Goal: Obtain resource: Download file/media

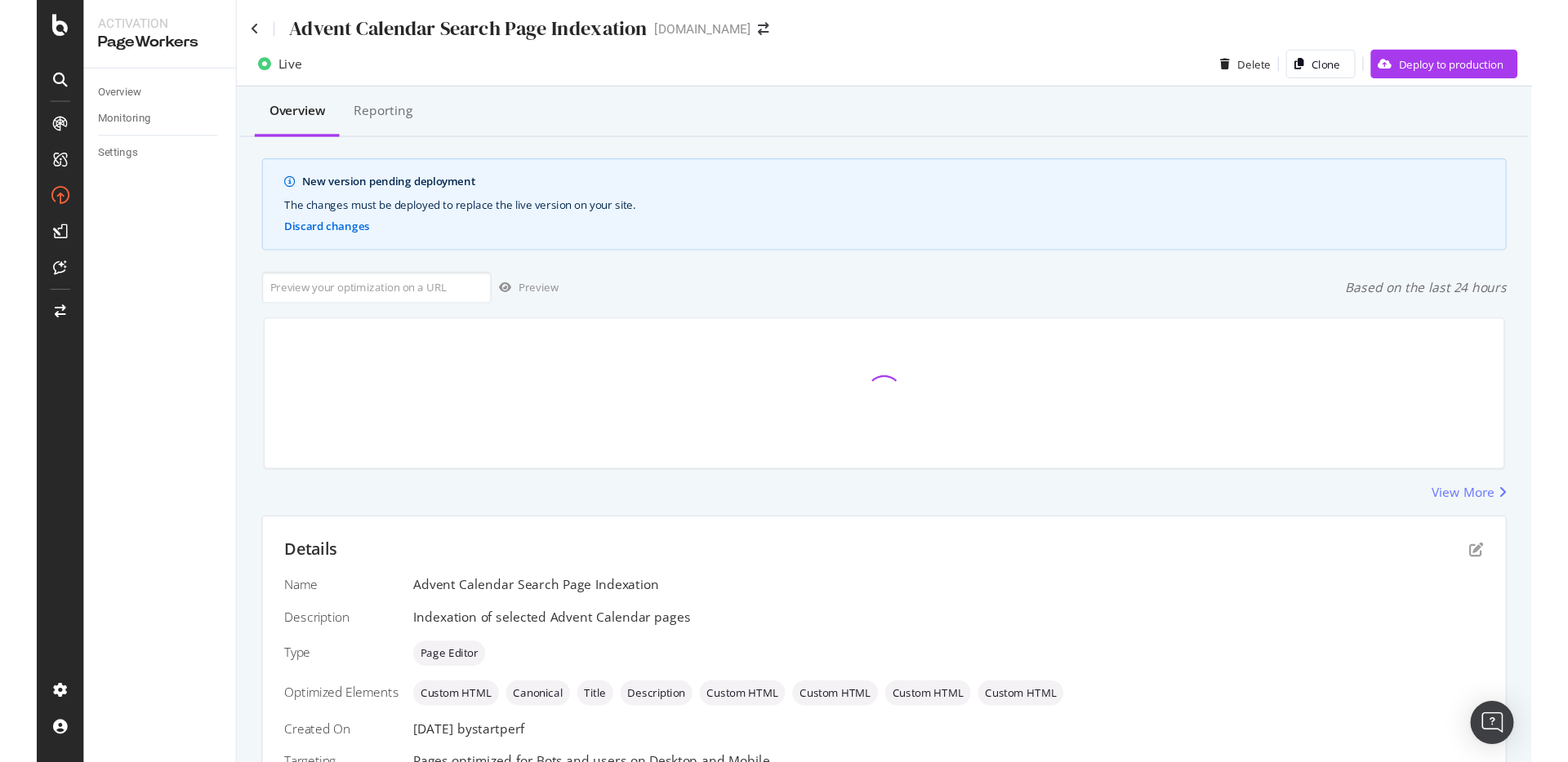
scroll to position [321, 0]
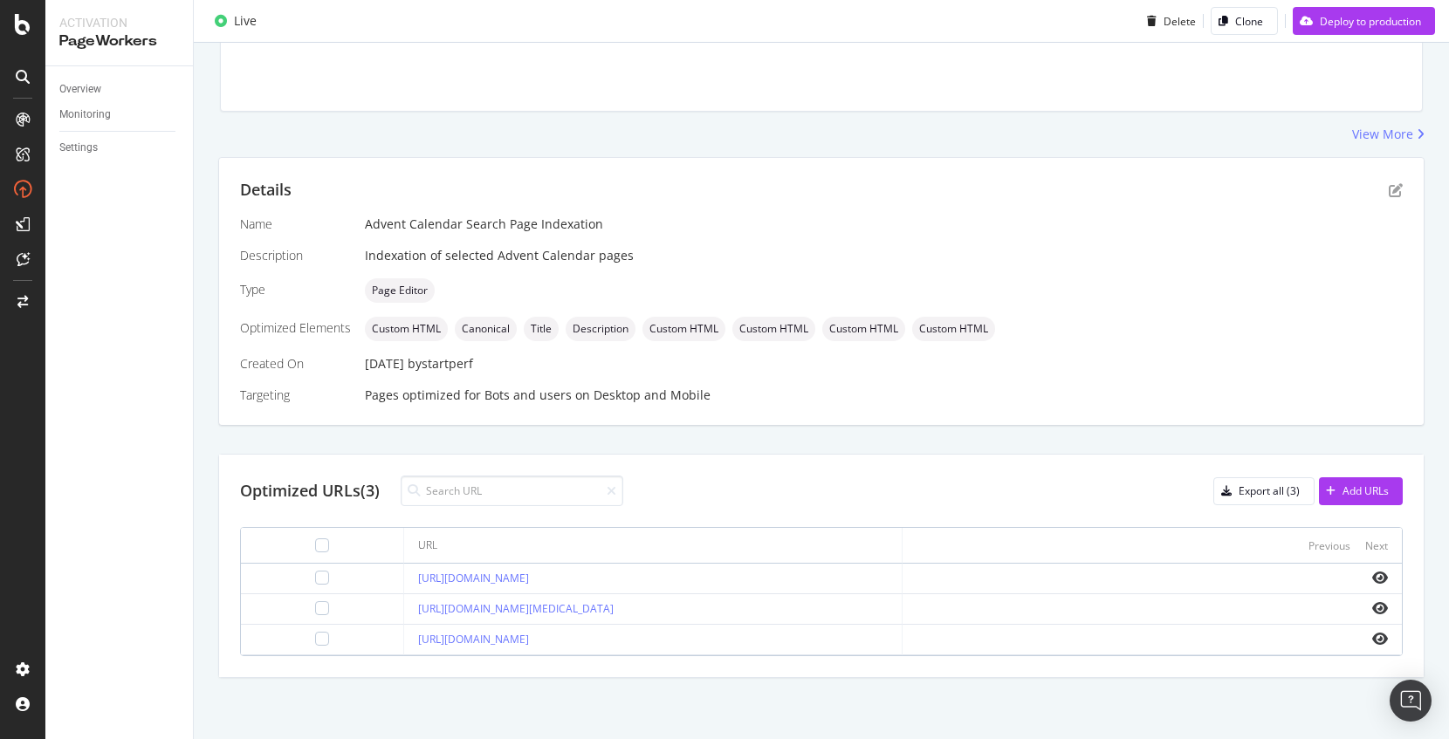
click at [706, 242] on div "Name Advent Calendar Search Page Indexation Description Indexation of selected …" at bounding box center [821, 310] width 1162 height 189
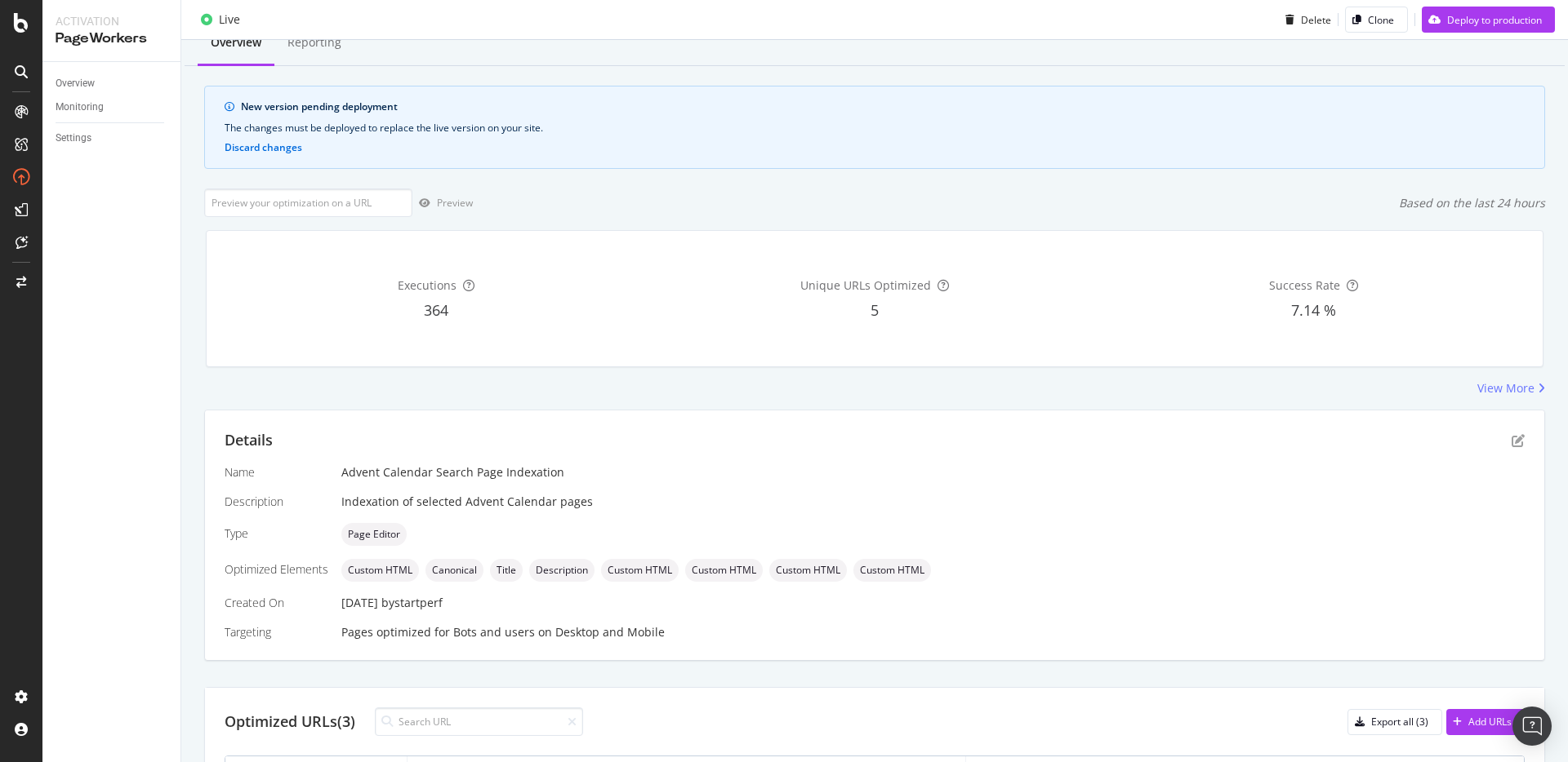
scroll to position [0, 0]
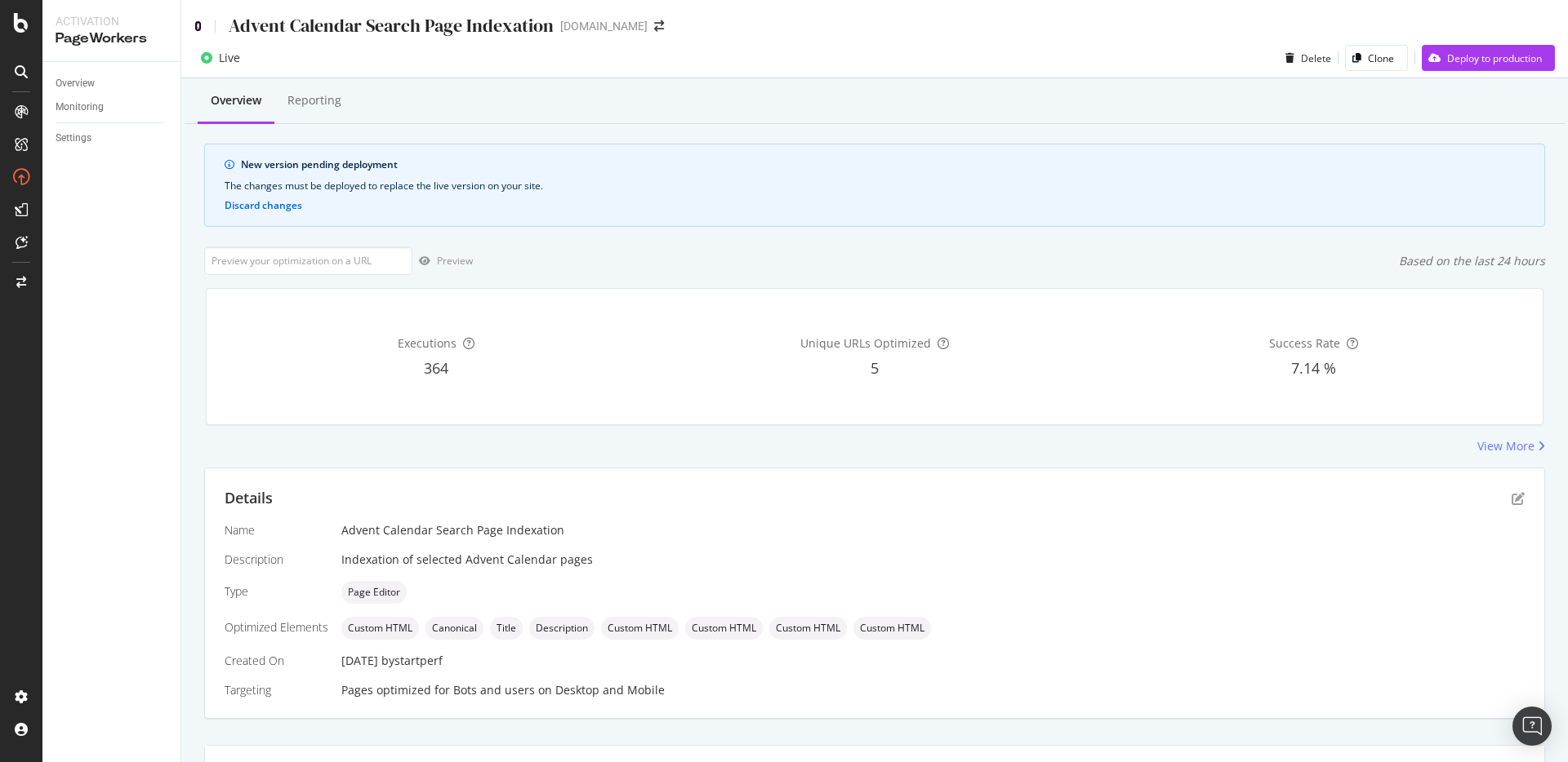
click at [200, 25] on icon at bounding box center [198, 26] width 7 height 11
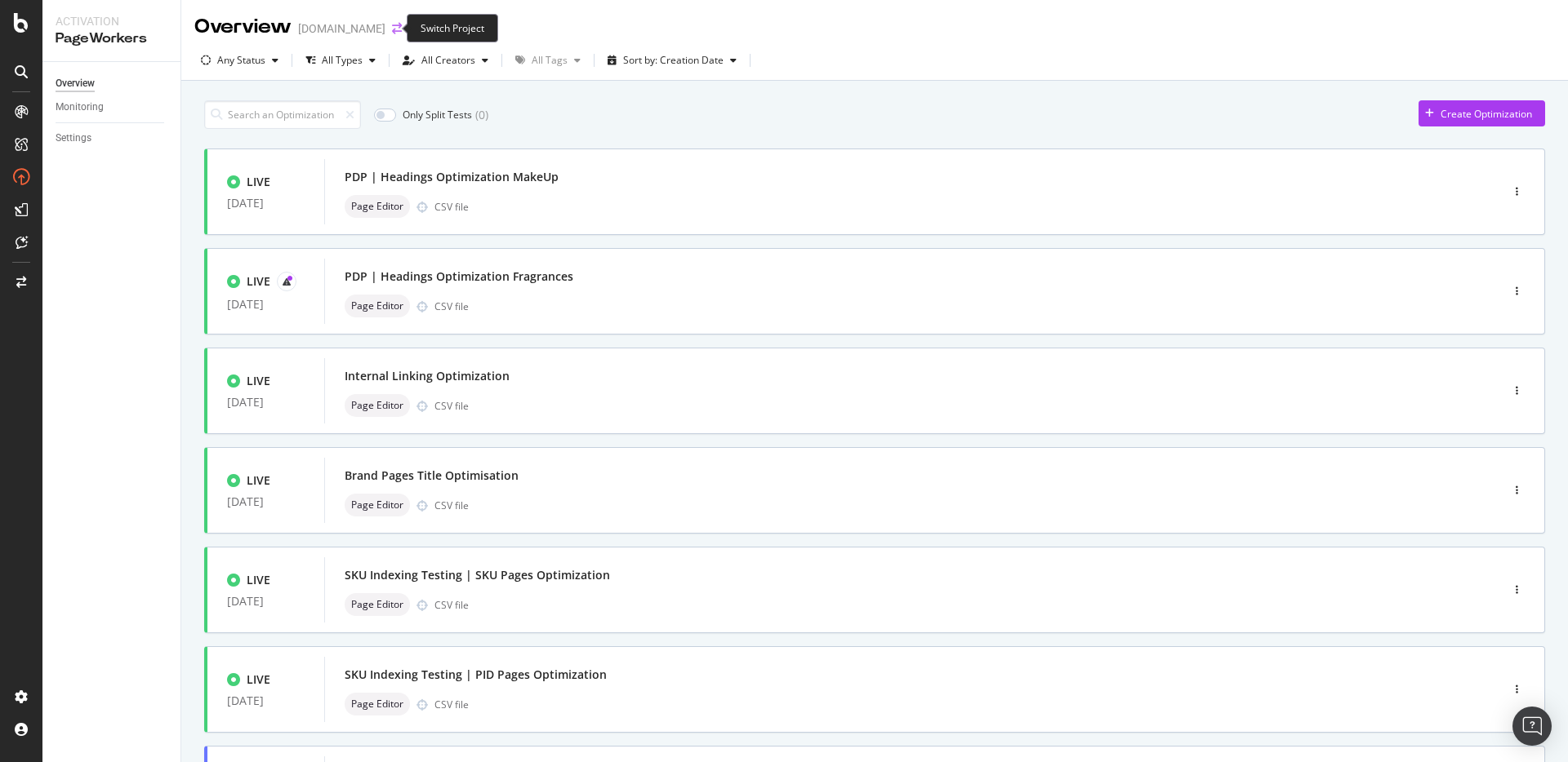
click at [392, 29] on icon "arrow-right-arrow-left" at bounding box center [397, 28] width 9 height 11
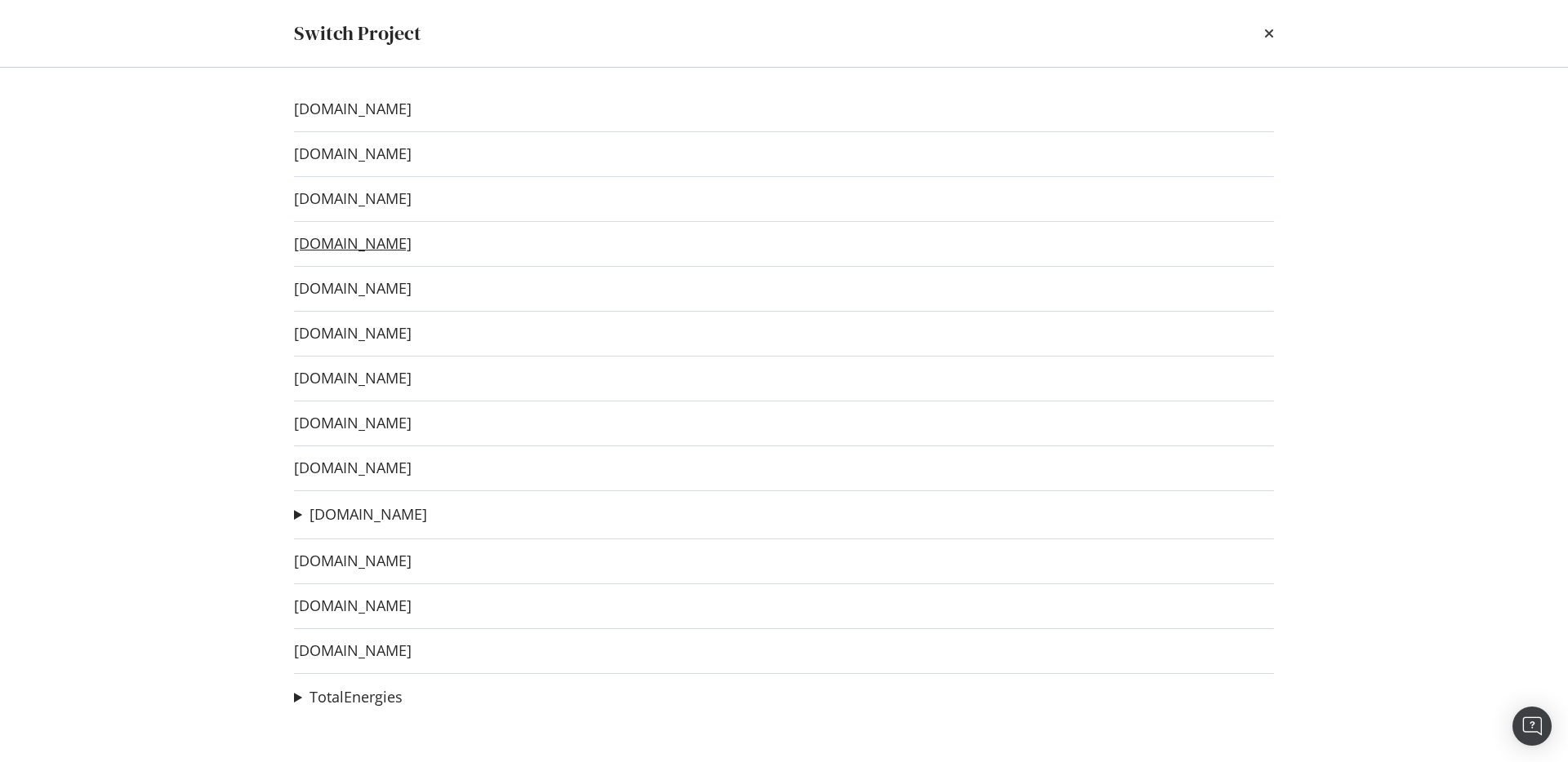
click at [408, 252] on link "[DOMAIN_NAME]" at bounding box center [353, 243] width 118 height 17
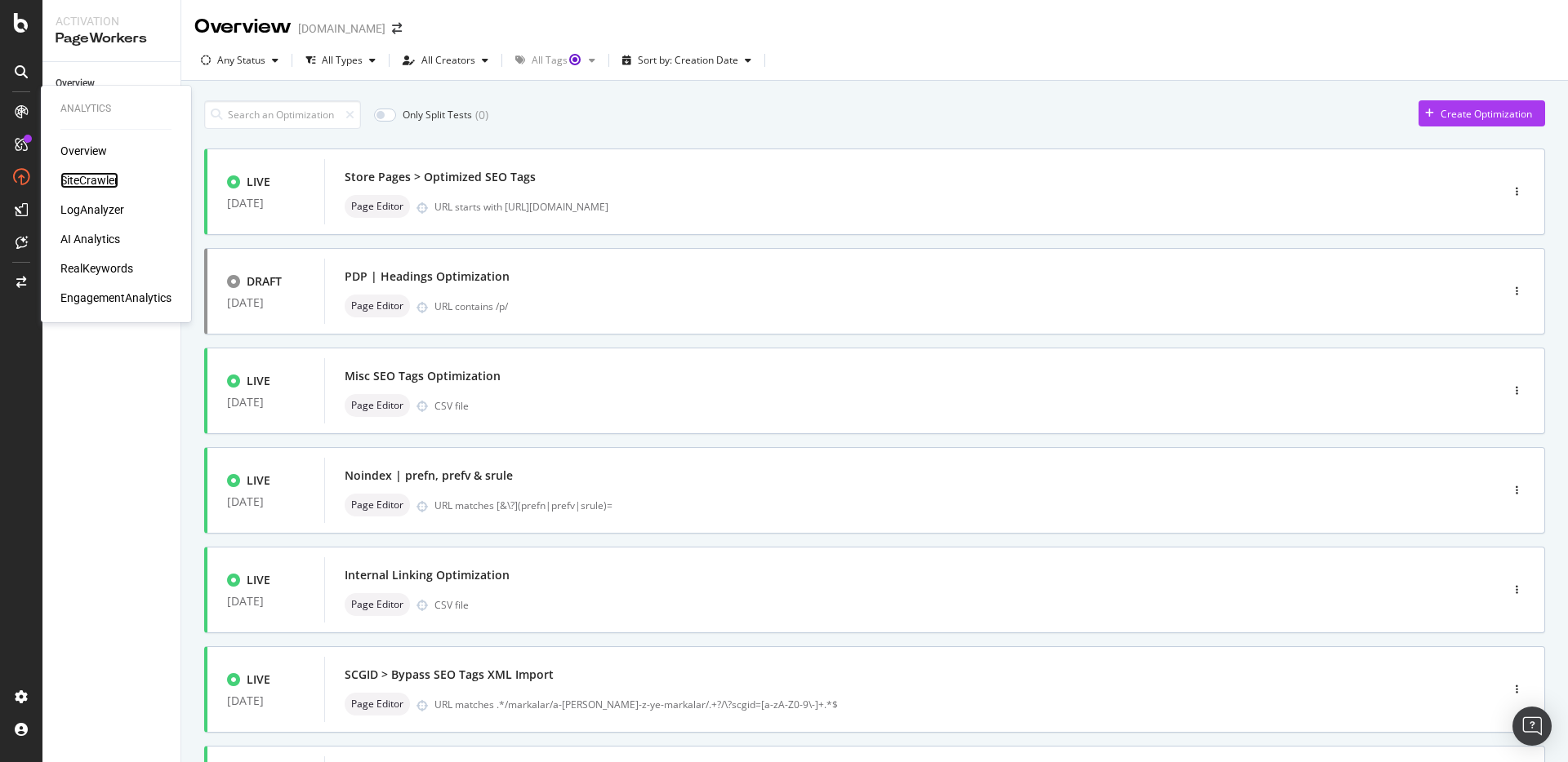
click at [83, 183] on div "SiteCrawler" at bounding box center [90, 180] width 58 height 16
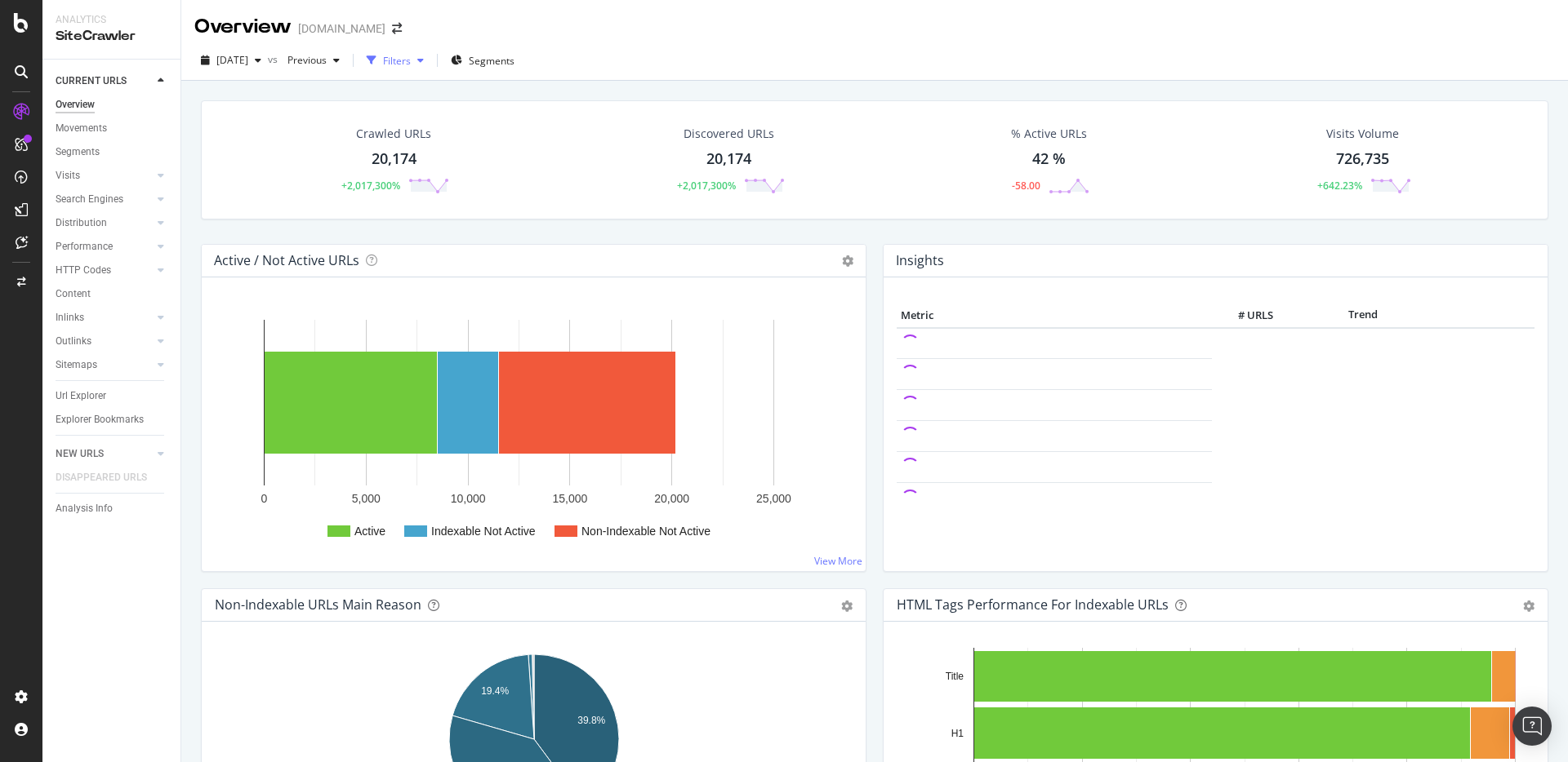
click at [411, 64] on div "Filters" at bounding box center [397, 61] width 28 height 14
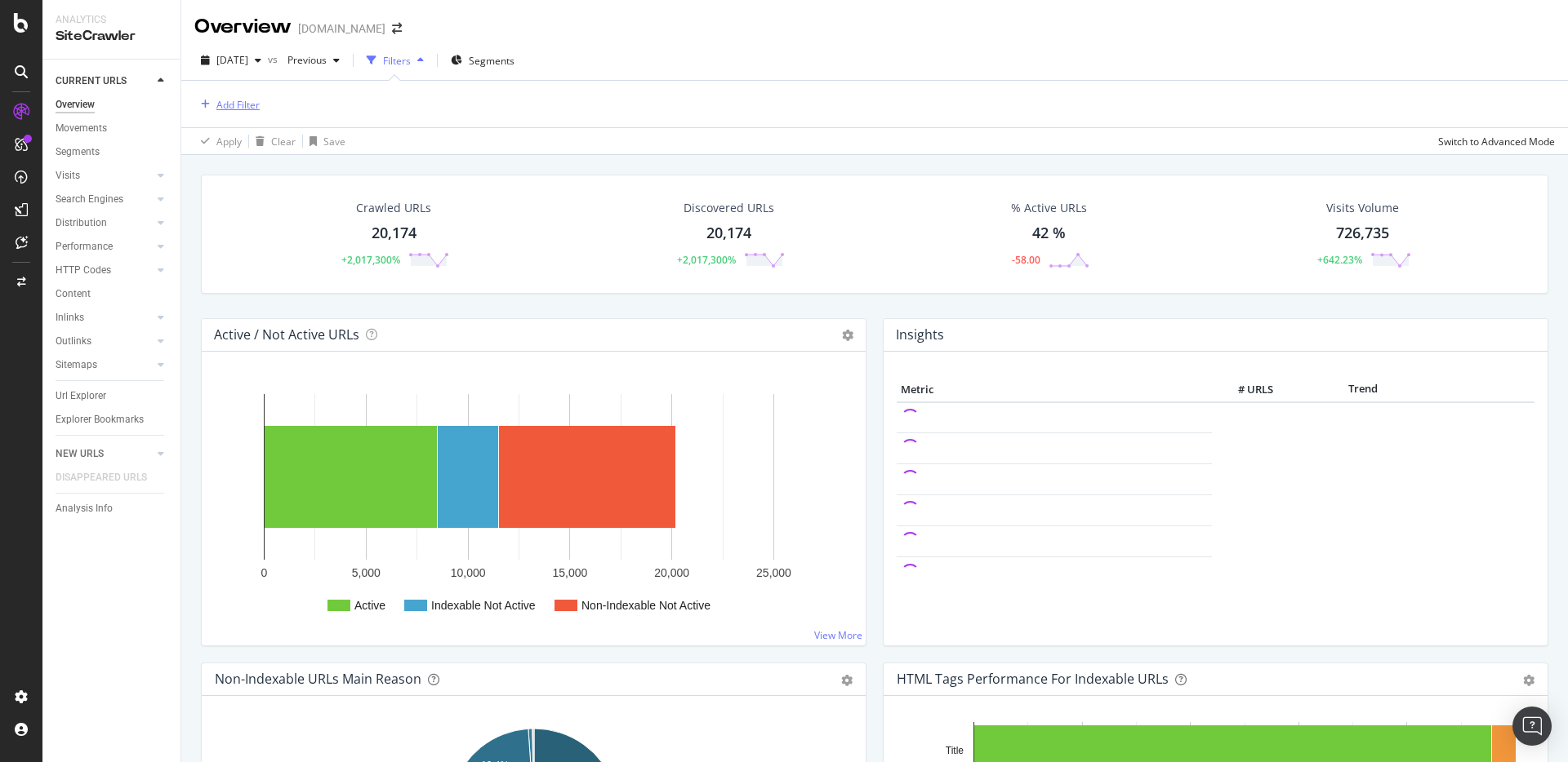
click at [242, 108] on div "Add Filter" at bounding box center [238, 105] width 43 height 14
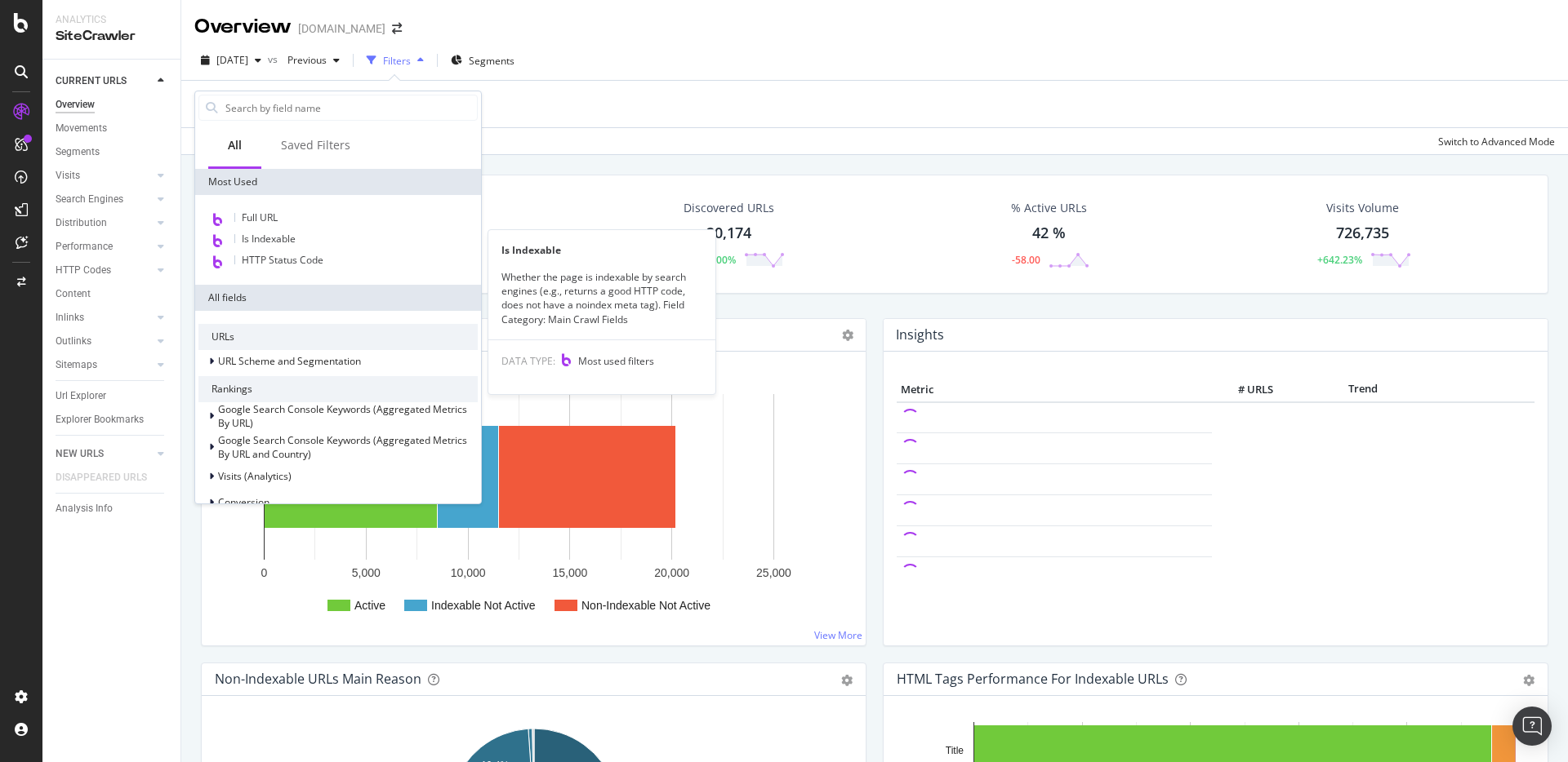
click at [260, 232] on span "Is Indexable" at bounding box center [269, 238] width 54 height 14
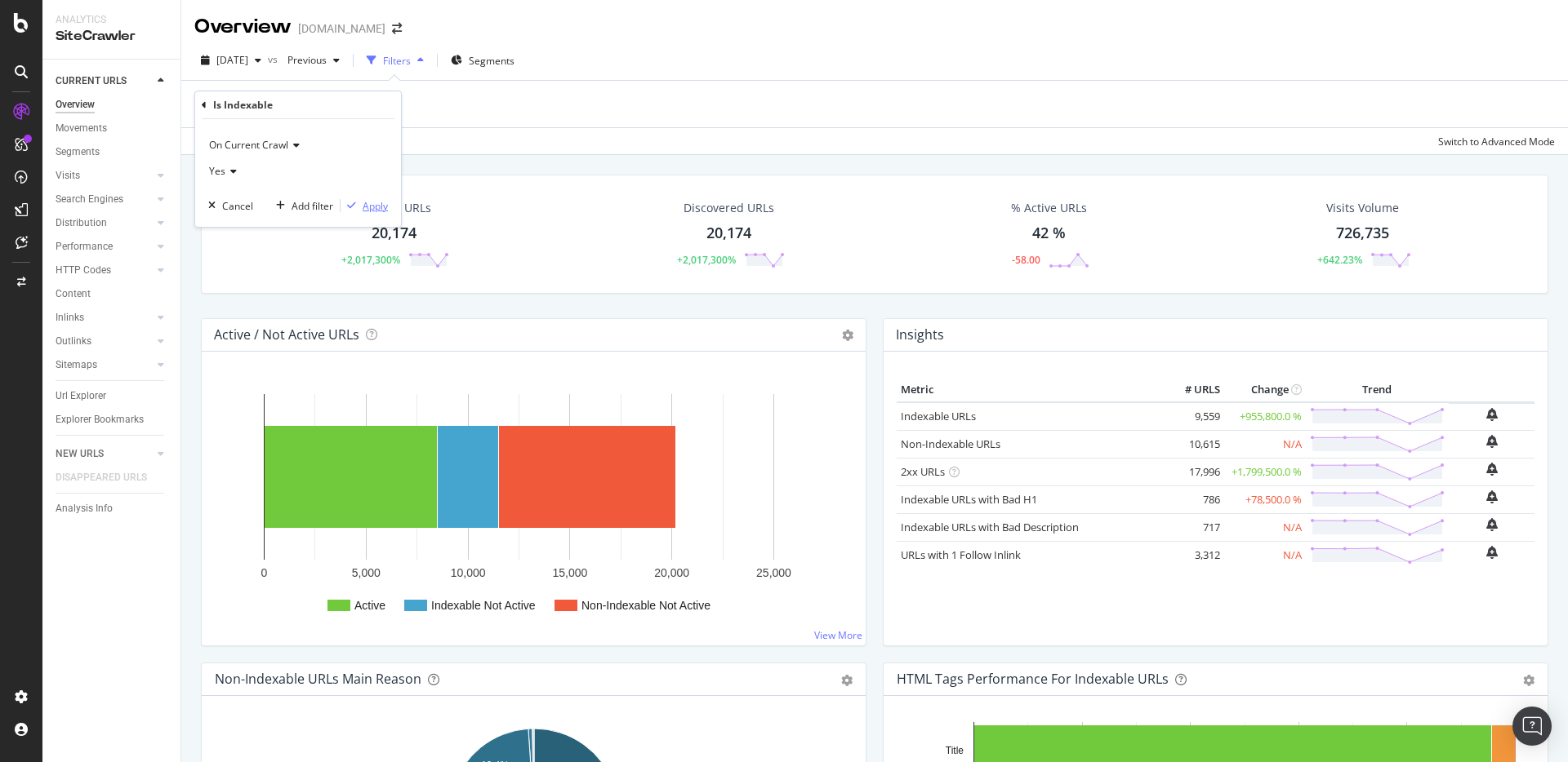
click at [382, 210] on div "Apply" at bounding box center [374, 206] width 25 height 14
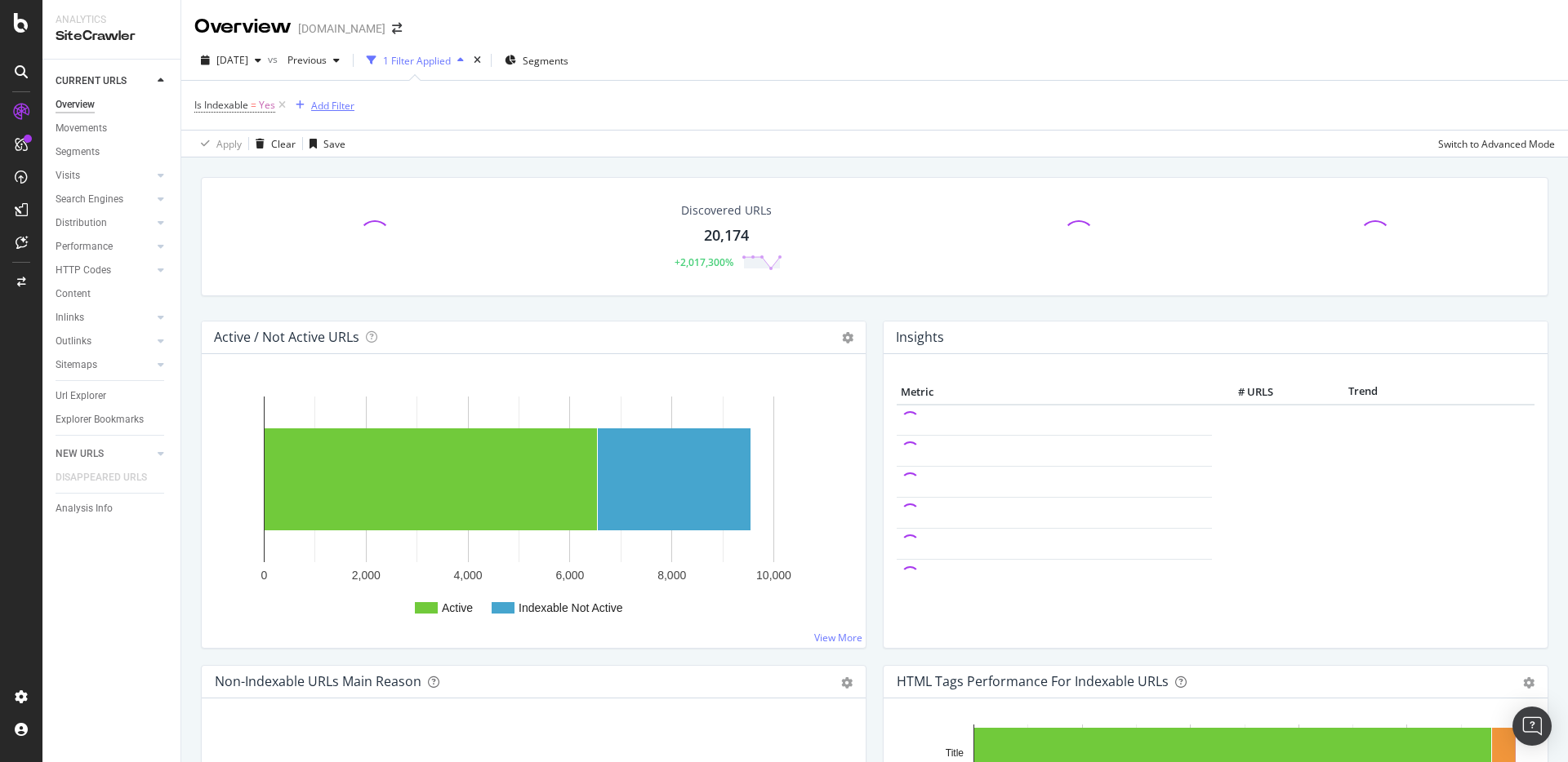
click at [318, 111] on div "Add Filter" at bounding box center [332, 106] width 43 height 14
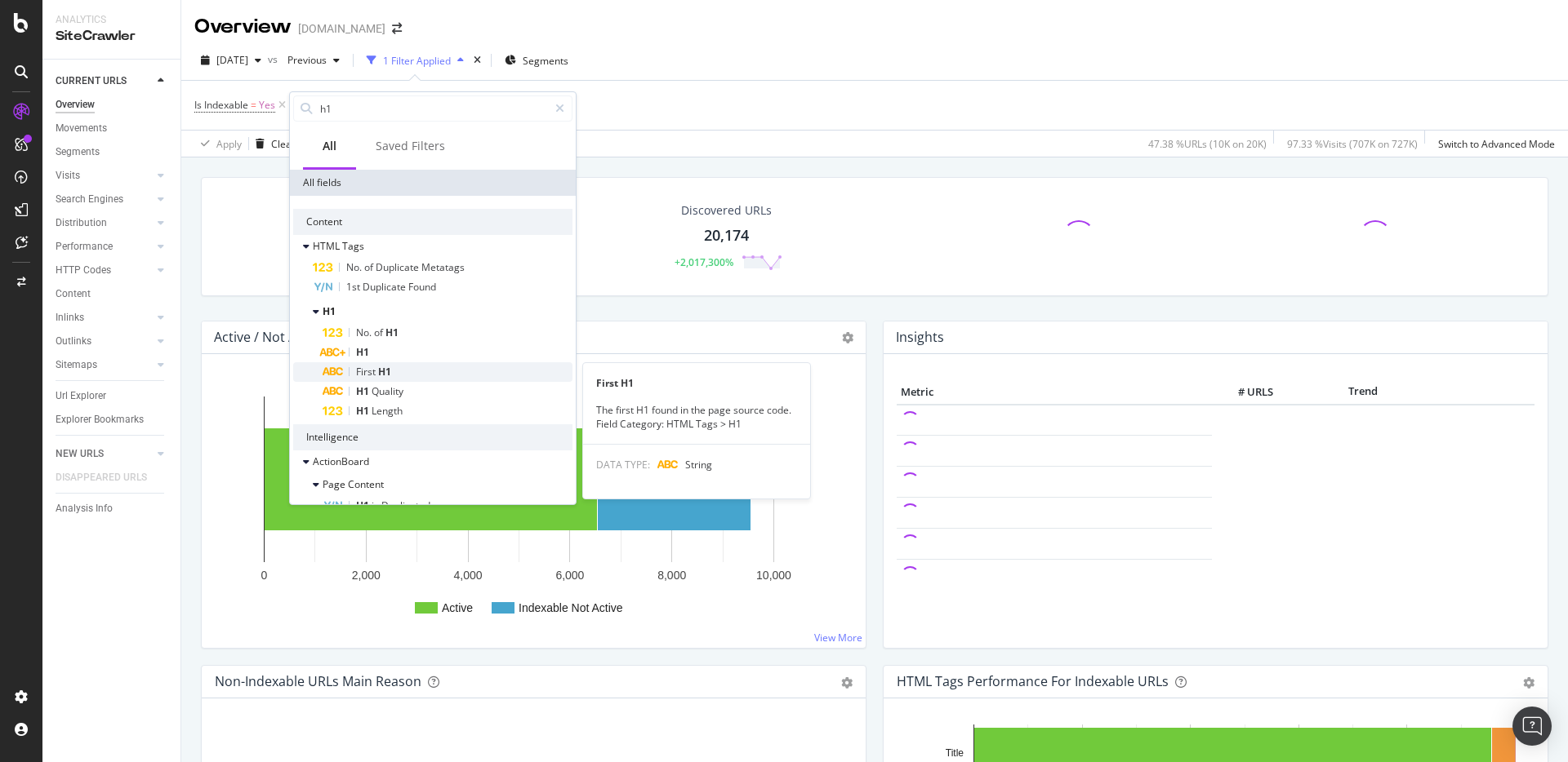
scroll to position [44, 0]
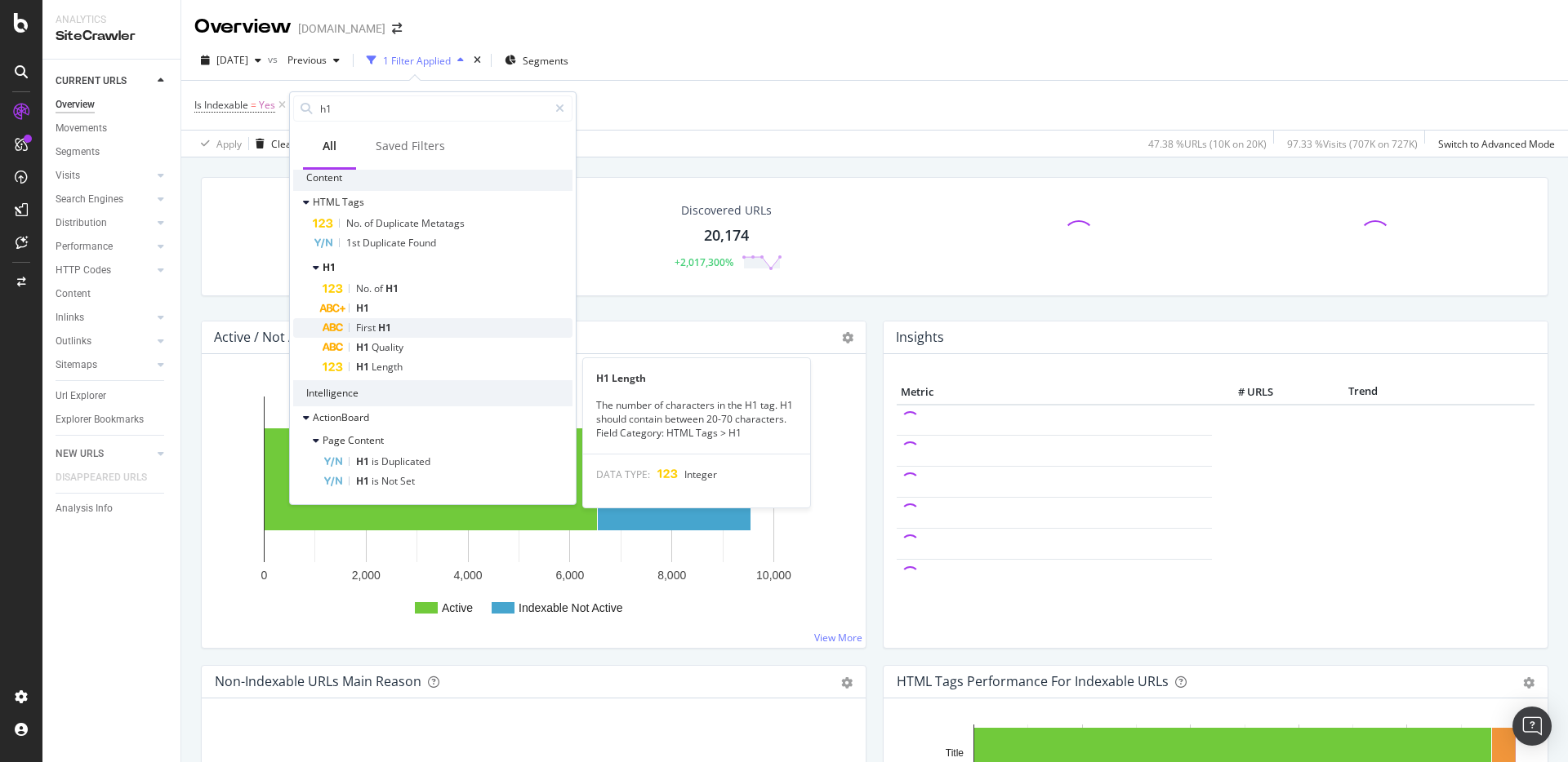
type input "h1"
click at [380, 363] on span "Length" at bounding box center [386, 367] width 31 height 14
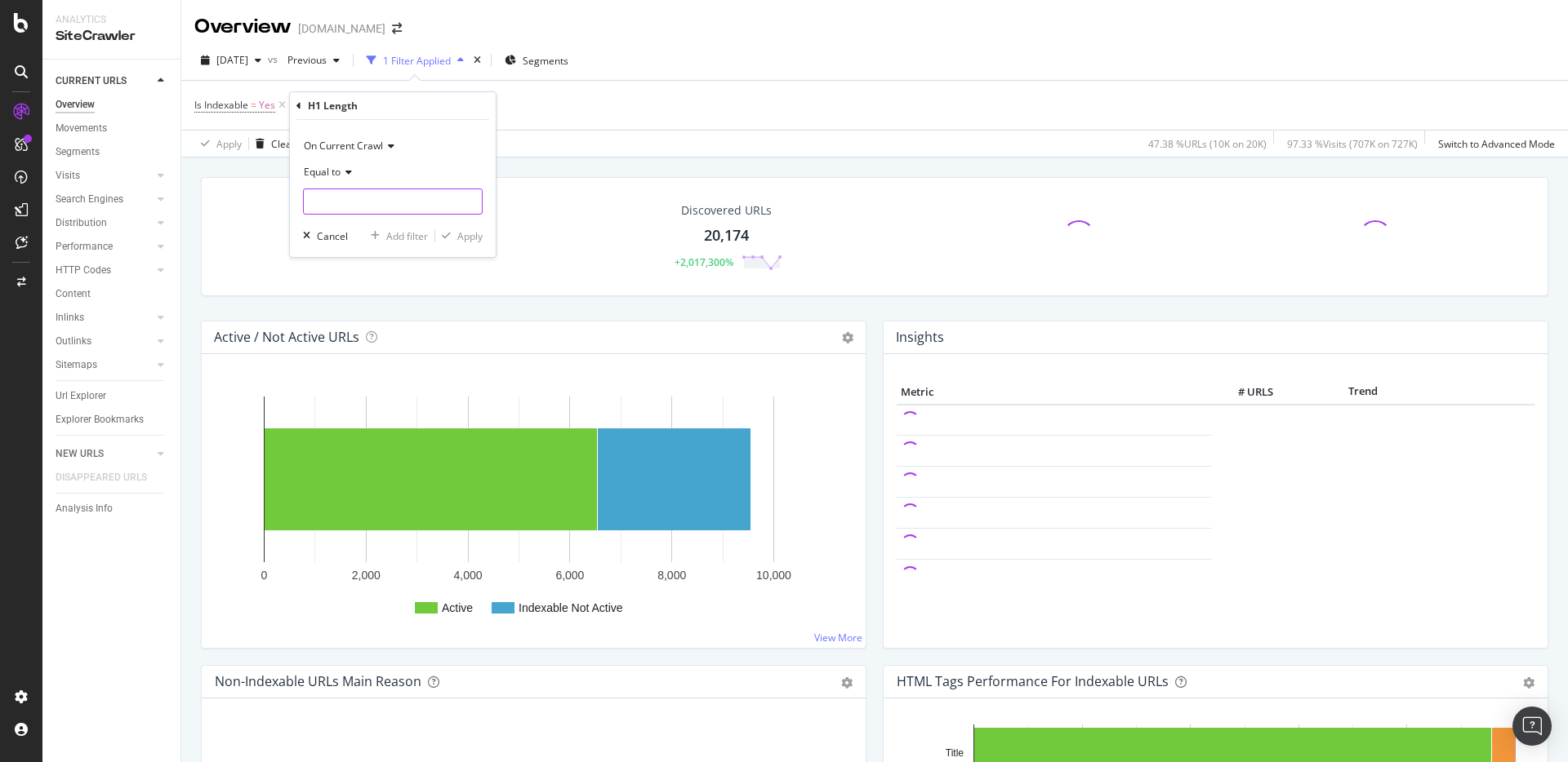
click at [410, 194] on input "number" at bounding box center [393, 202] width 180 height 26
click at [333, 169] on span "Equal to" at bounding box center [322, 171] width 36 height 14
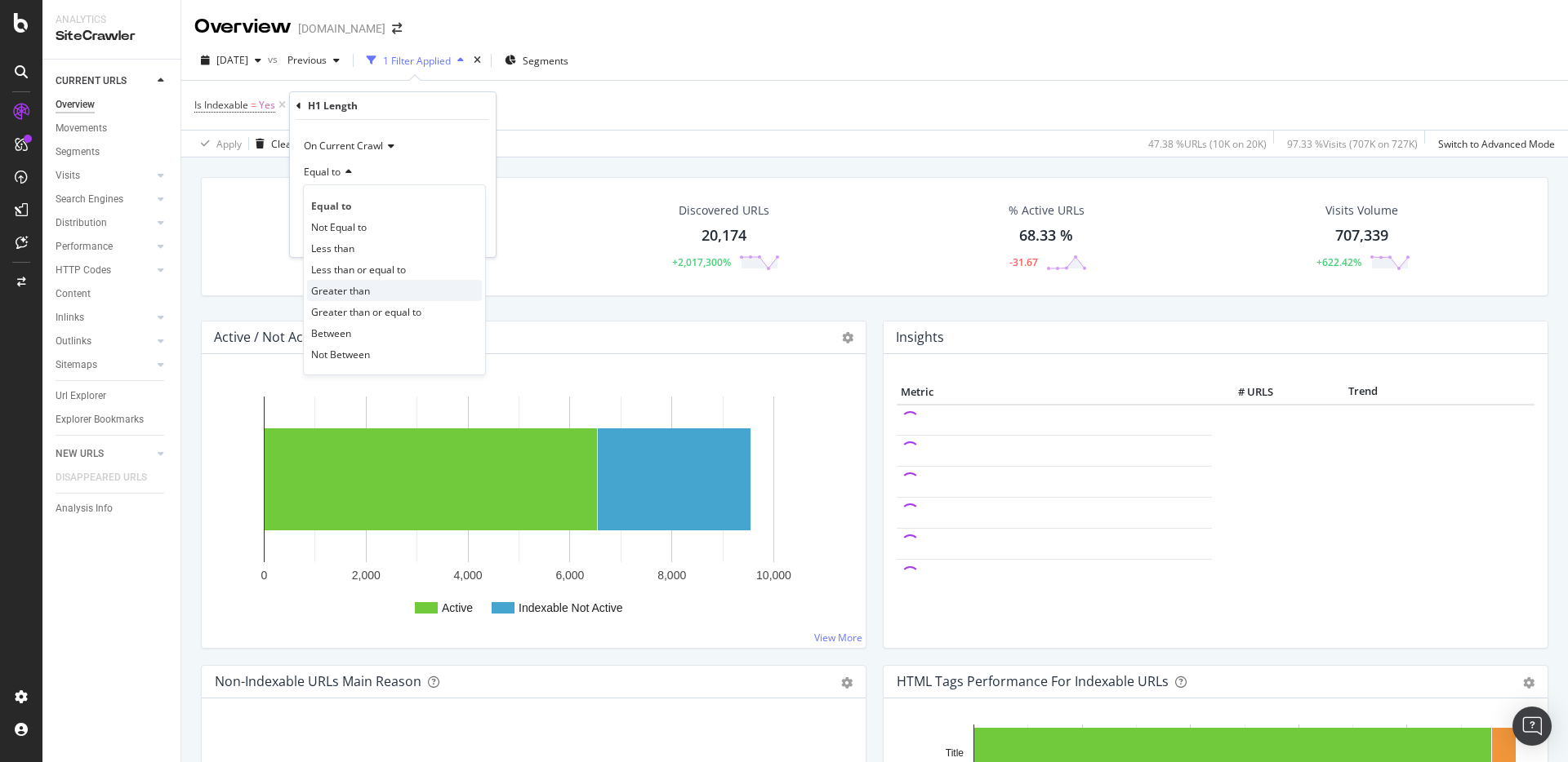
click at [337, 285] on span "Greater than" at bounding box center [340, 291] width 59 height 14
click at [344, 201] on input "number" at bounding box center [393, 202] width 180 height 26
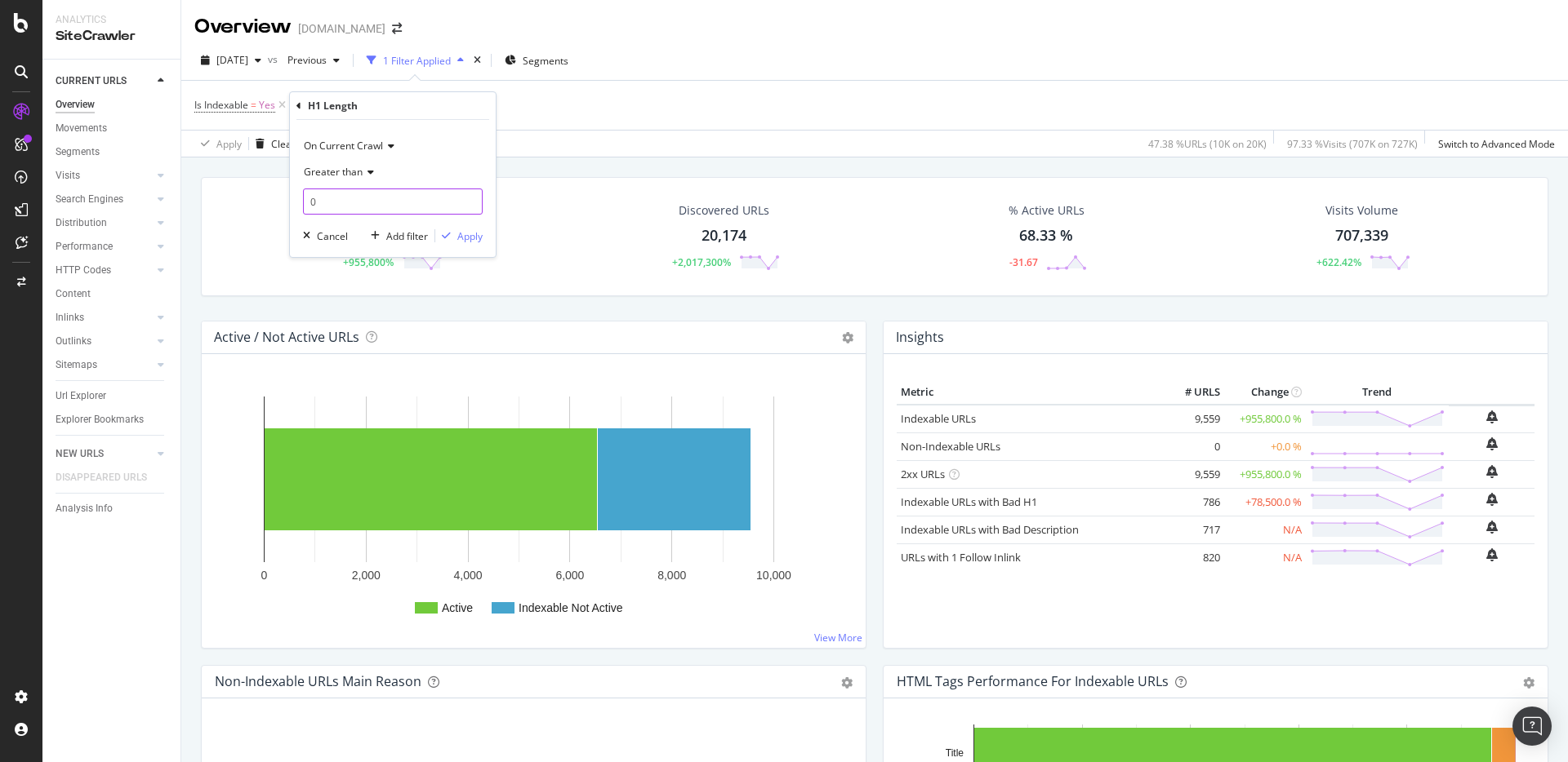
type input "0"
click at [472, 239] on div "Apply" at bounding box center [470, 236] width 25 height 14
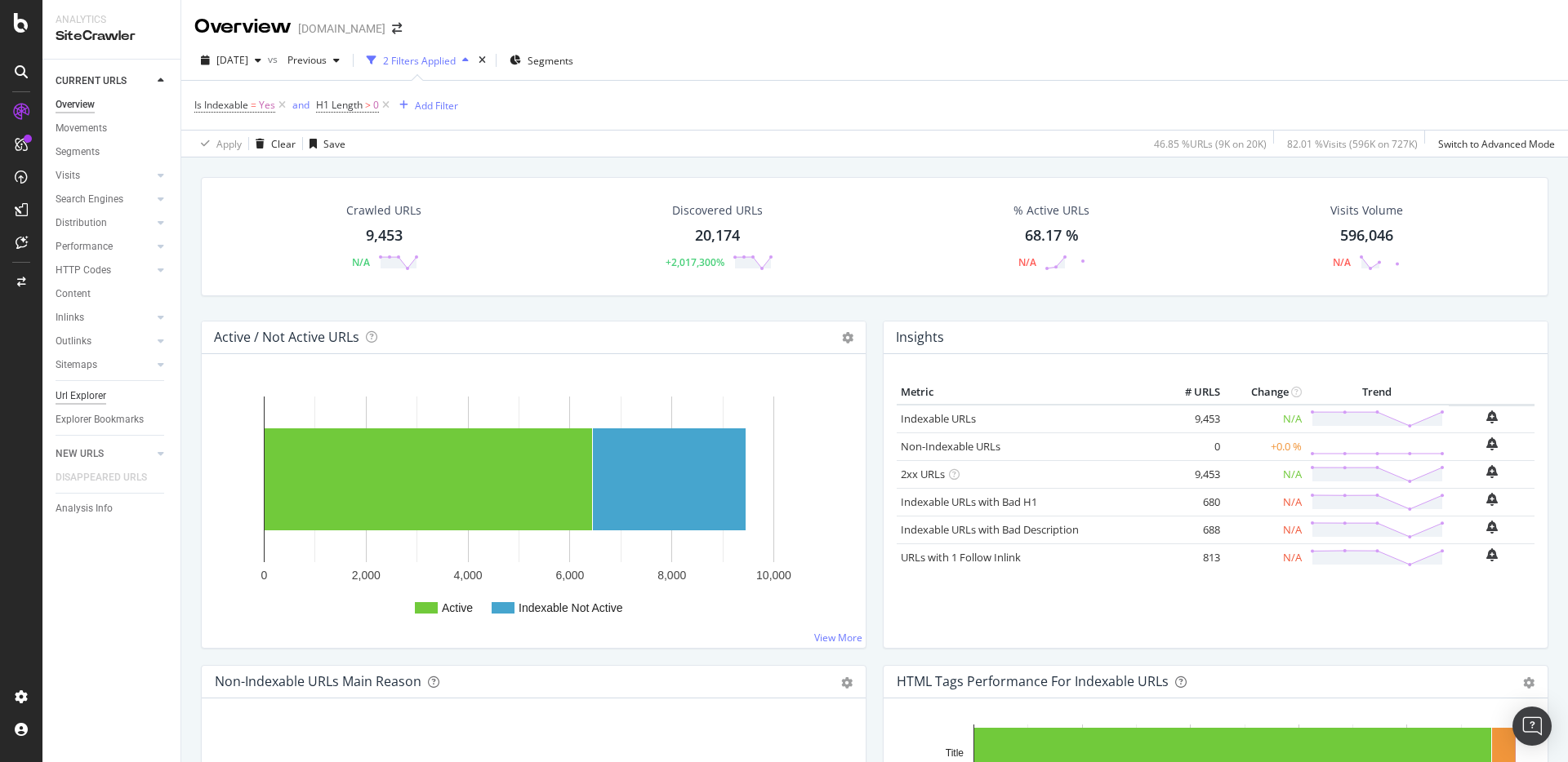
click at [85, 394] on div "Url Explorer" at bounding box center [80, 396] width 51 height 17
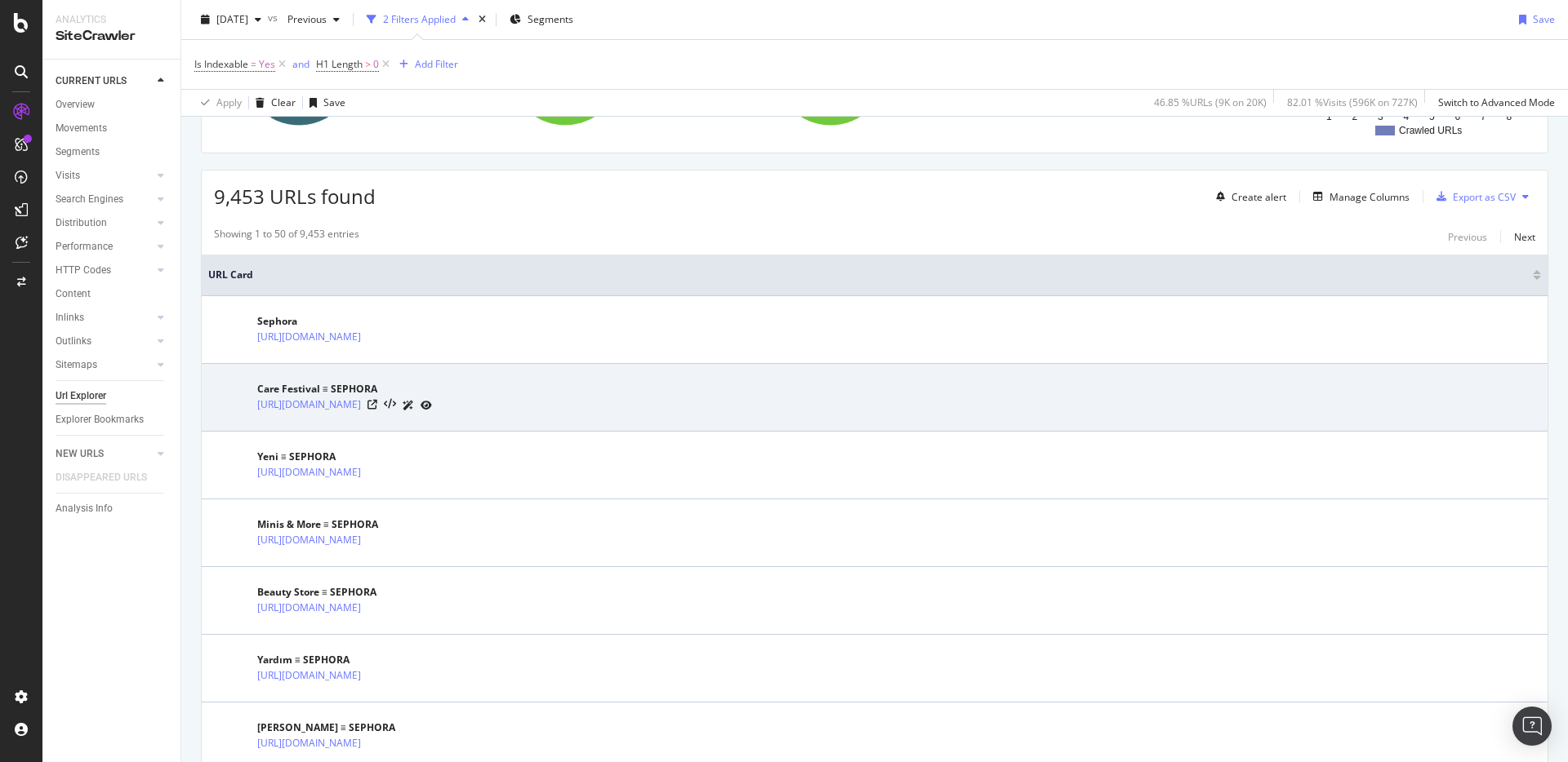
scroll to position [319, 0]
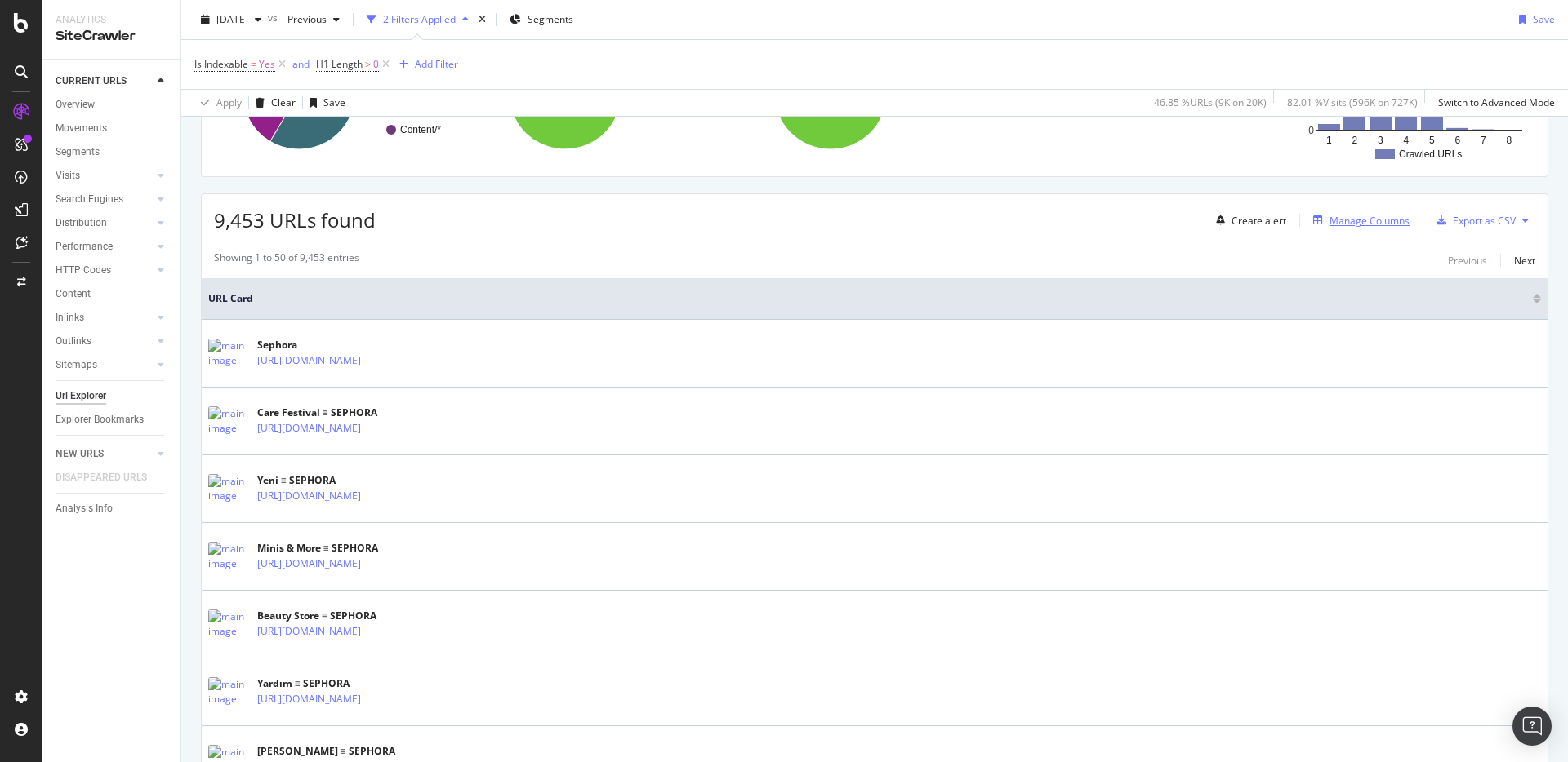
click at [1355, 222] on div "Manage Columns" at bounding box center [1370, 221] width 80 height 14
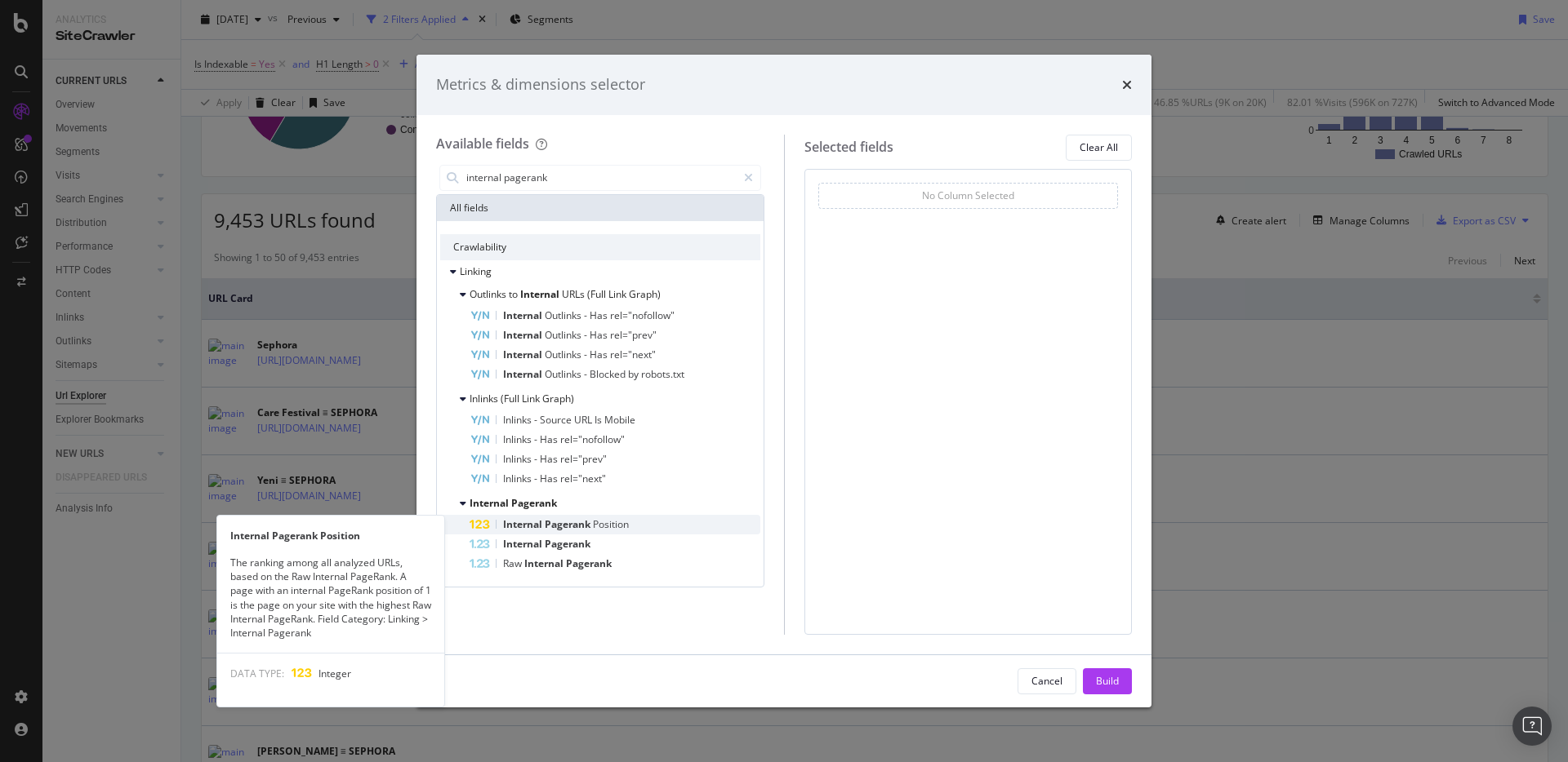
click at [595, 517] on span "Position" at bounding box center [611, 524] width 36 height 14
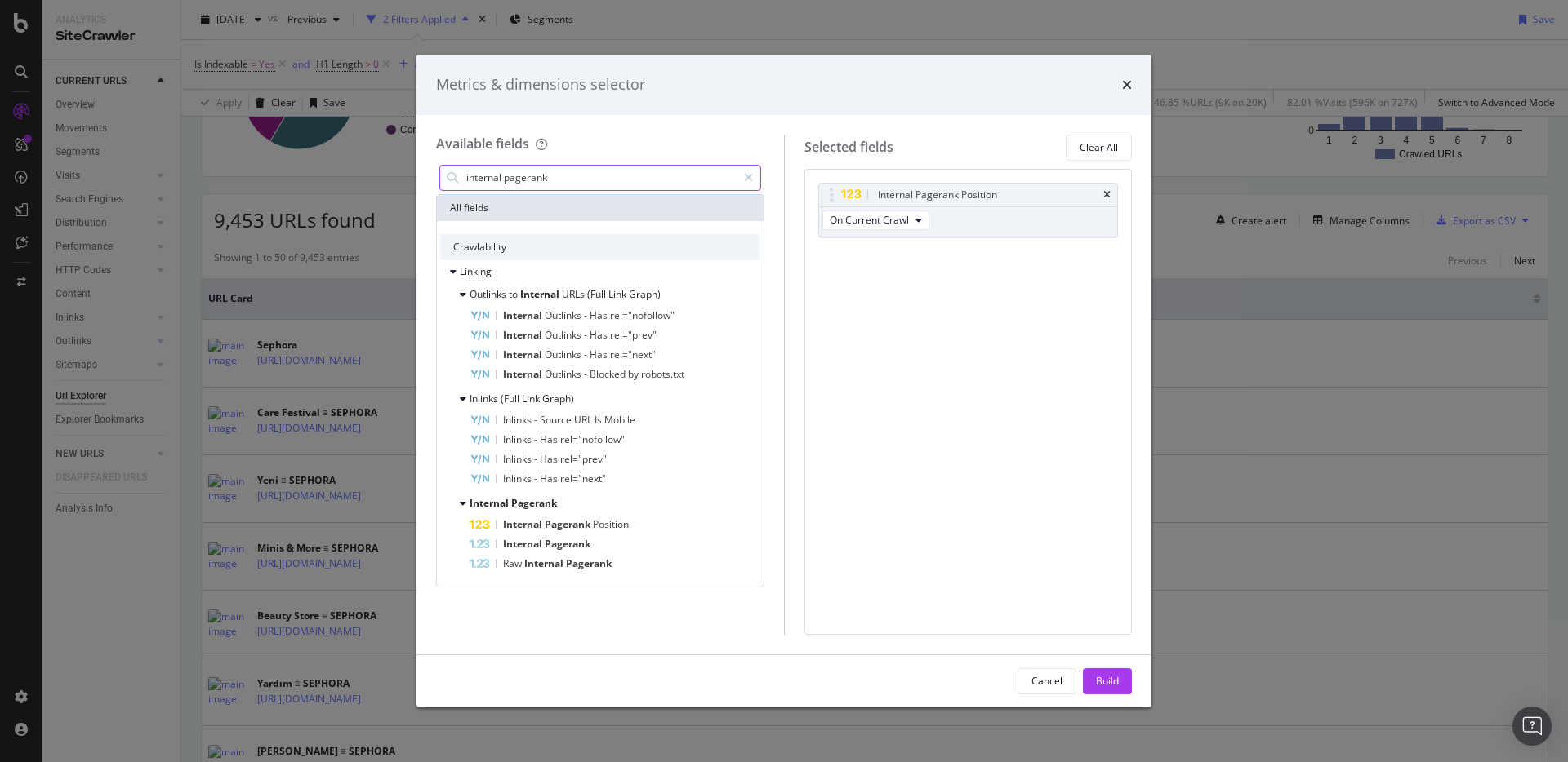
click at [573, 177] on input "internal pagerank" at bounding box center [601, 178] width 272 height 24
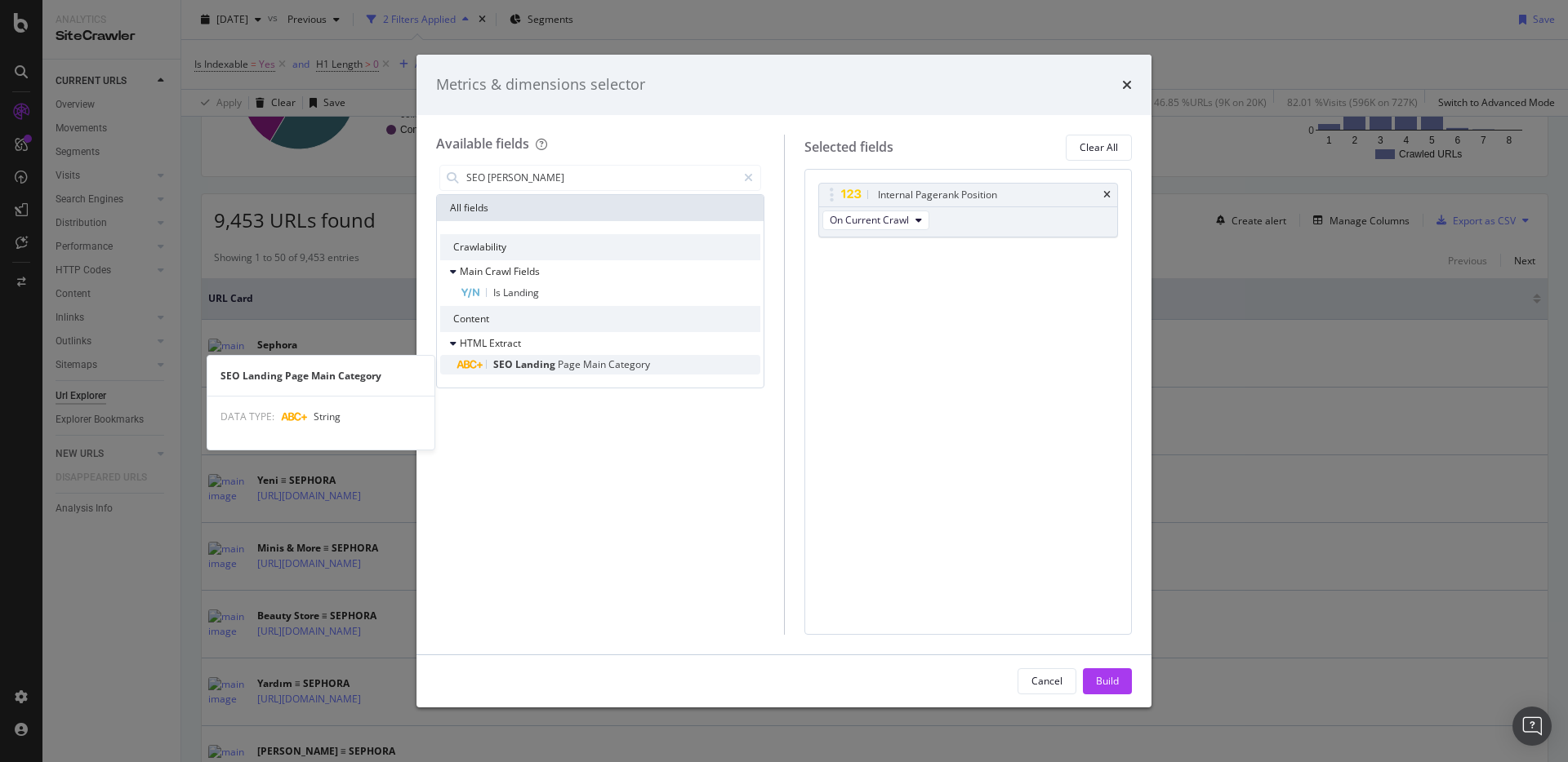
click at [551, 364] on span "Landing" at bounding box center [536, 364] width 42 height 14
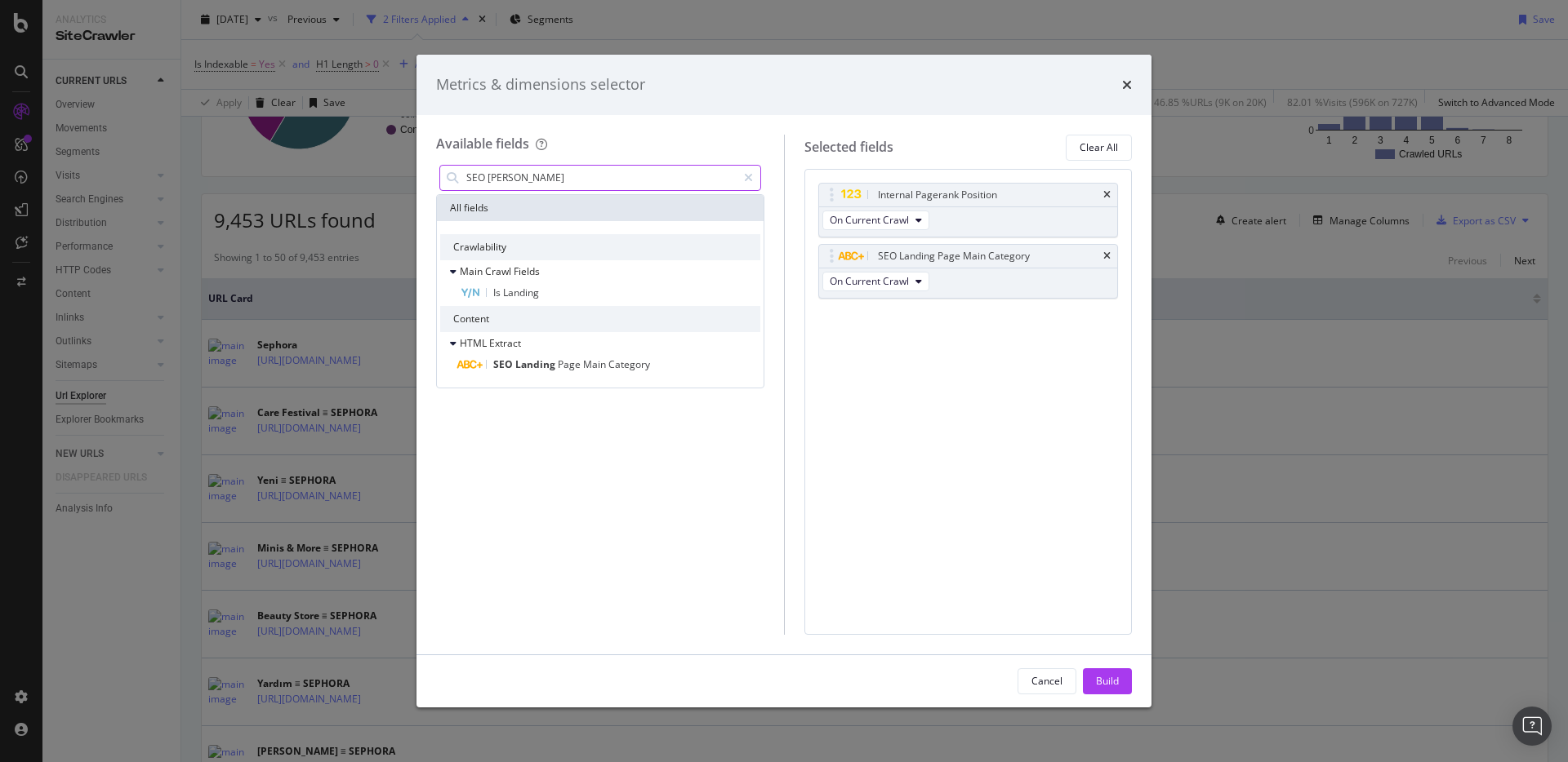
click at [543, 173] on input "SEO Landin" at bounding box center [601, 178] width 272 height 24
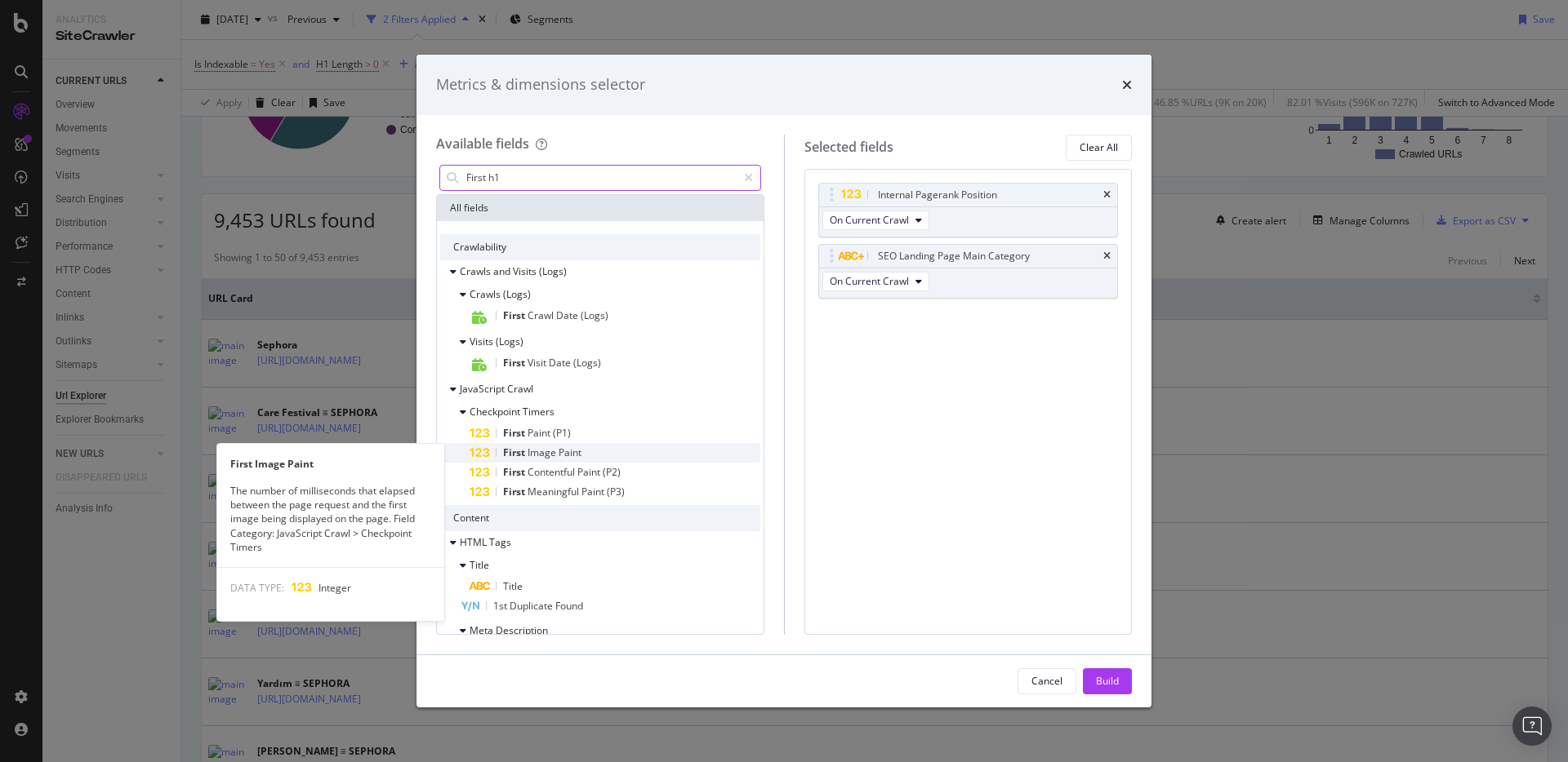
scroll to position [87, 0]
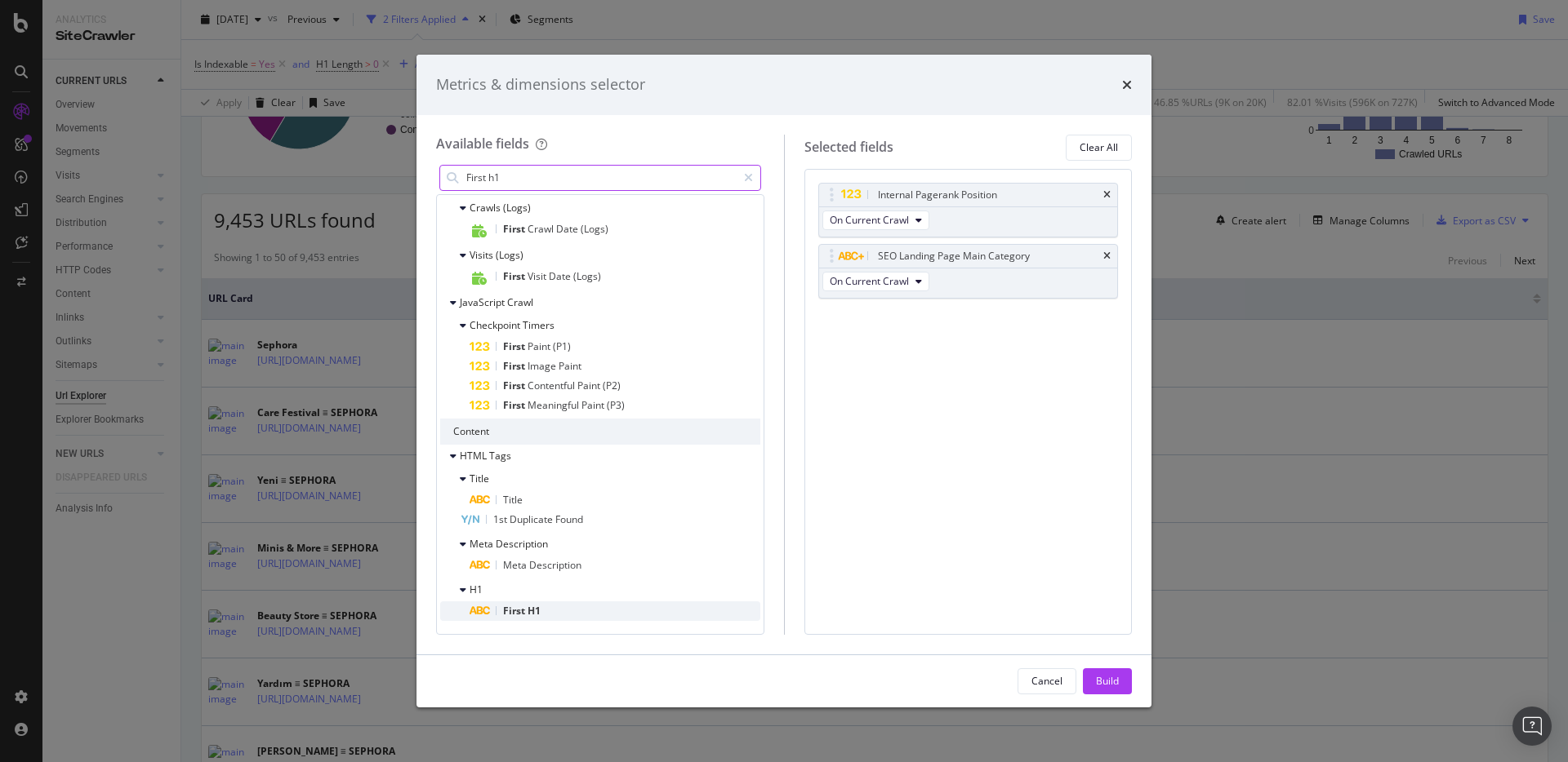
type input "First h1"
click at [536, 606] on span "H1" at bounding box center [534, 611] width 13 height 14
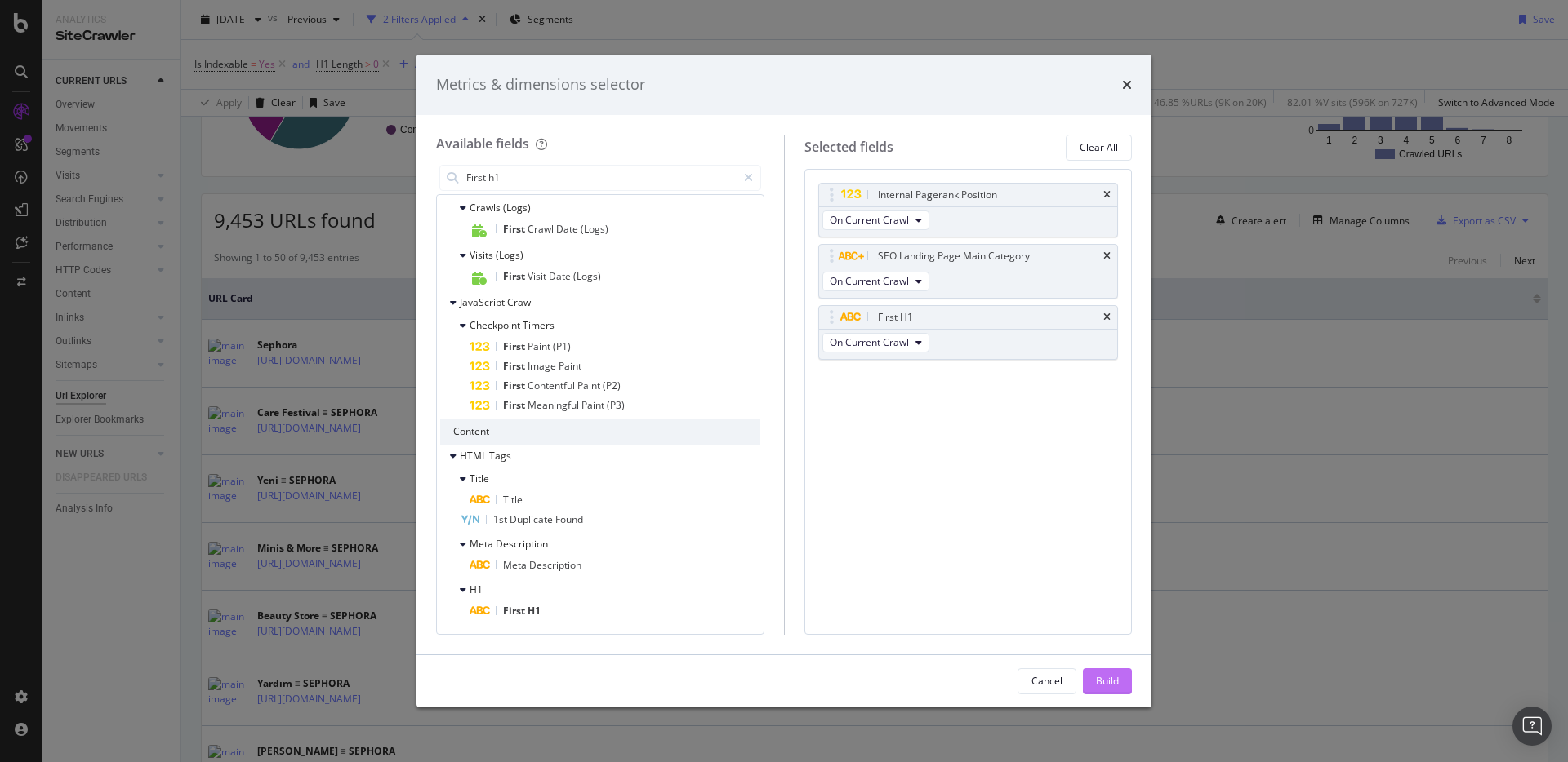
click at [1107, 685] on div "Build" at bounding box center [1107, 681] width 22 height 14
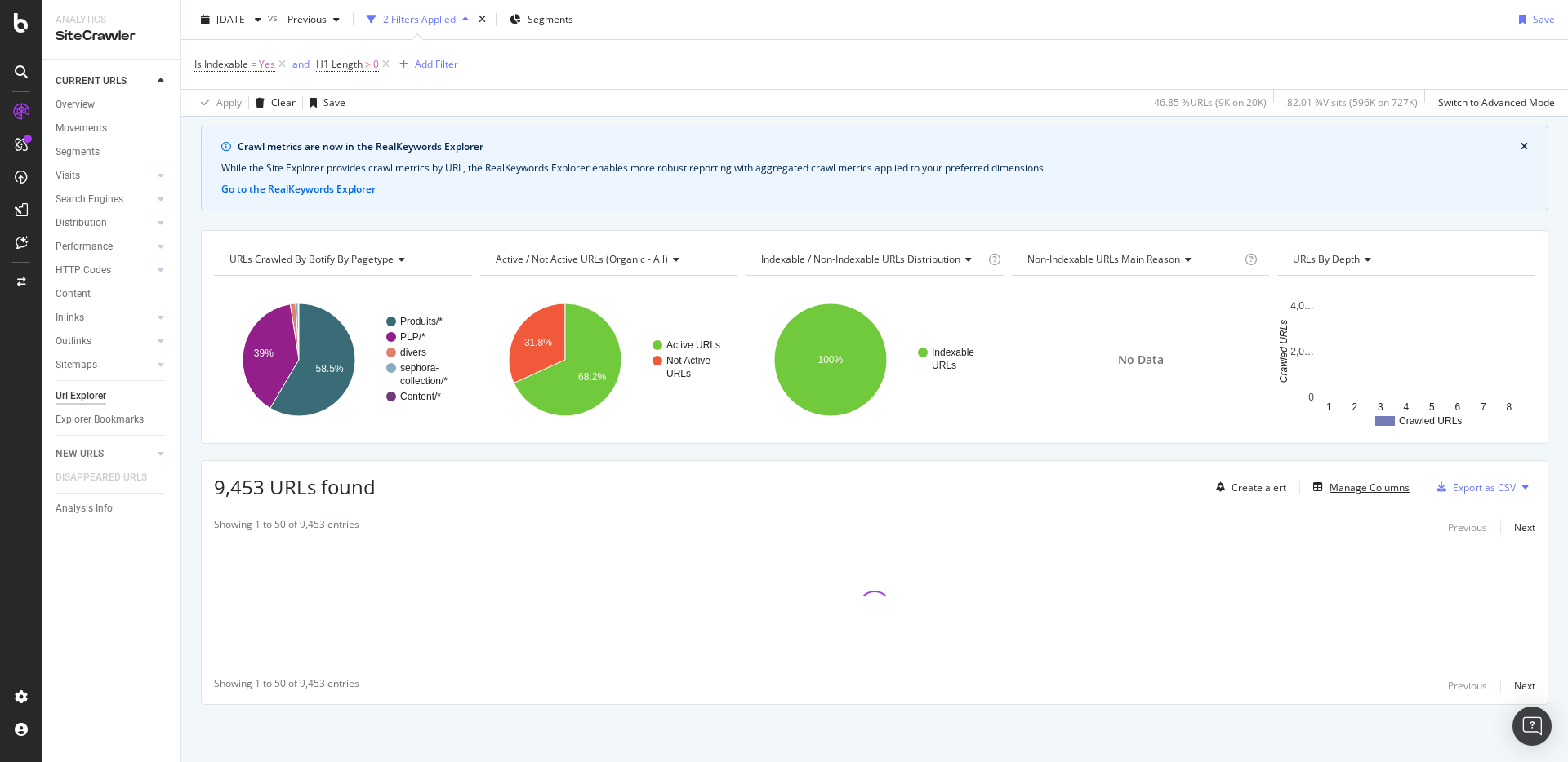
scroll to position [52, 0]
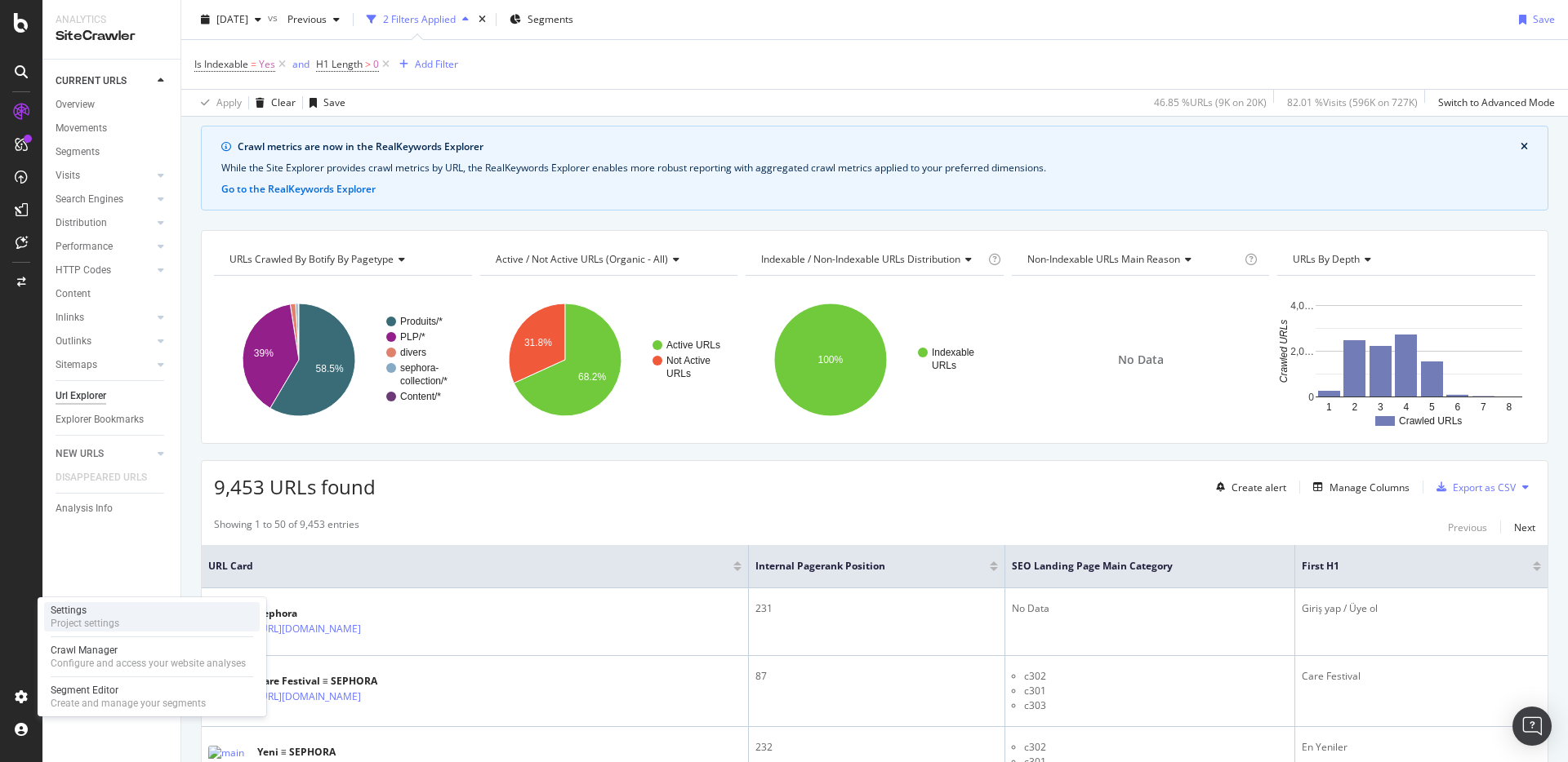
click at [113, 620] on div "Project settings" at bounding box center [84, 624] width 68 height 13
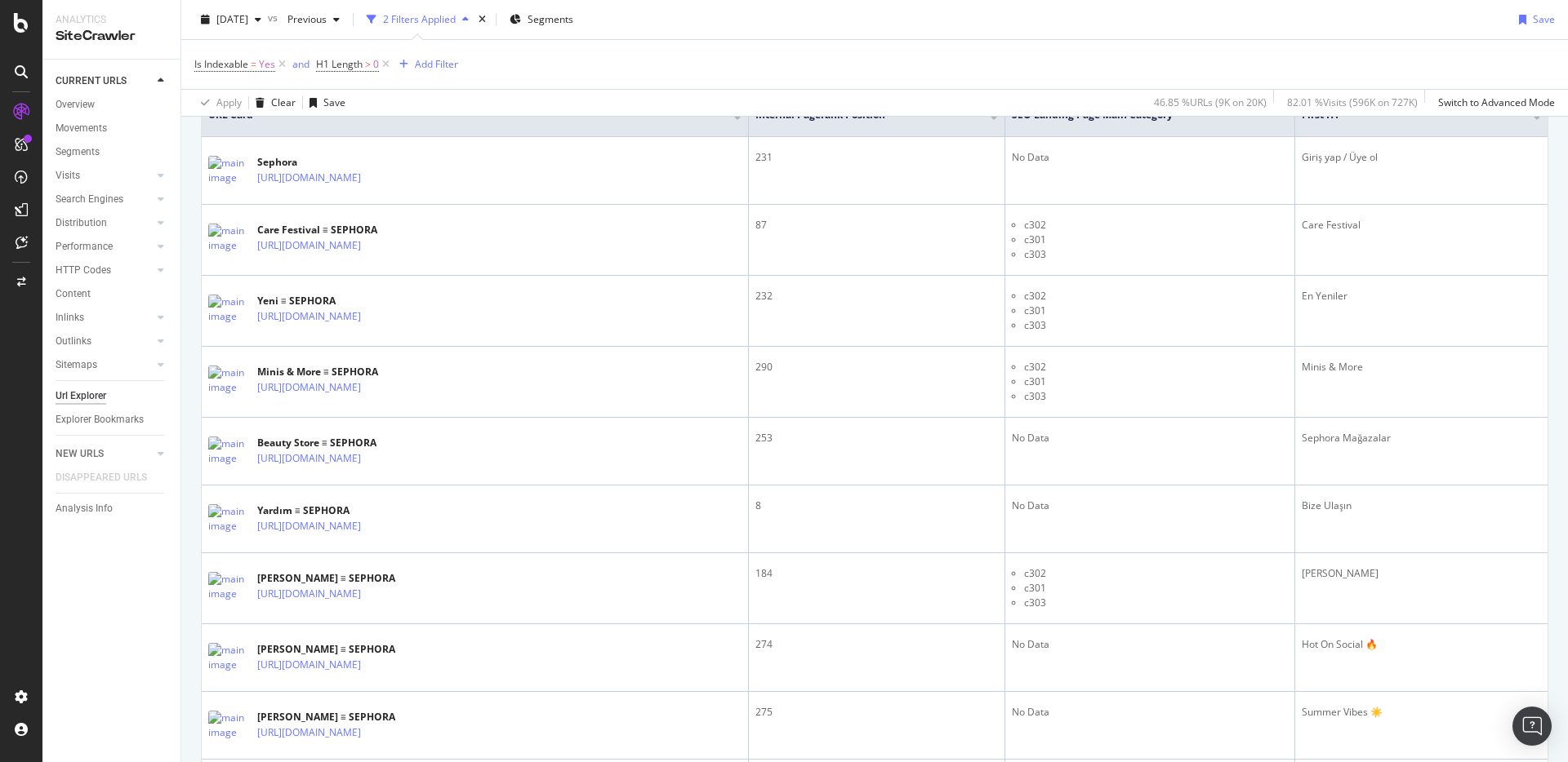
scroll to position [392, 0]
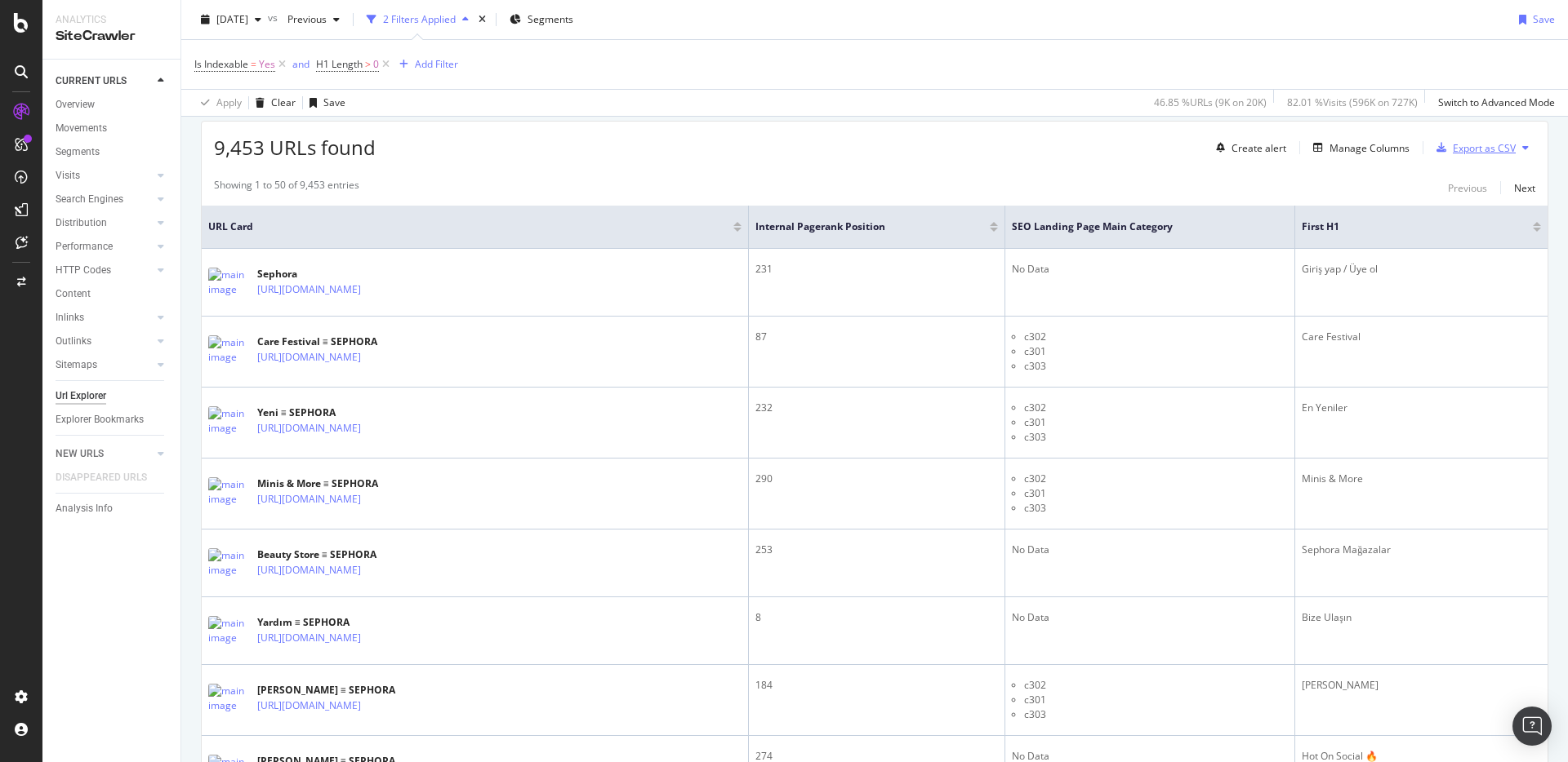
click at [1355, 151] on div "Export as CSV" at bounding box center [1484, 148] width 63 height 14
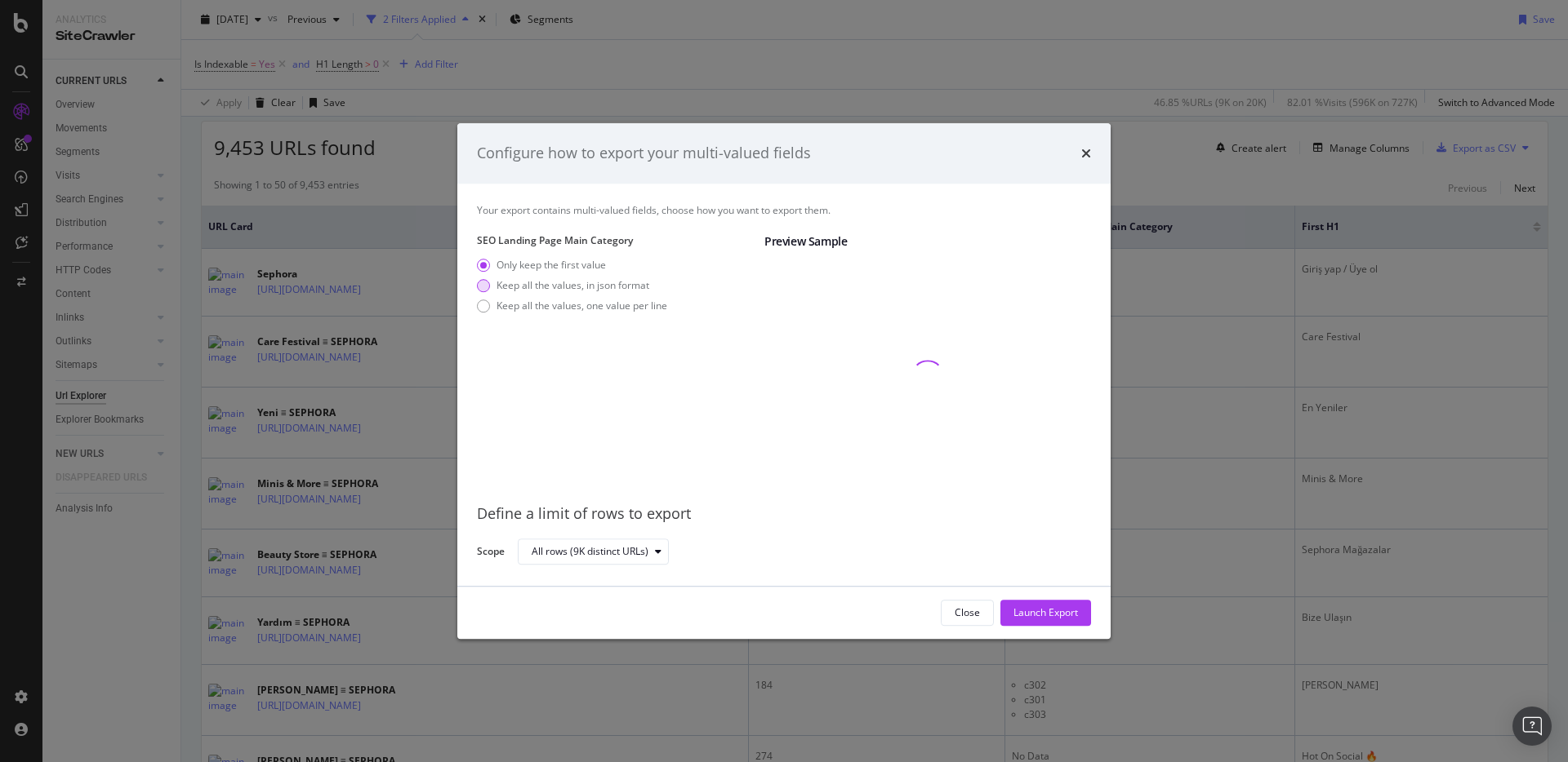
click at [576, 283] on div "Keep all the values, in json format" at bounding box center [573, 285] width 152 height 14
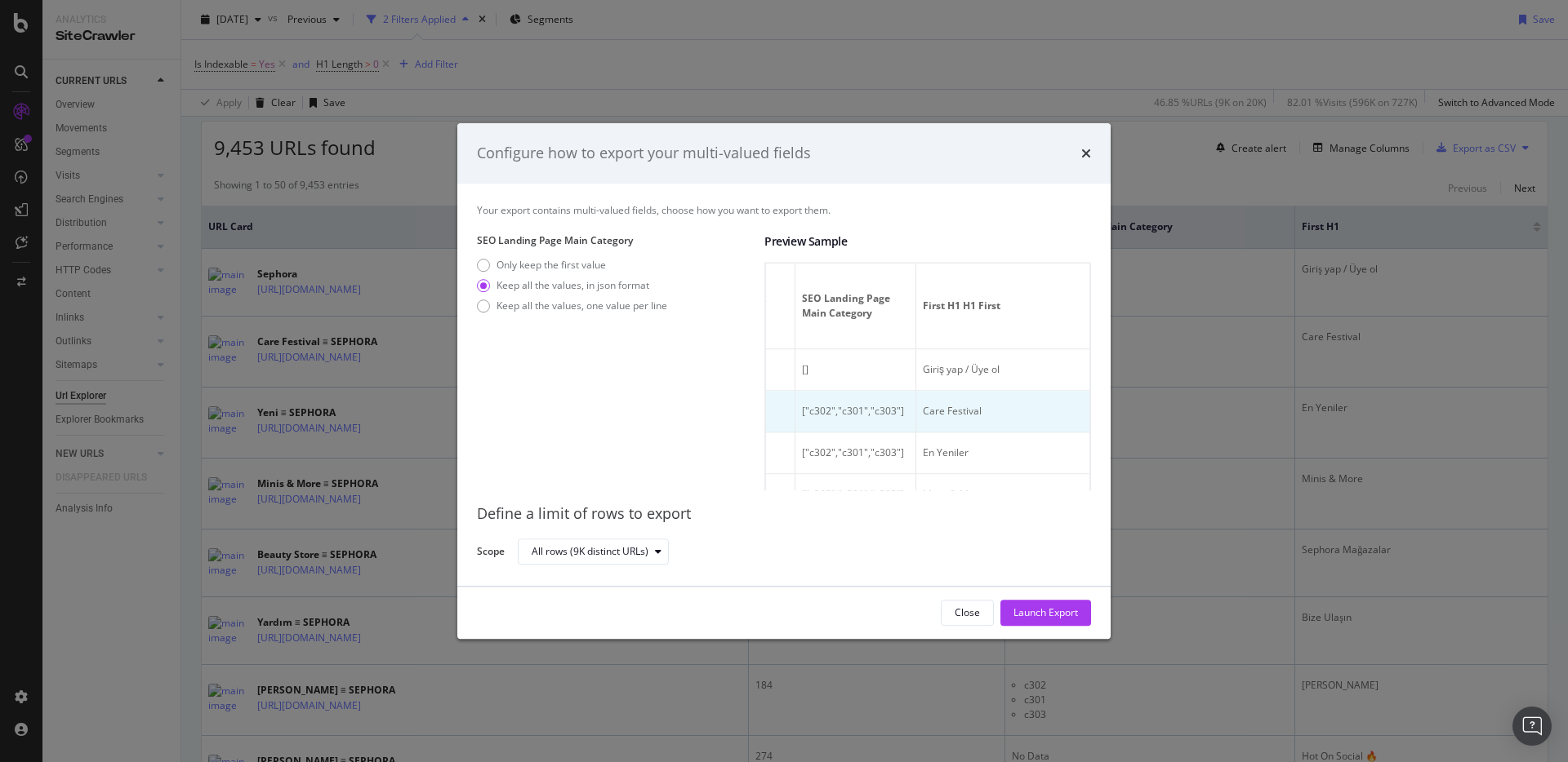
scroll to position [0, 362]
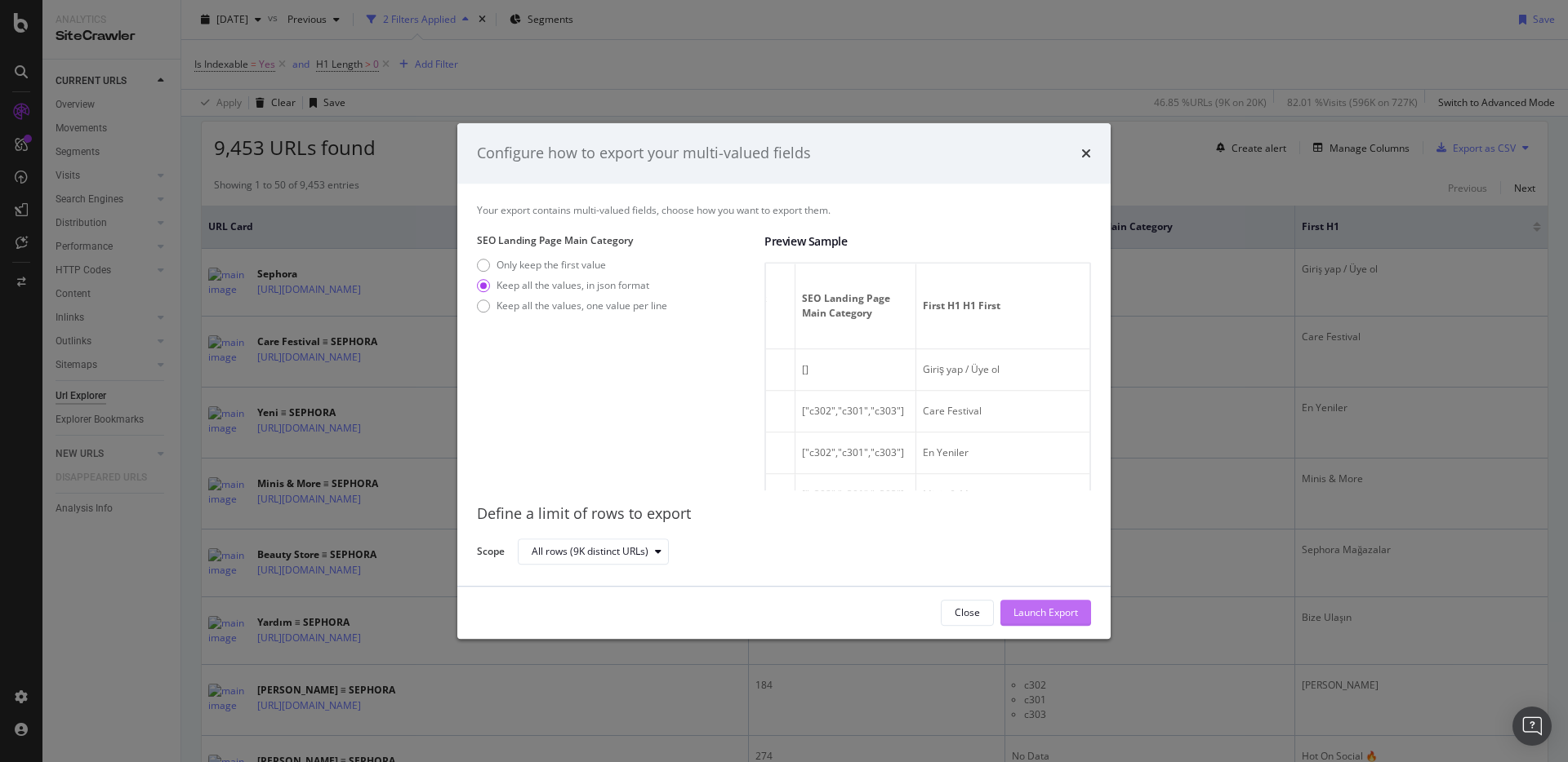
click at [1040, 618] on div "Launch Export" at bounding box center [1045, 612] width 65 height 14
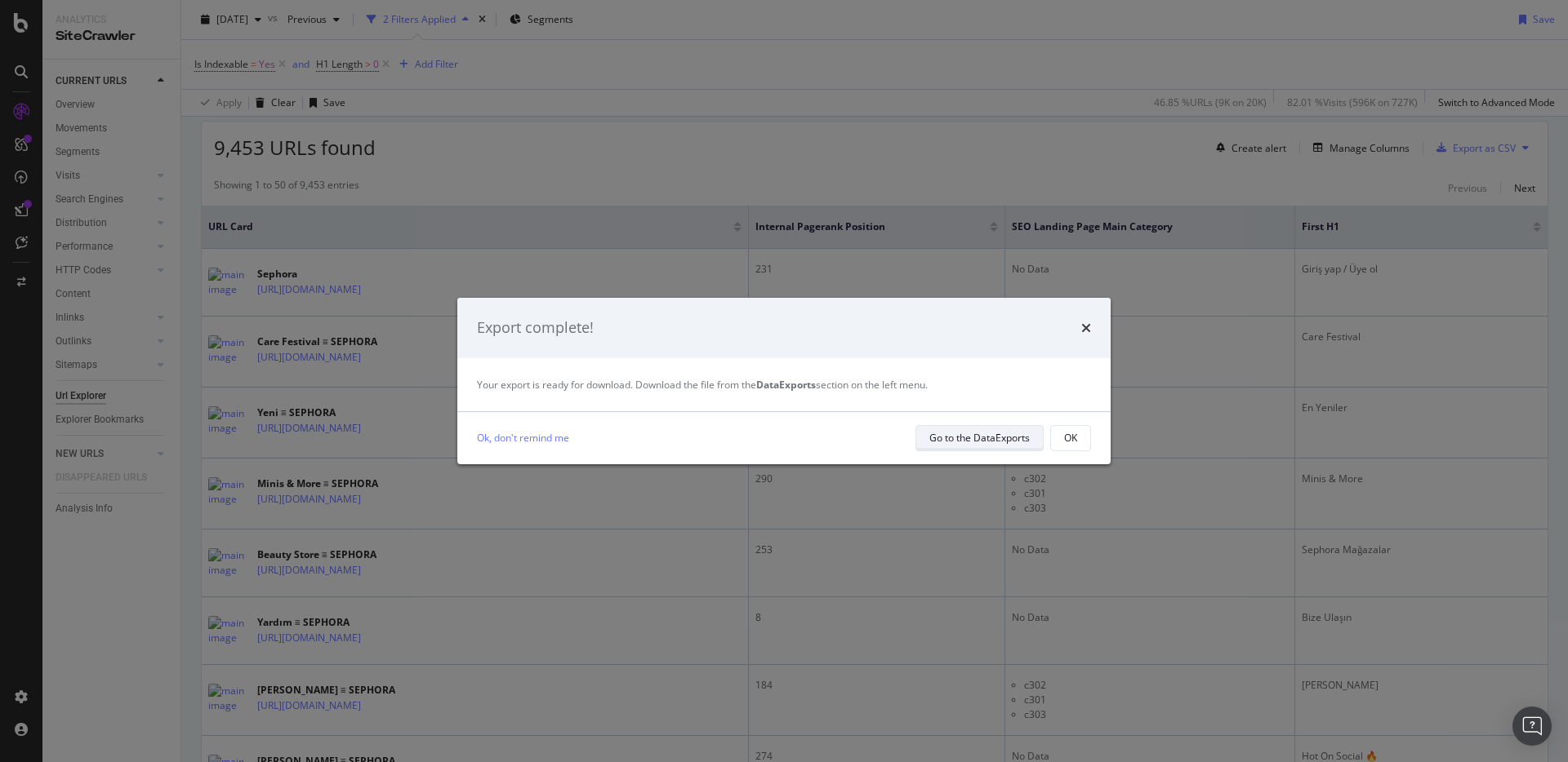
click at [972, 440] on div "Go to the DataExports" at bounding box center [979, 438] width 100 height 14
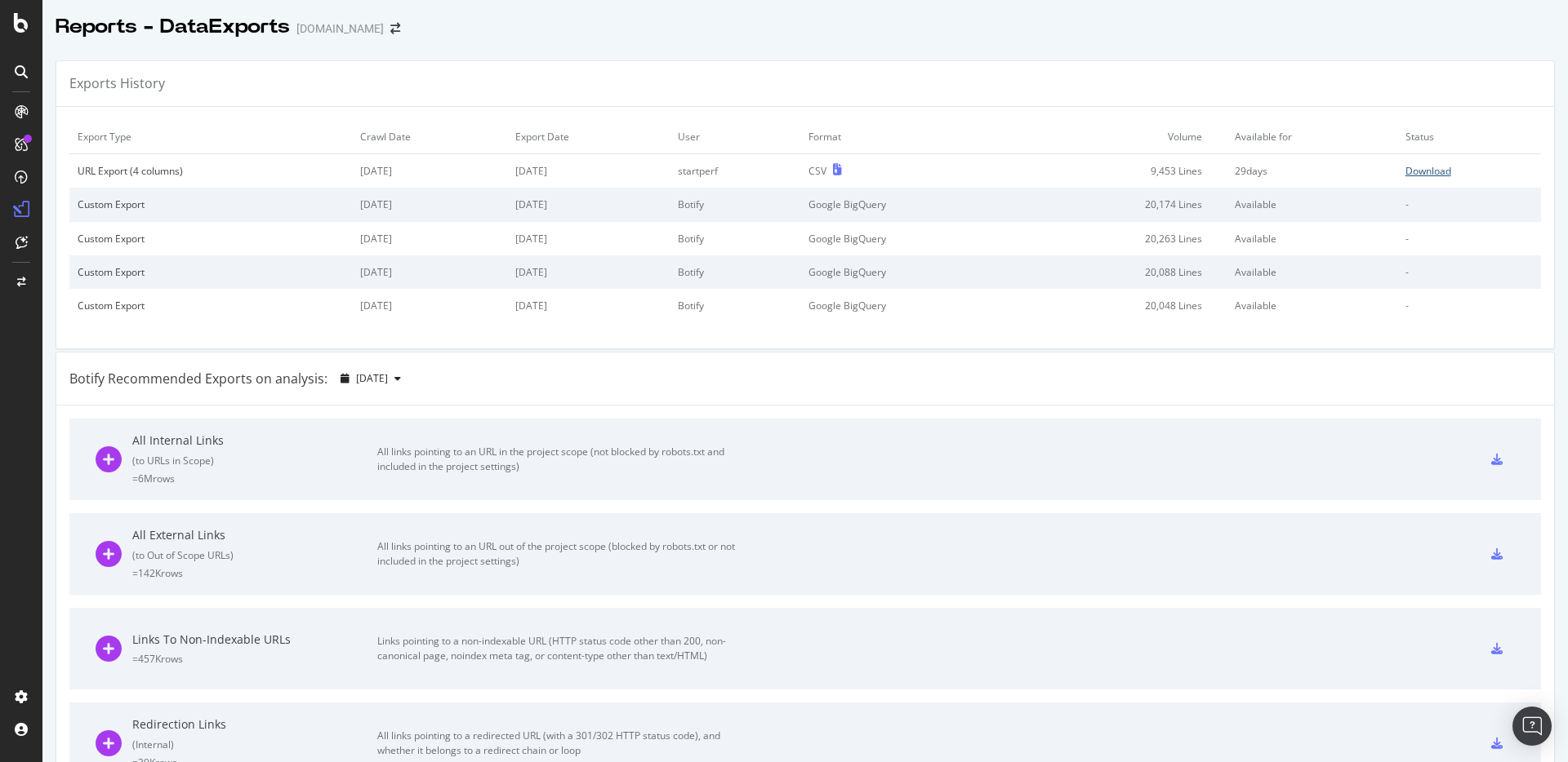
click at [1355, 171] on div "Download" at bounding box center [1428, 170] width 46 height 14
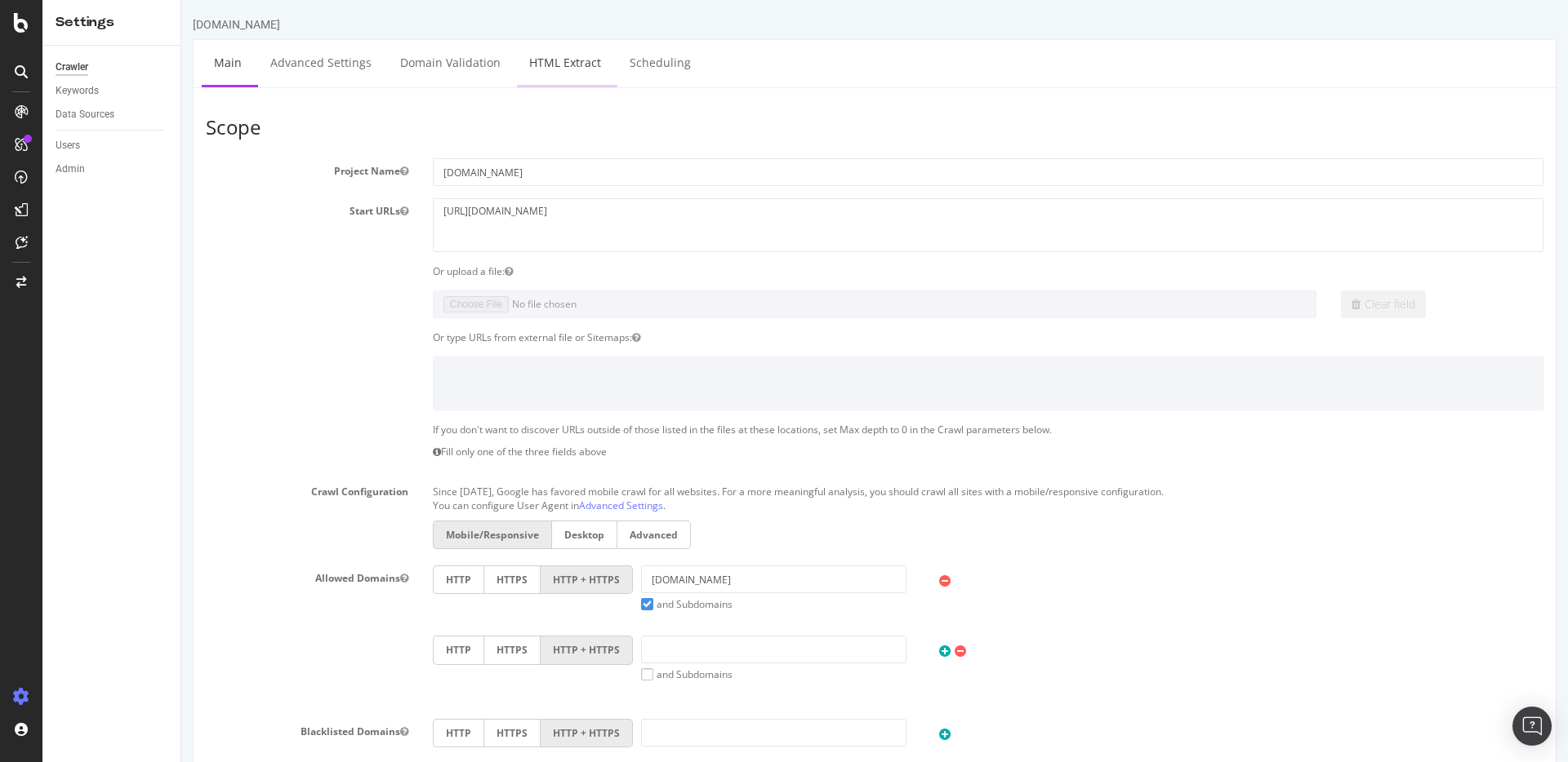
click at [568, 65] on link "HTML Extract" at bounding box center [564, 63] width 96 height 45
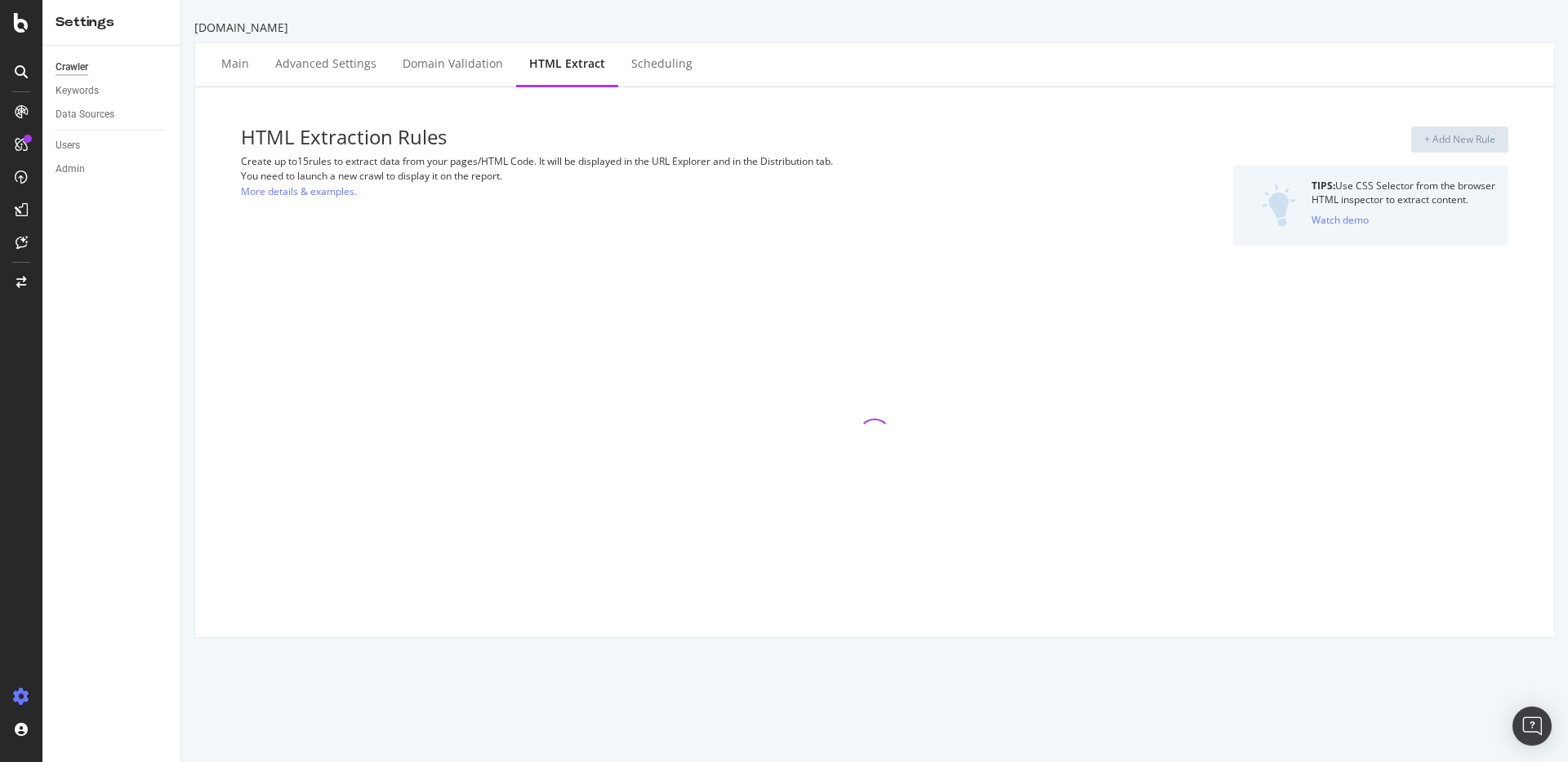
select select "list"
select select "exist"
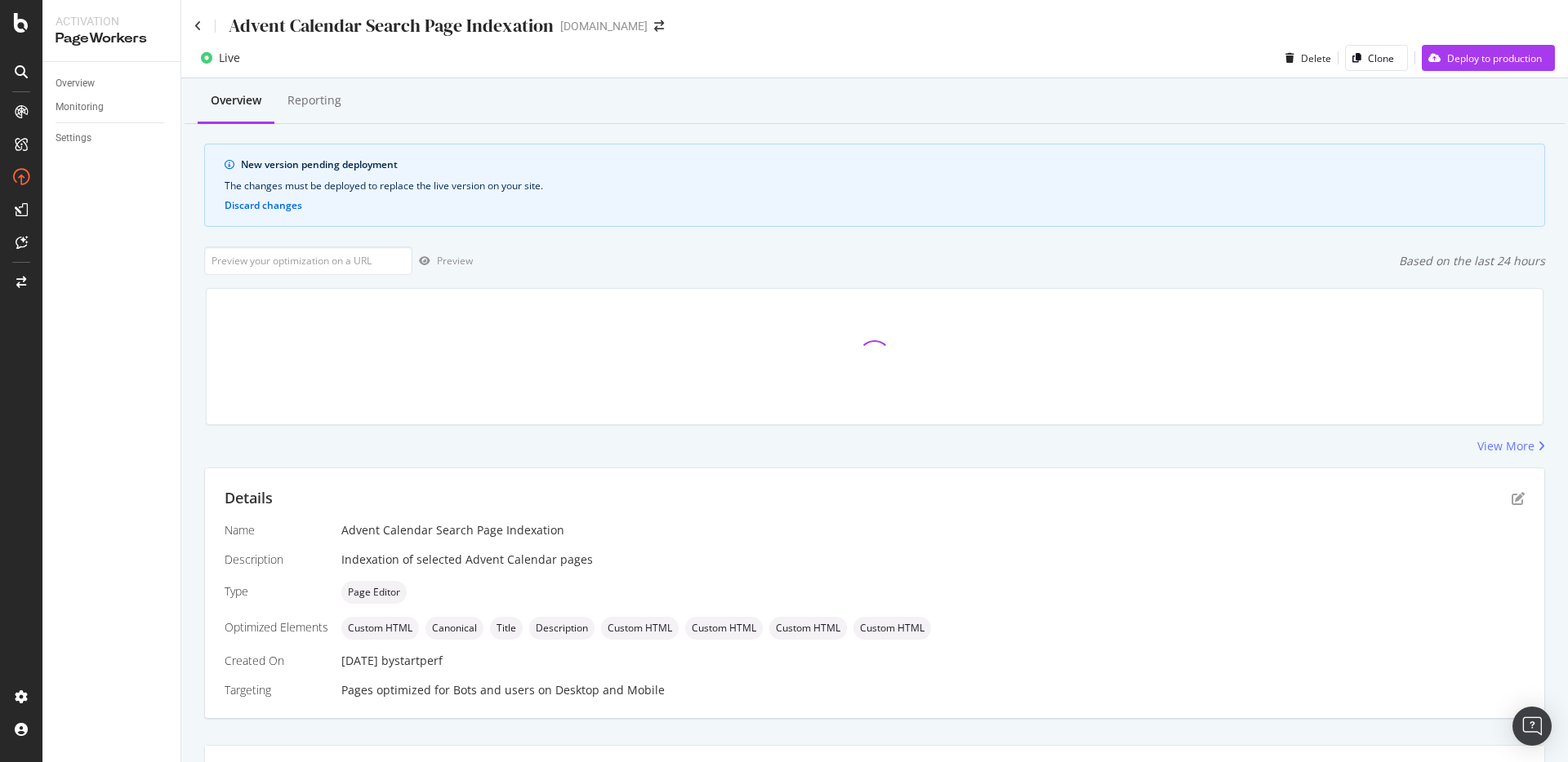
scroll to position [250, 0]
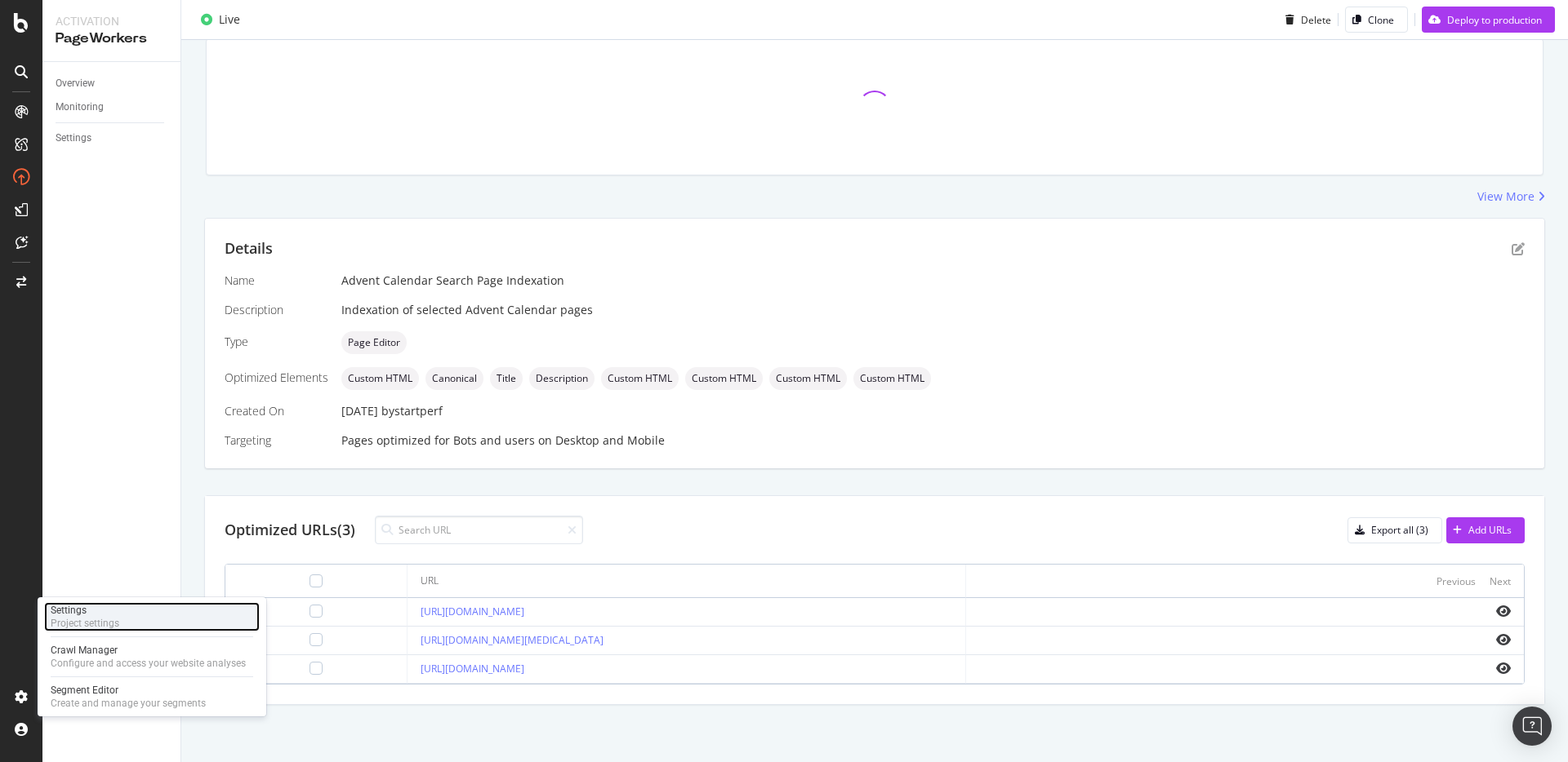
click at [104, 612] on div "Settings" at bounding box center [84, 611] width 68 height 13
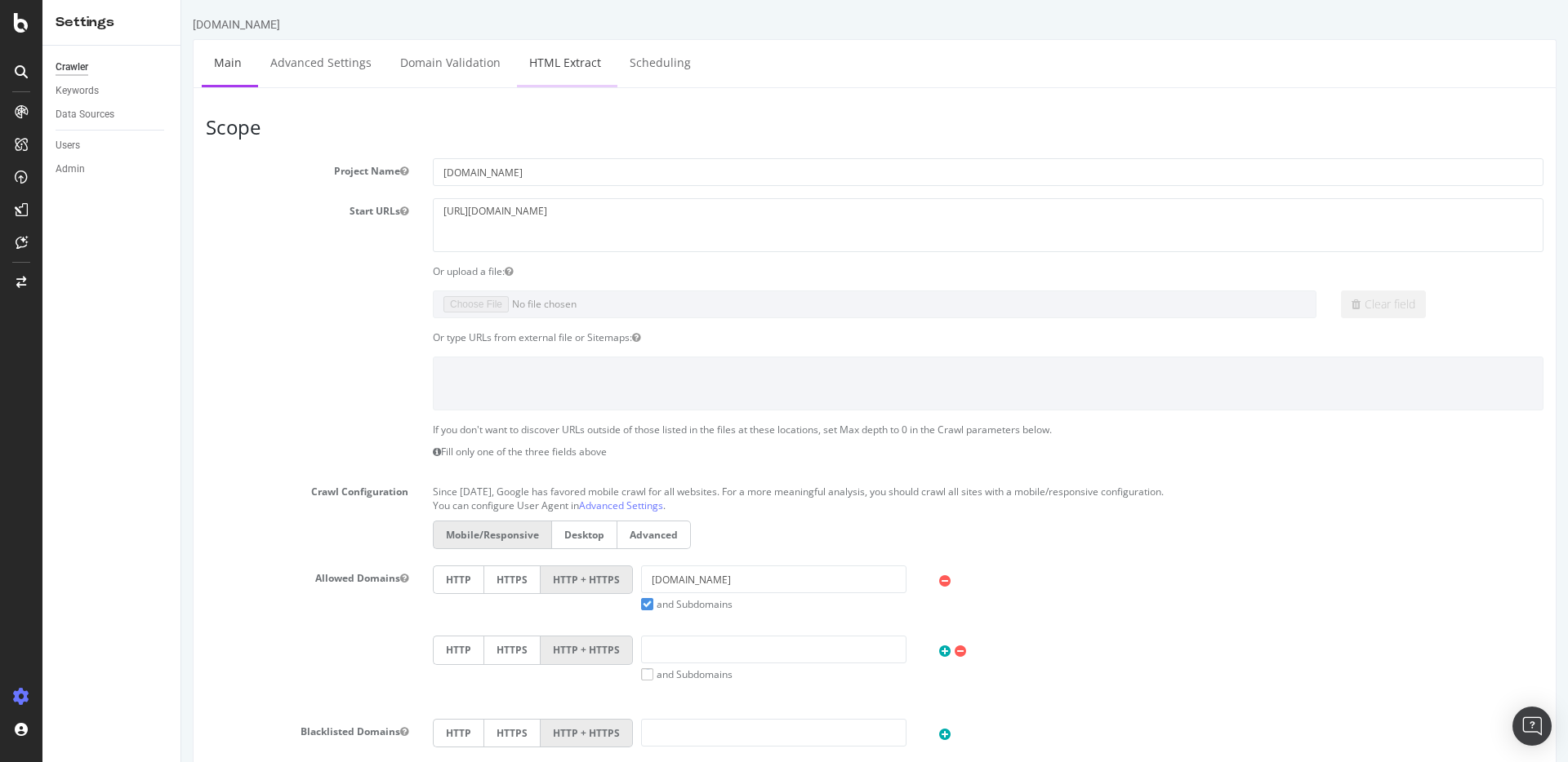
click at [550, 63] on link "HTML Extract" at bounding box center [564, 63] width 96 height 45
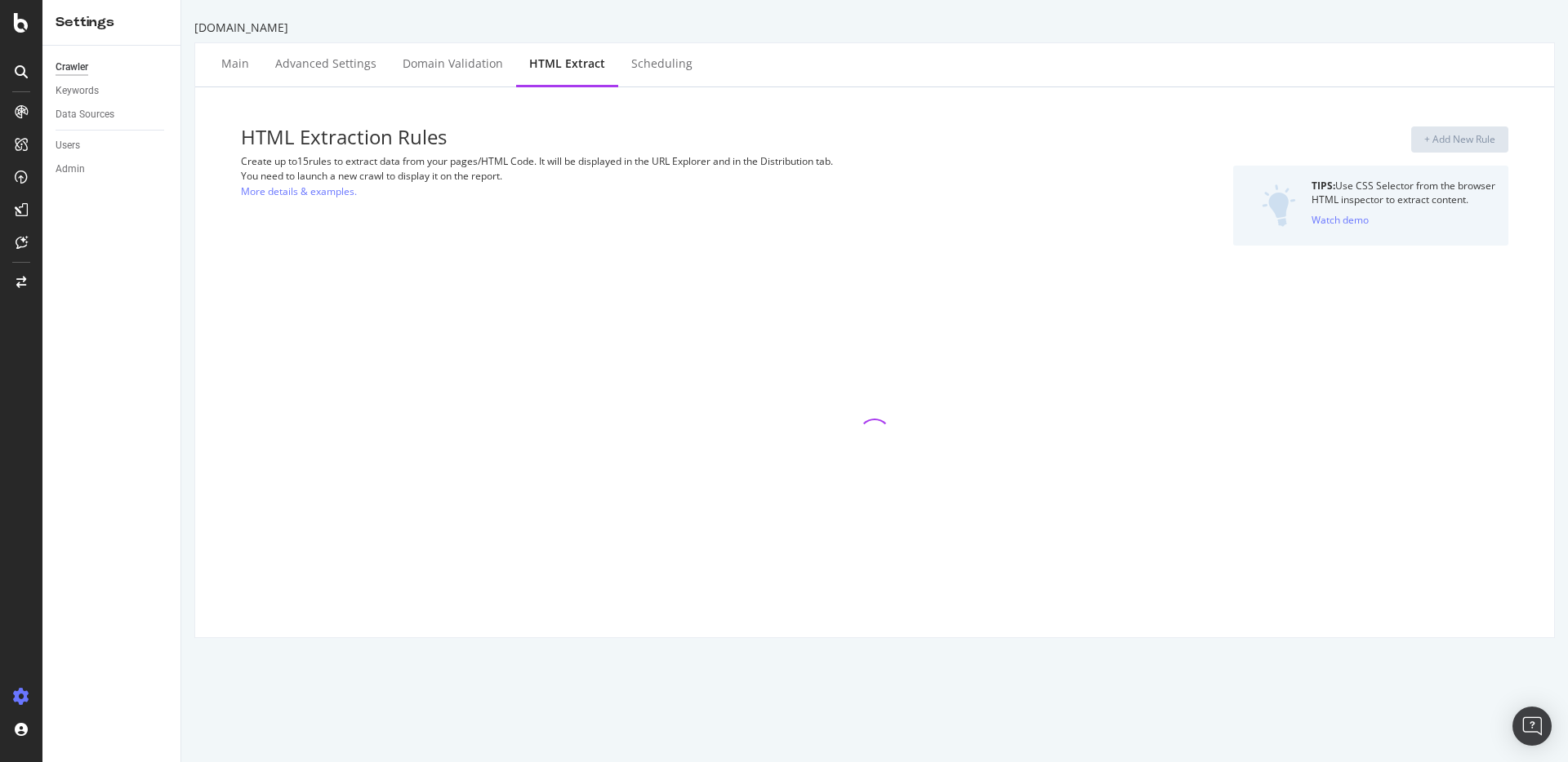
select select "i"
select select "exist"
select select "list"
select select "html.length"
select select "list"
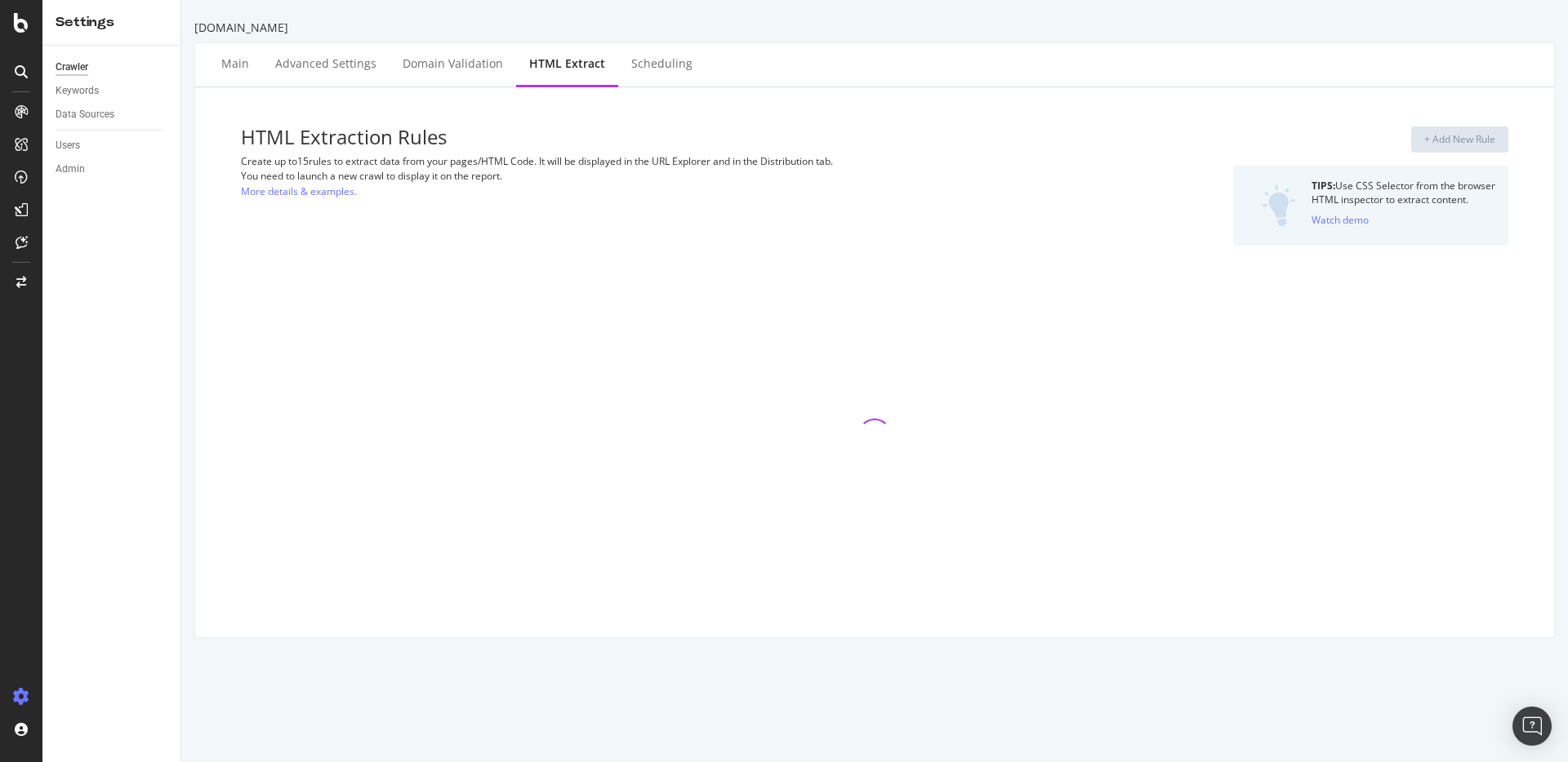
select select "exist"
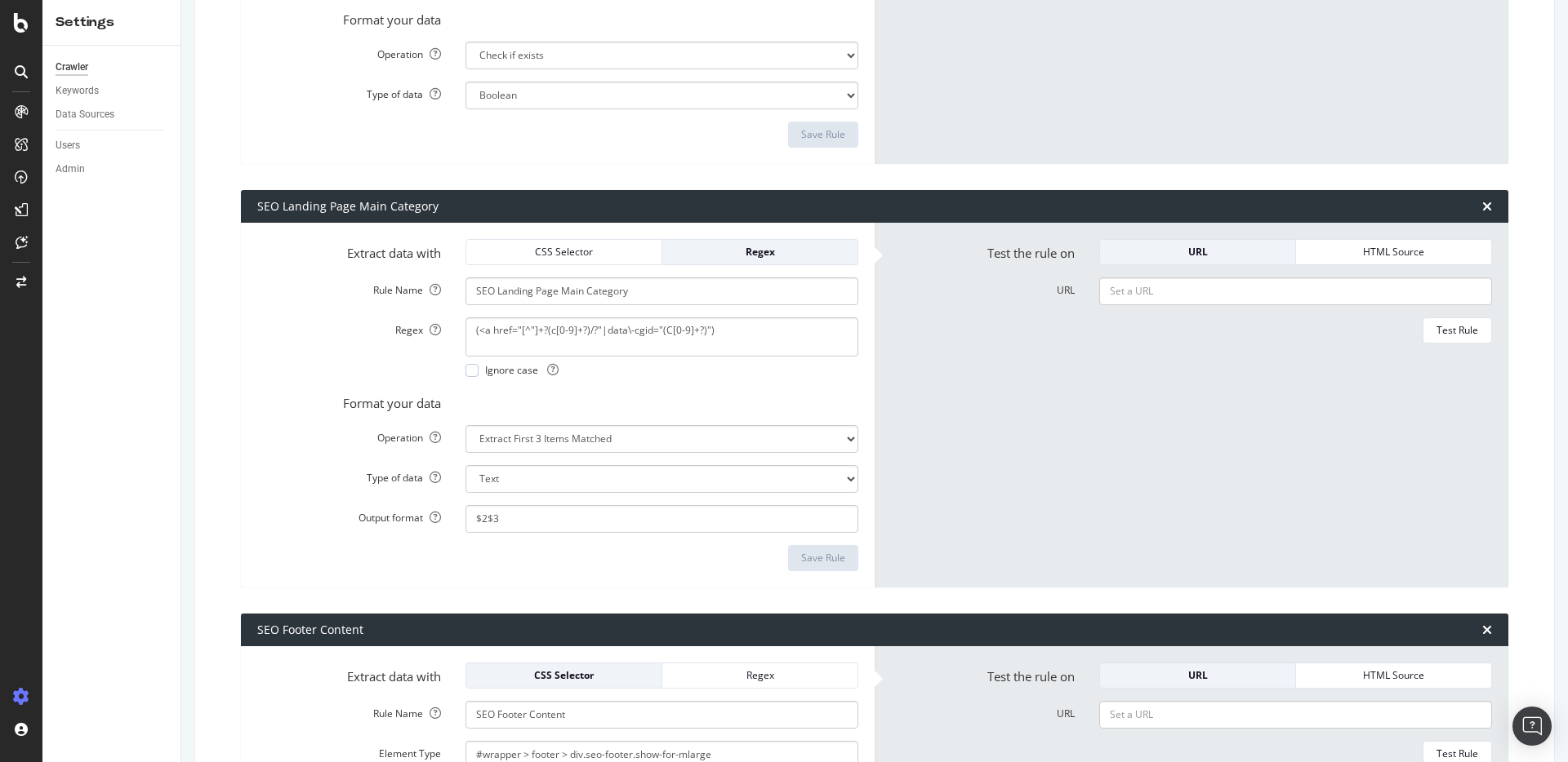
scroll to position [906, 0]
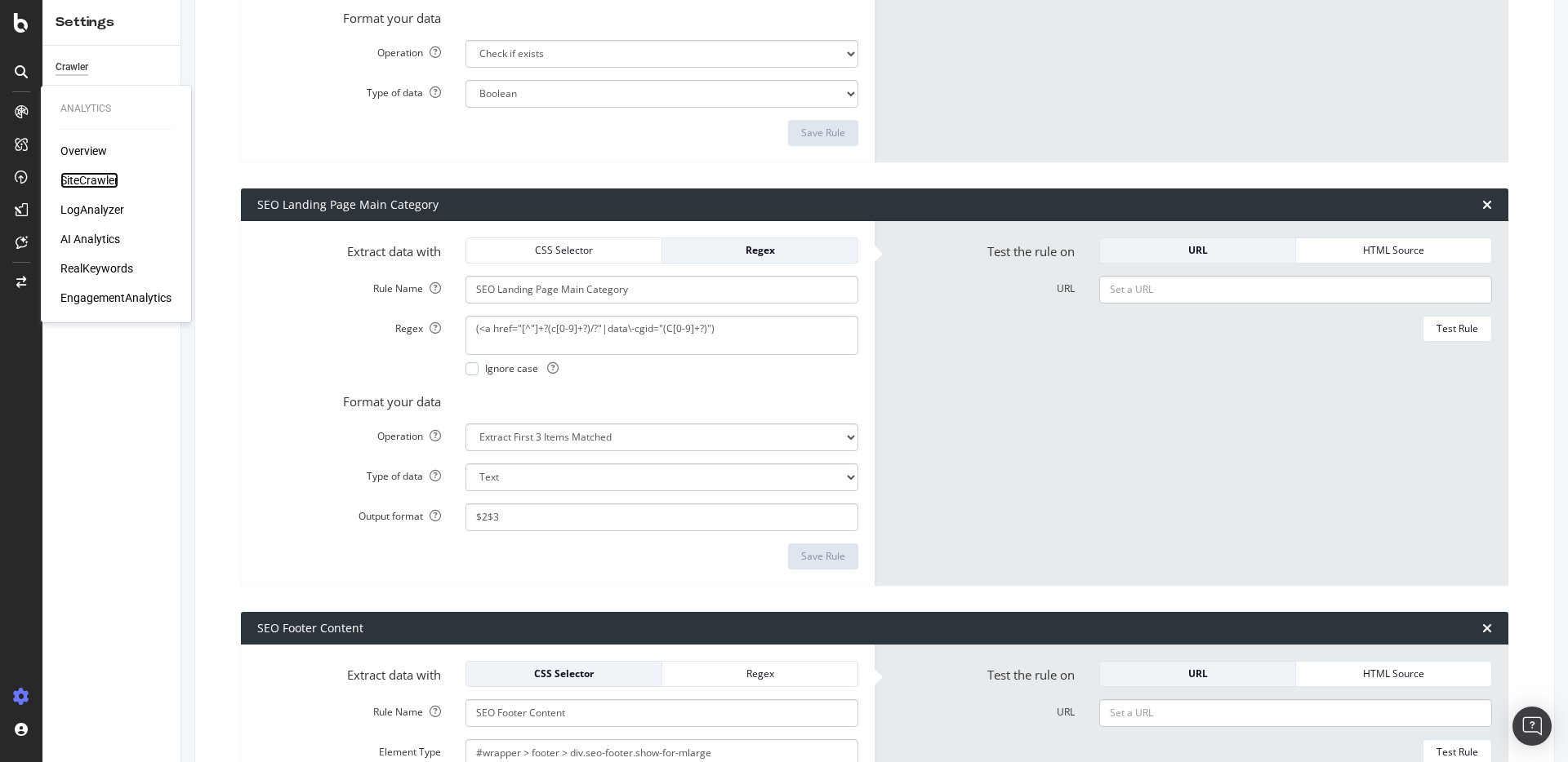
click at [80, 182] on div "SiteCrawler" at bounding box center [90, 180] width 58 height 16
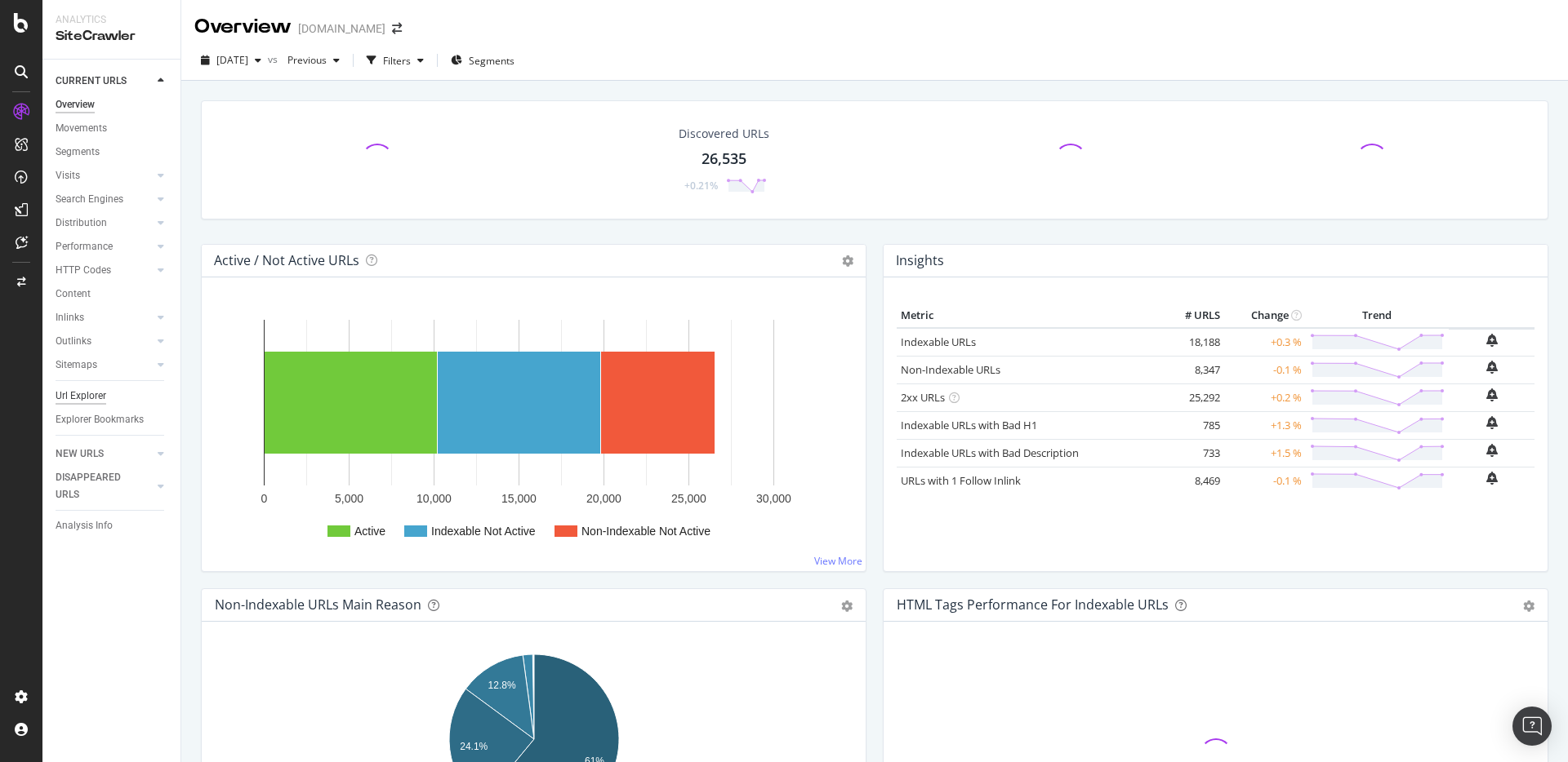
click at [86, 402] on div "Url Explorer" at bounding box center [80, 396] width 51 height 17
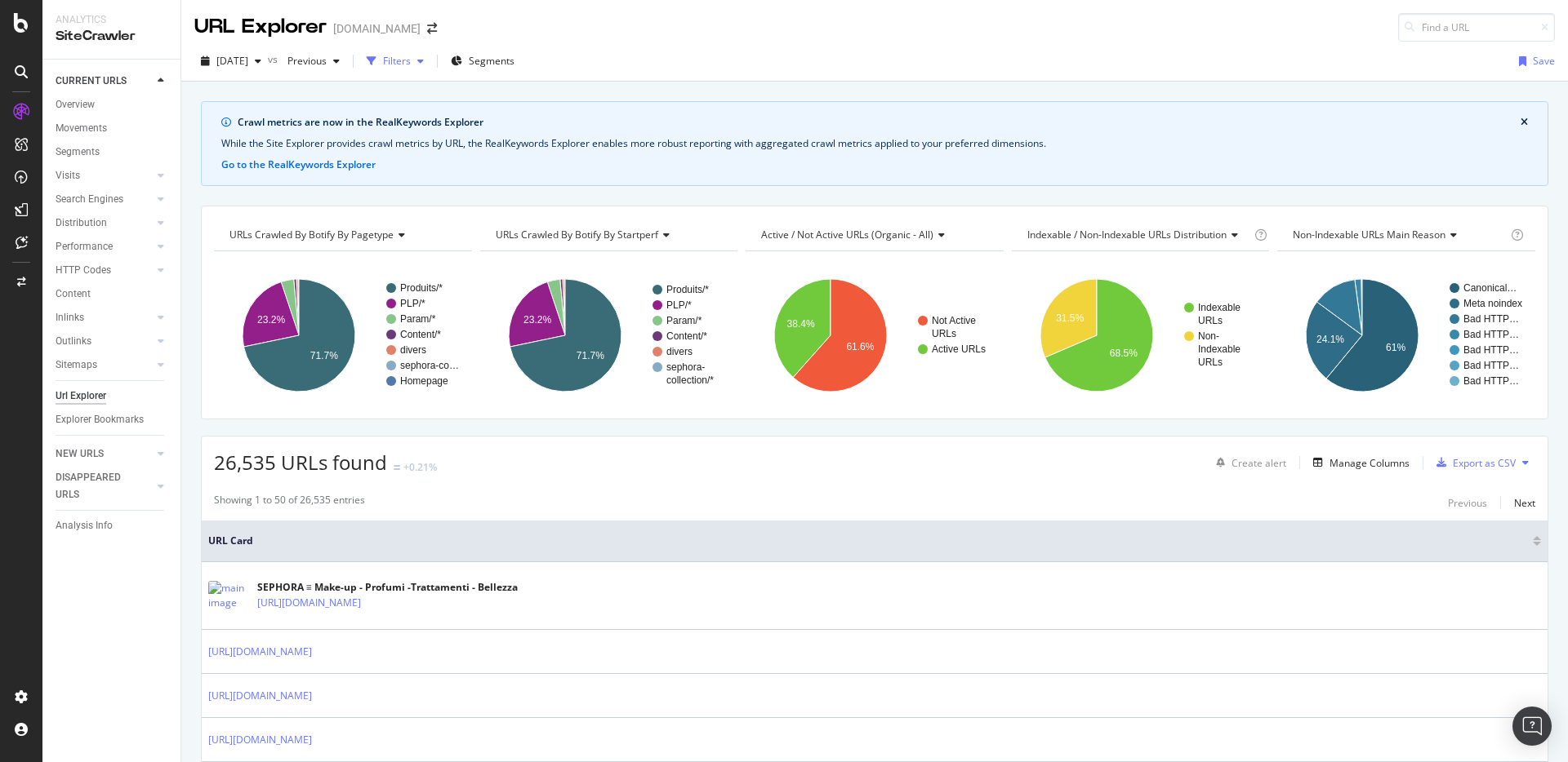
click at [411, 66] on div "Filters" at bounding box center [397, 61] width 28 height 14
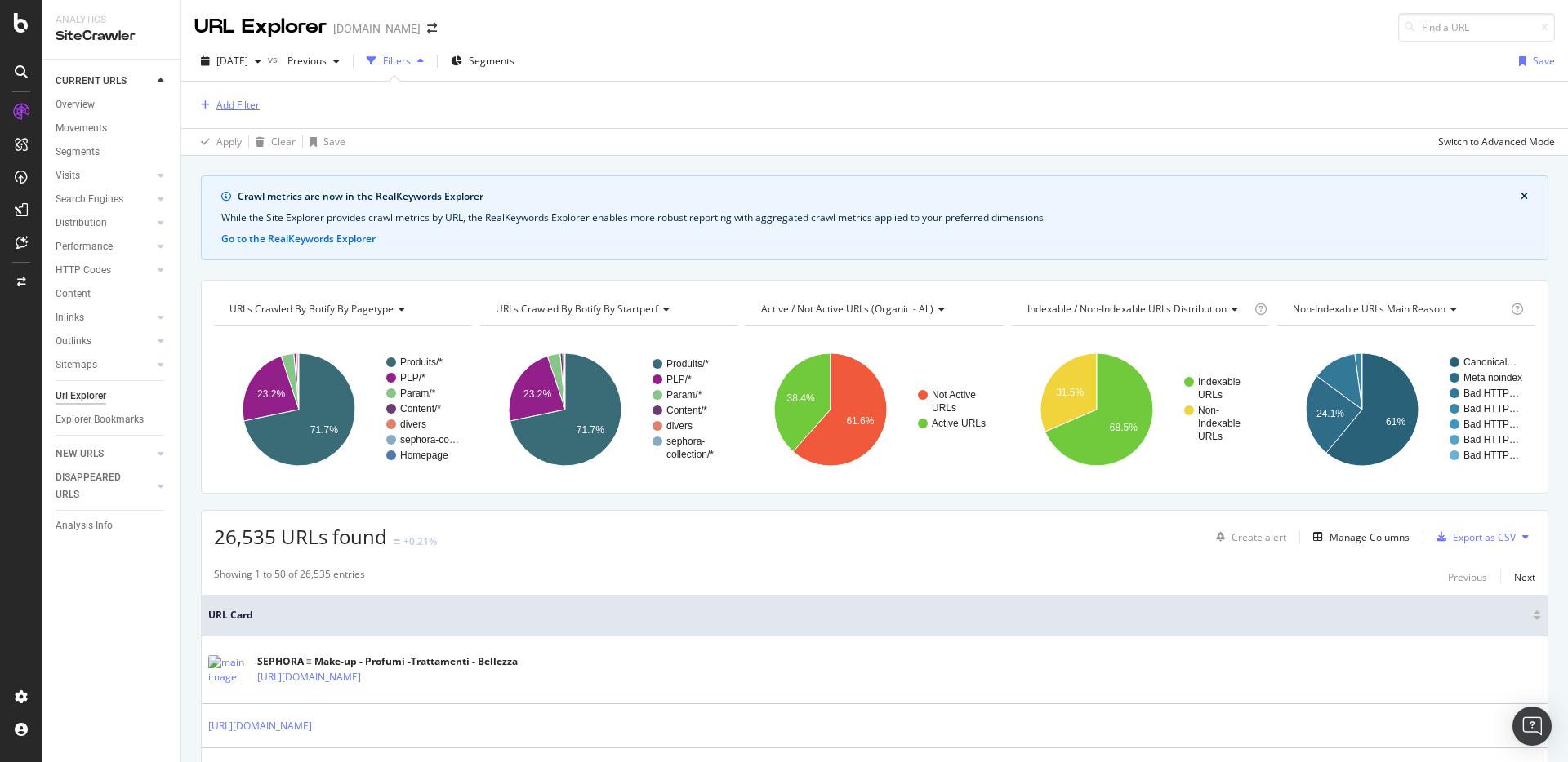
click at [240, 102] on div "Add Filter" at bounding box center [238, 105] width 43 height 14
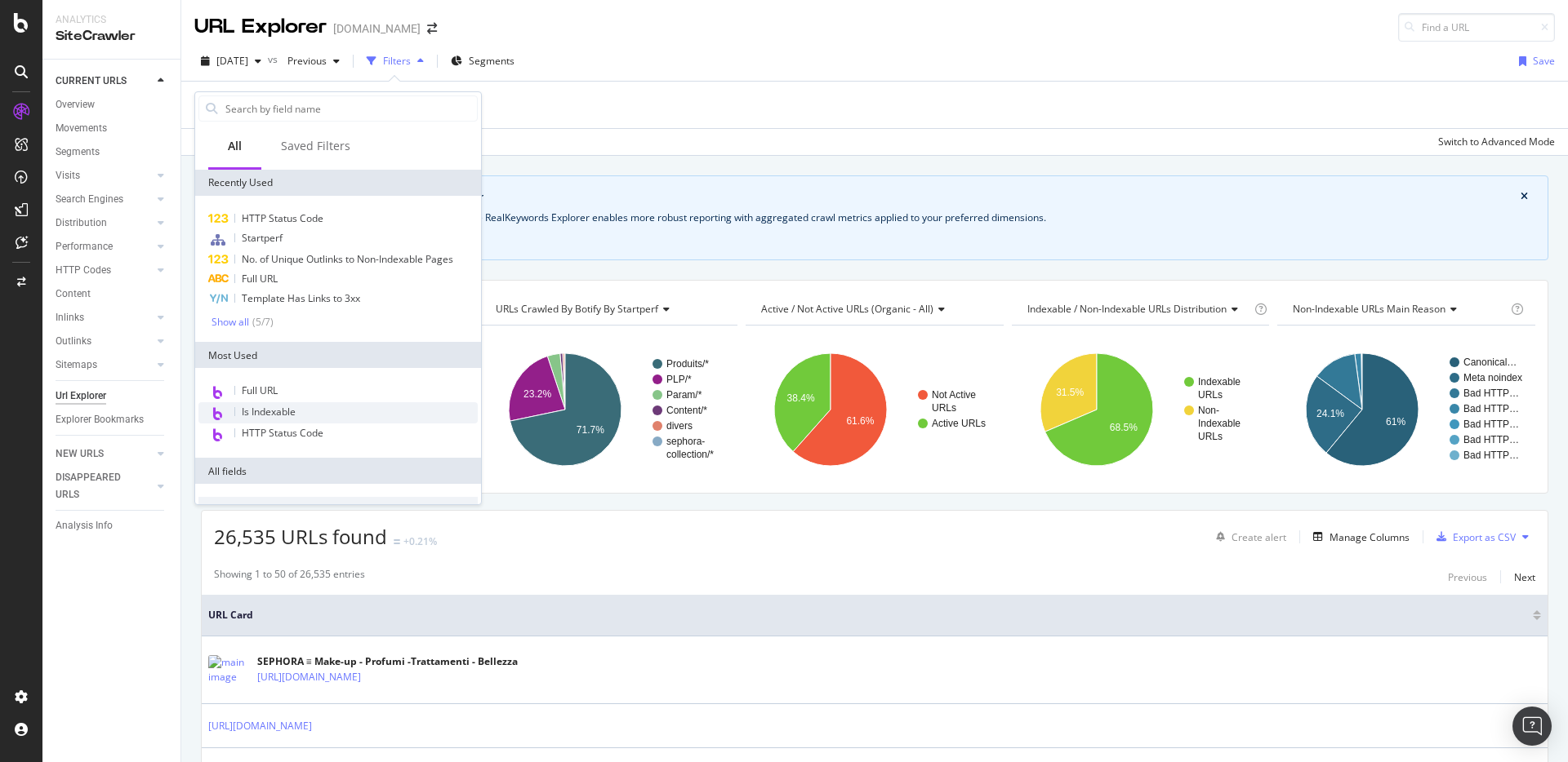
click at [287, 407] on span "Is Indexable" at bounding box center [269, 411] width 54 height 14
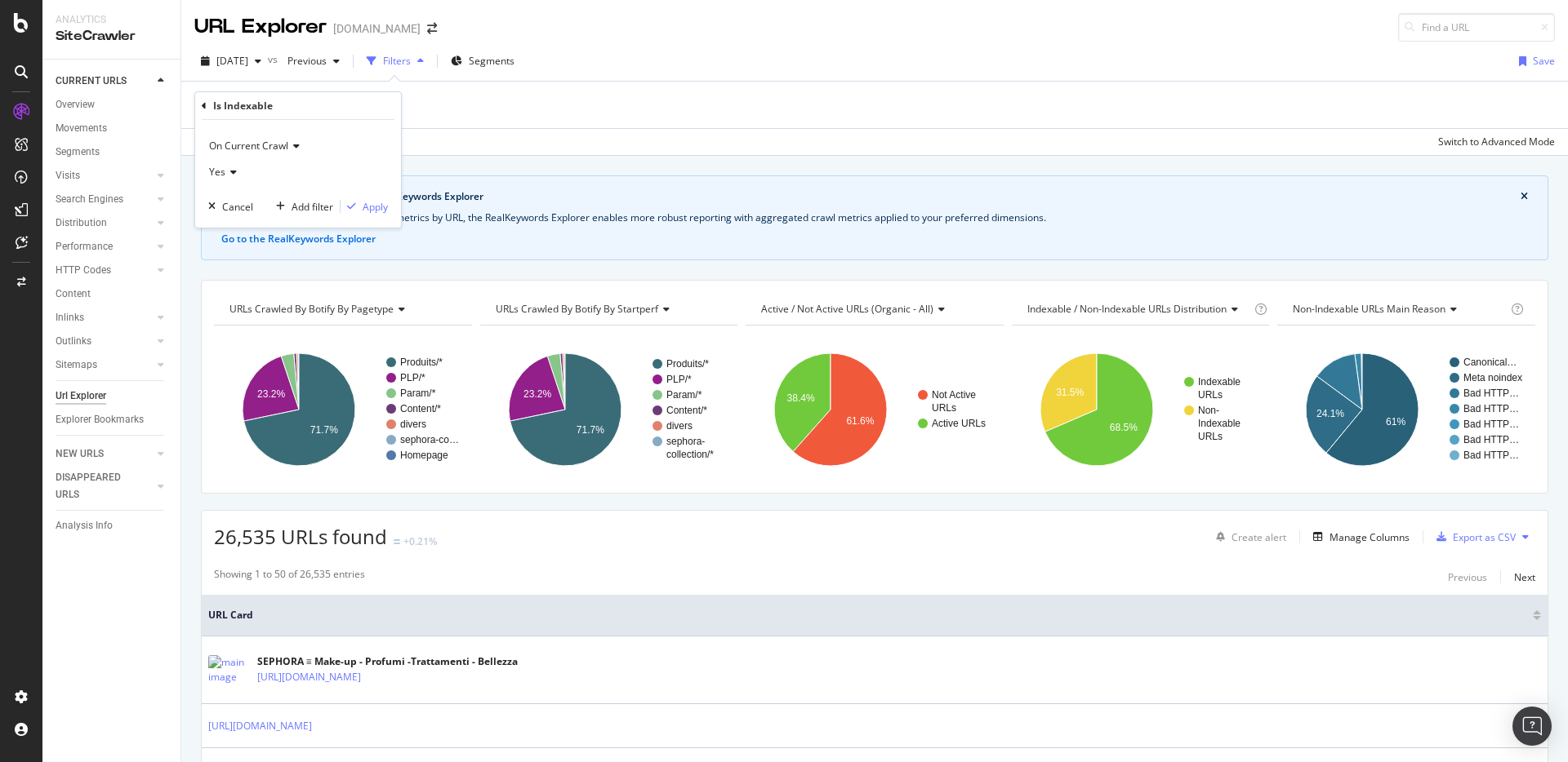
click at [382, 215] on div "On Current Crawl Yes Cancel Add filter Apply" at bounding box center [298, 173] width 206 height 108
click at [374, 205] on div "Apply" at bounding box center [374, 207] width 25 height 14
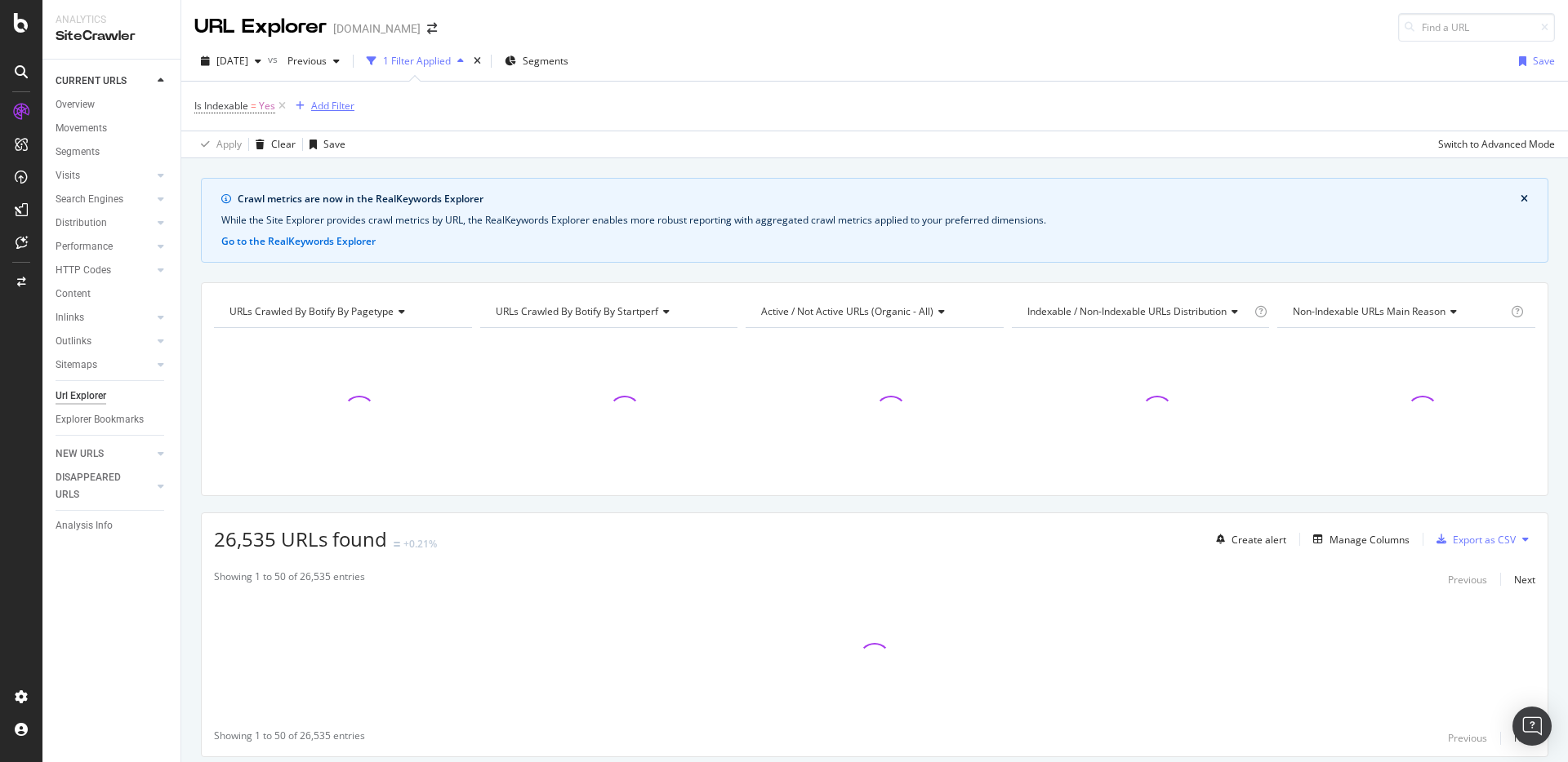
click at [342, 110] on div "Add Filter" at bounding box center [332, 106] width 43 height 14
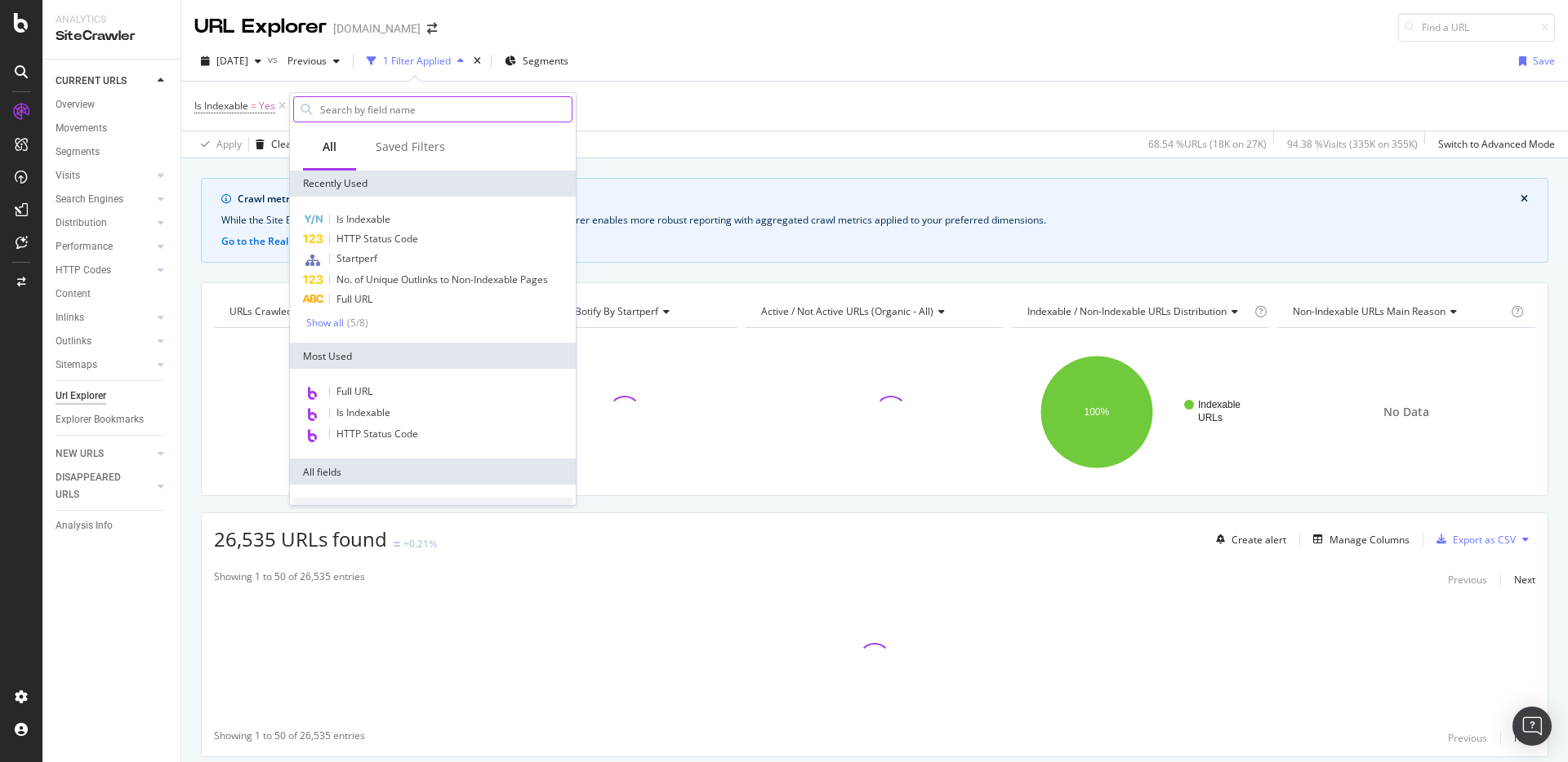
click at [350, 112] on input "text" at bounding box center [444, 109] width 254 height 24
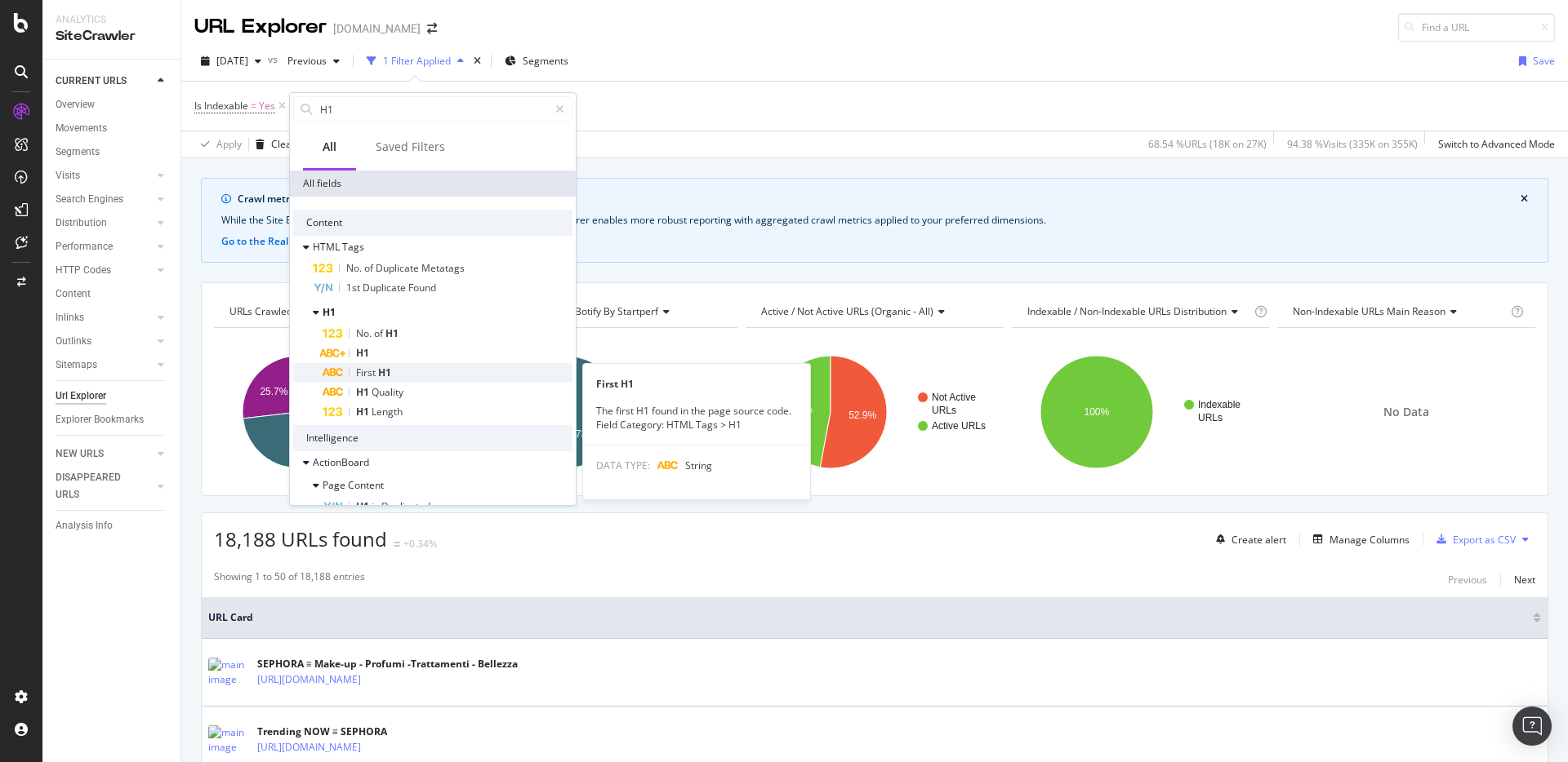
scroll to position [44, 0]
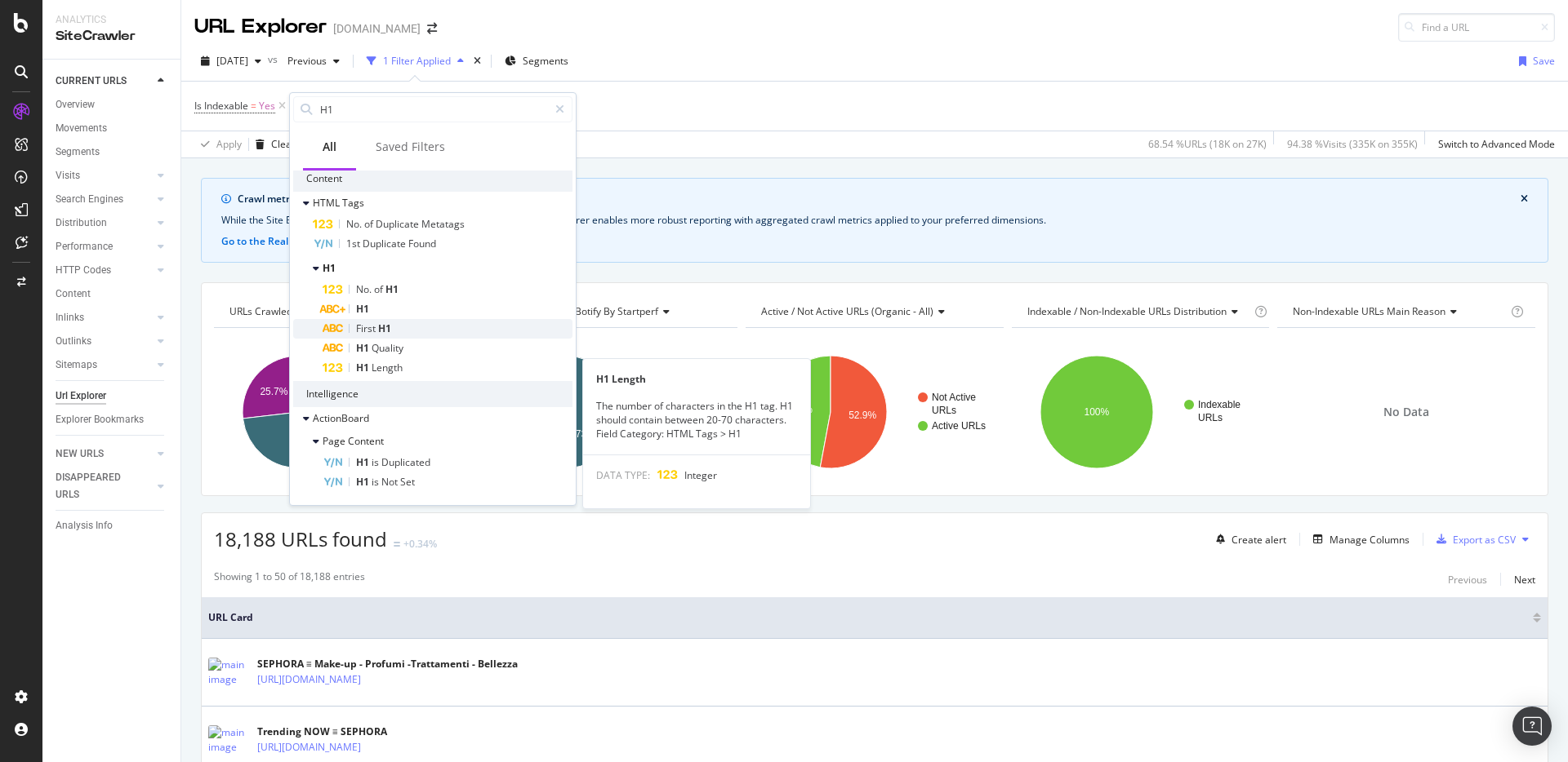
type input "H1"
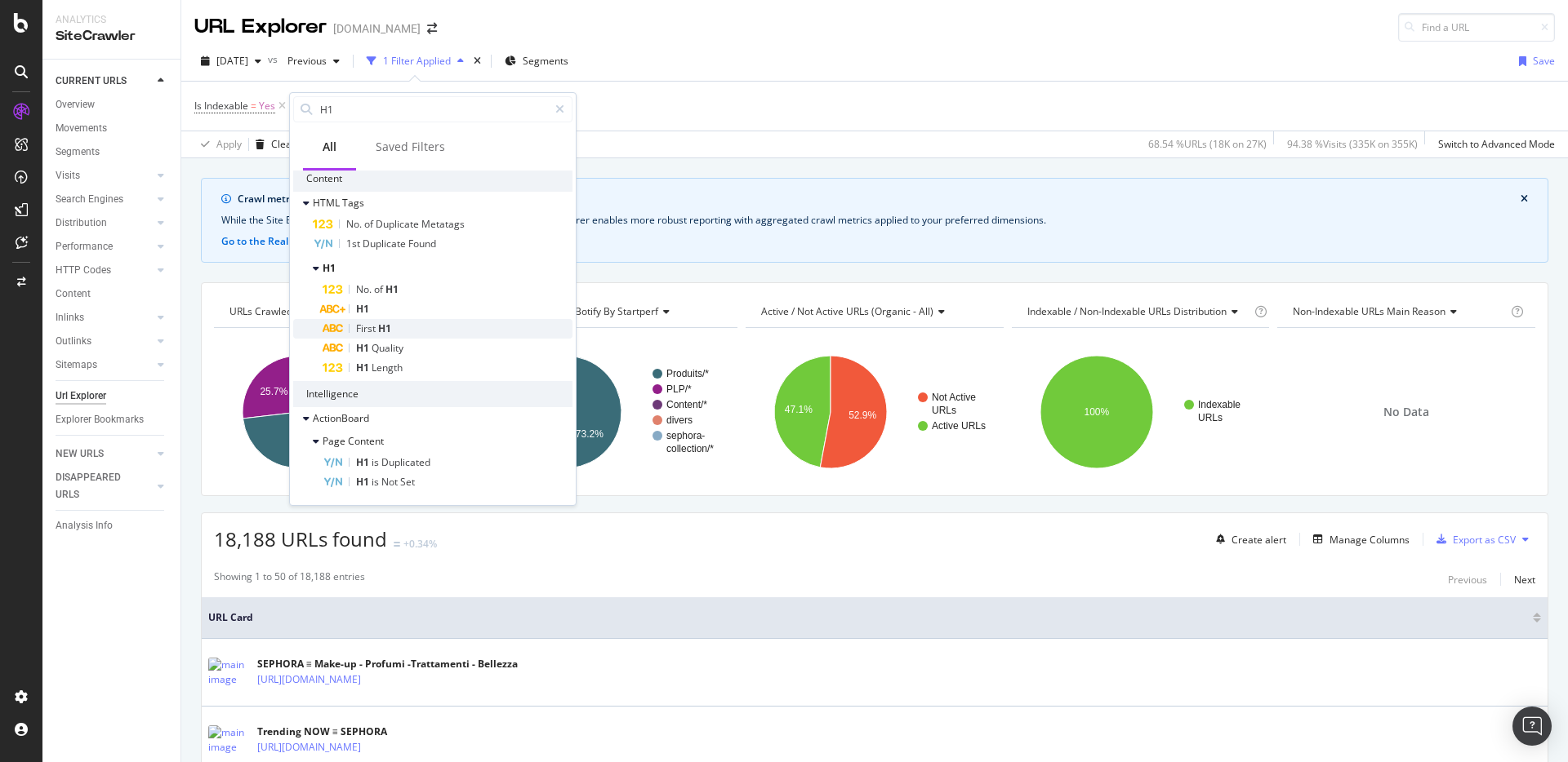
click at [398, 367] on span "Length" at bounding box center [386, 367] width 31 height 14
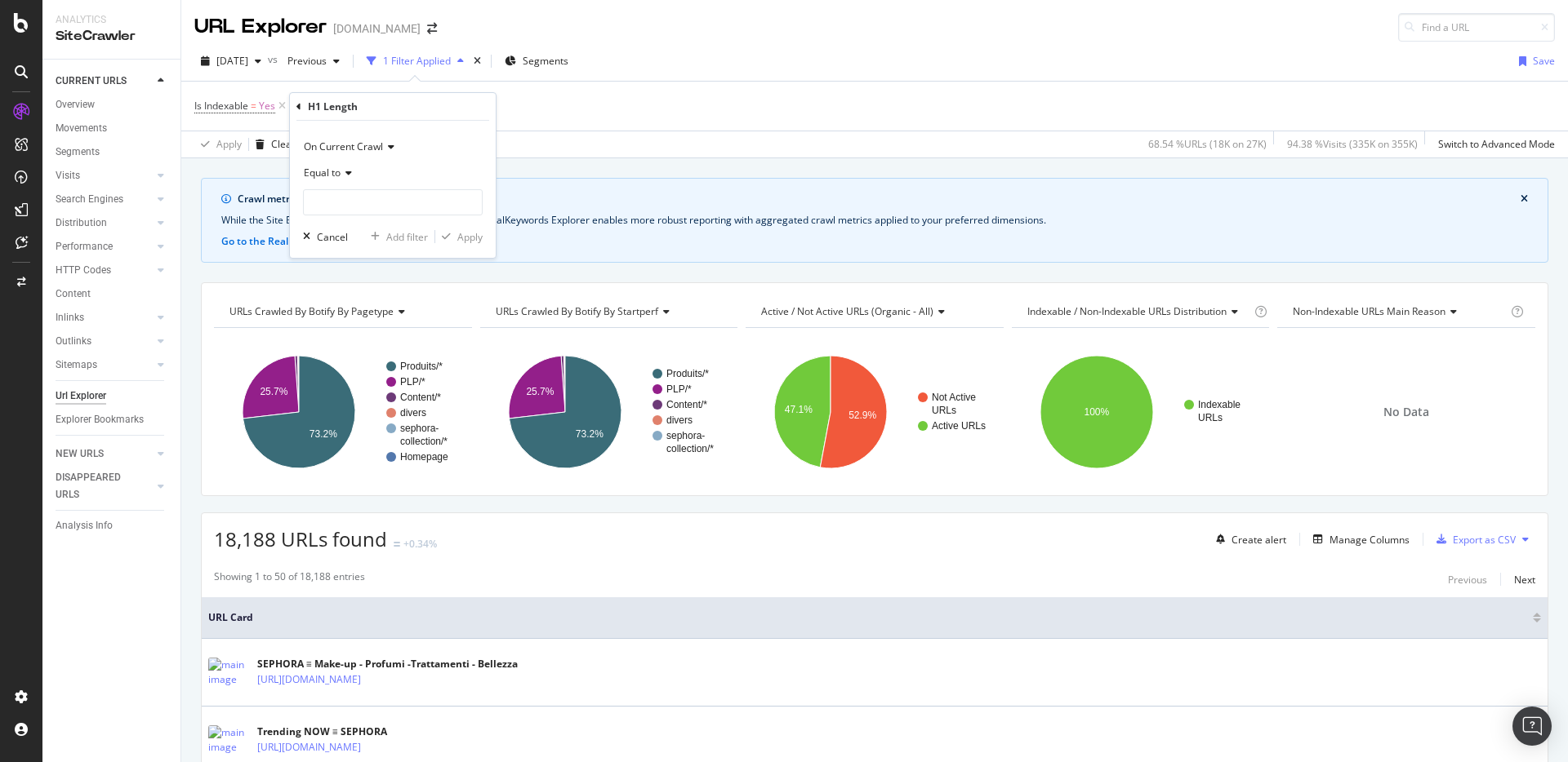
click at [337, 172] on span "Equal to" at bounding box center [322, 172] width 36 height 14
click at [353, 295] on span "Greater than" at bounding box center [340, 292] width 59 height 14
click at [349, 218] on div "On Current Crawl Greater than Cancel Add filter Apply" at bounding box center [393, 189] width 206 height 137
click at [348, 209] on input "number" at bounding box center [393, 202] width 180 height 26
type input "0"
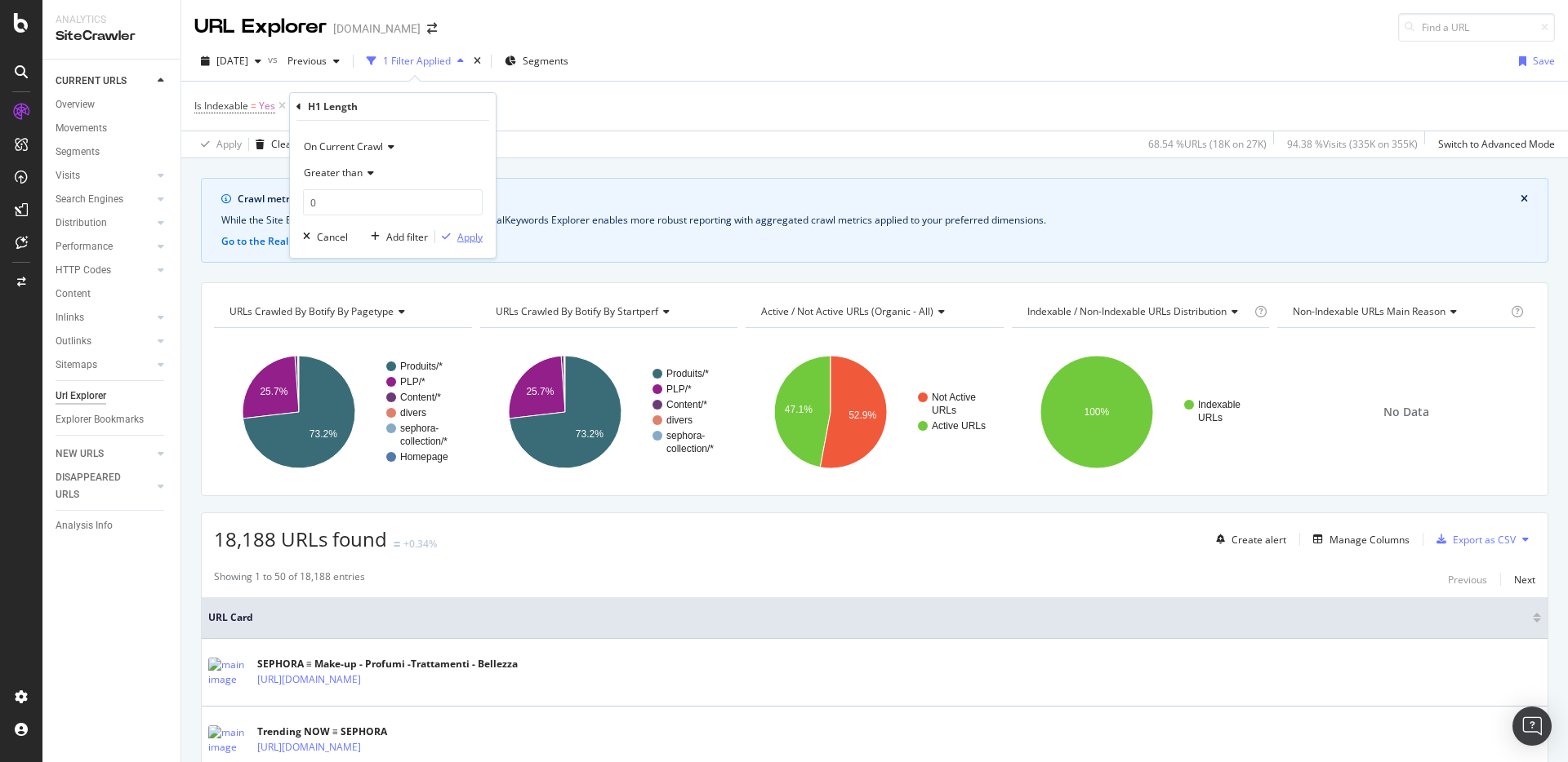
click at [466, 233] on div "Apply" at bounding box center [470, 237] width 25 height 14
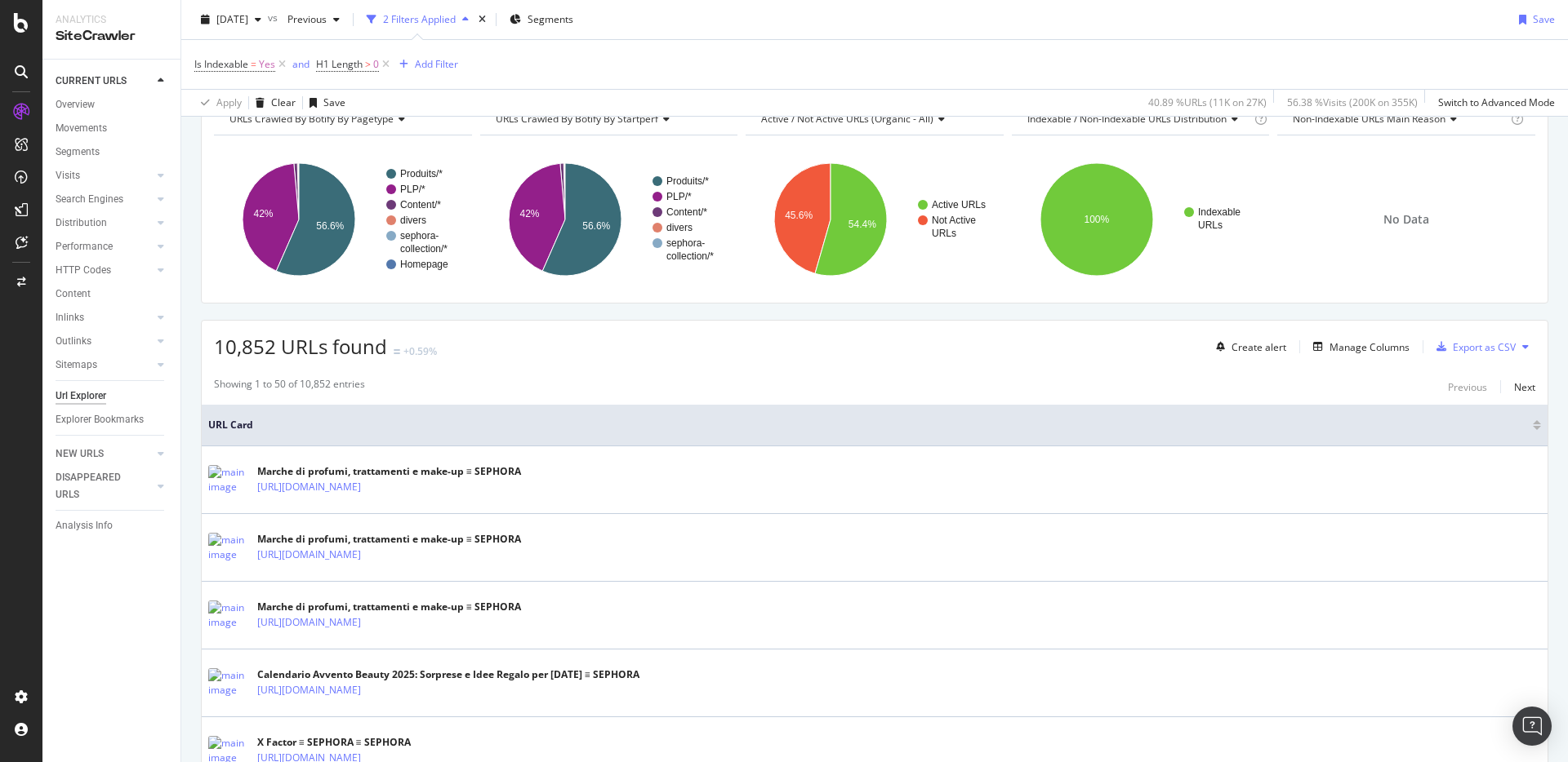
scroll to position [221, 0]
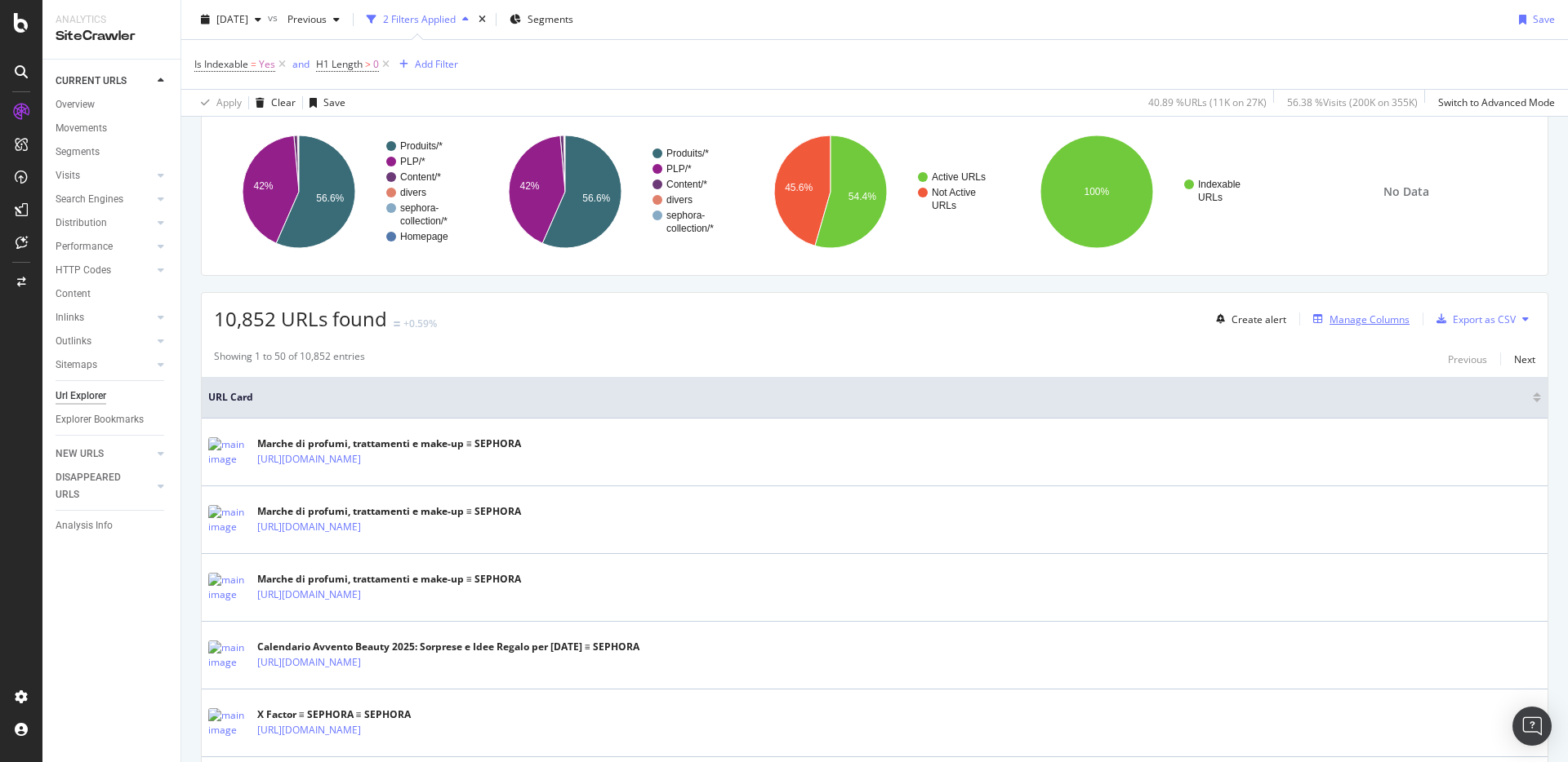
click at [1370, 314] on div "Manage Columns" at bounding box center [1370, 319] width 80 height 14
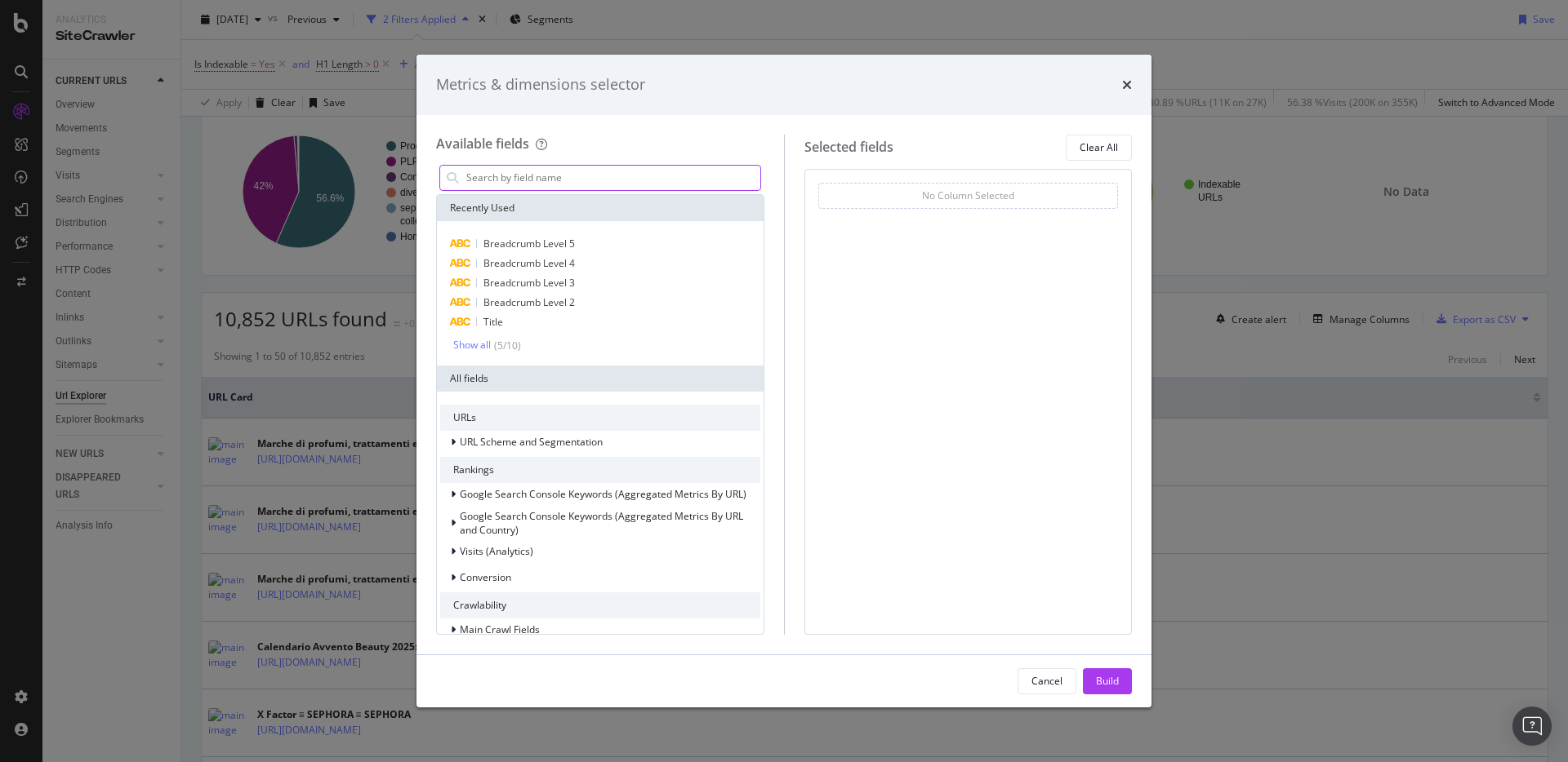
click at [558, 178] on input "modal" at bounding box center [613, 178] width 296 height 24
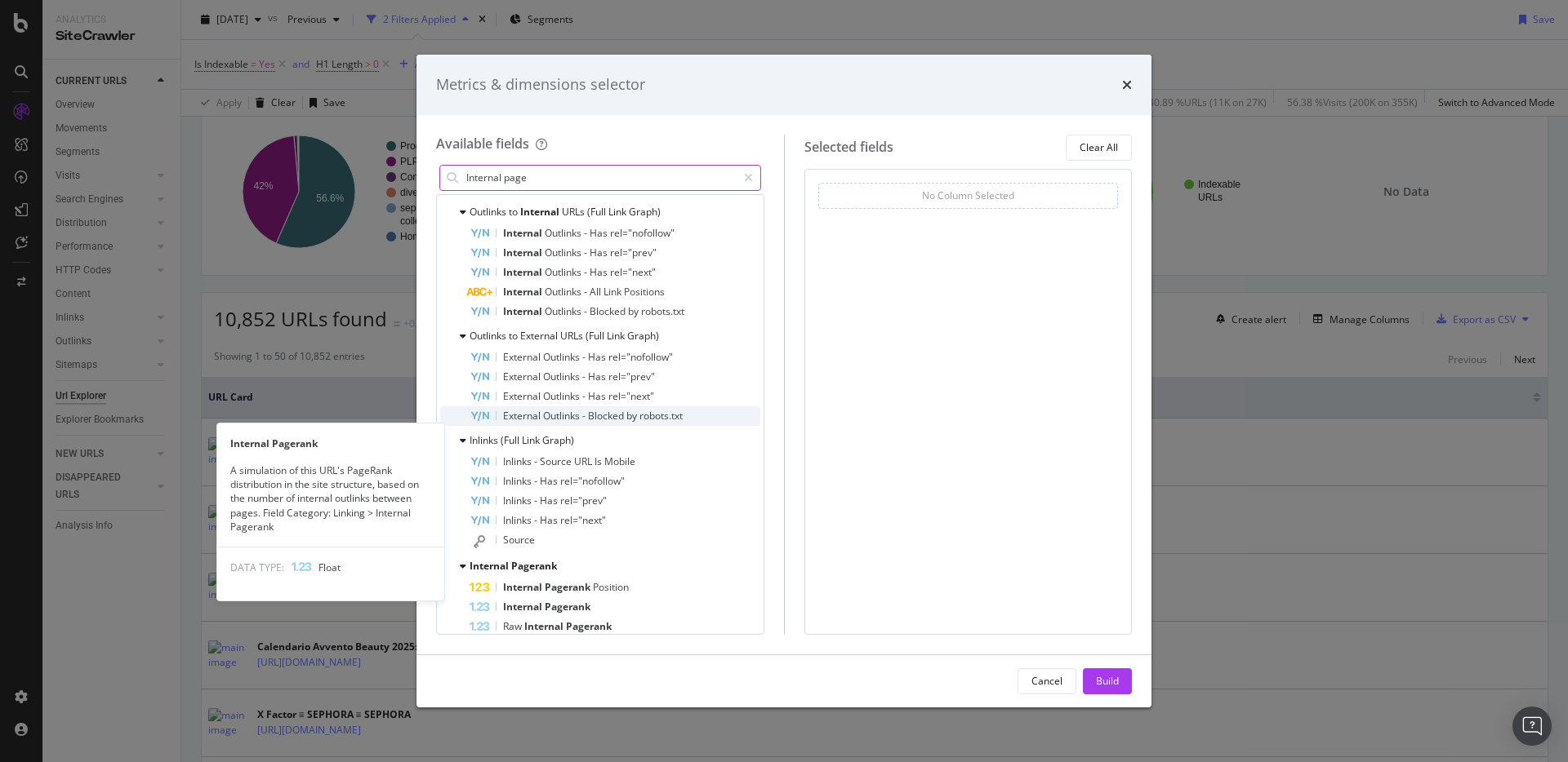
scroll to position [182, 0]
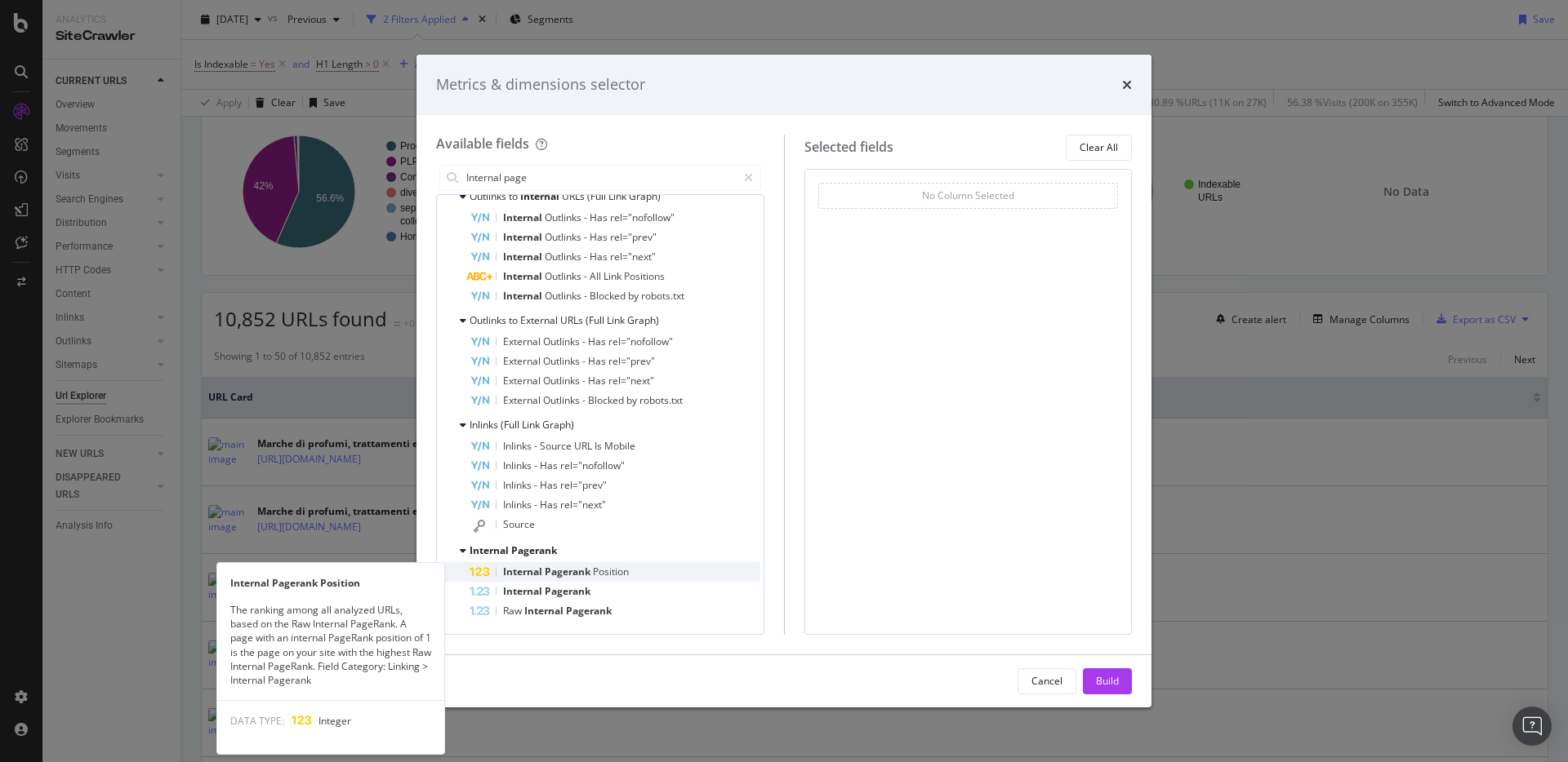
click at [603, 574] on span "Position" at bounding box center [611, 571] width 36 height 14
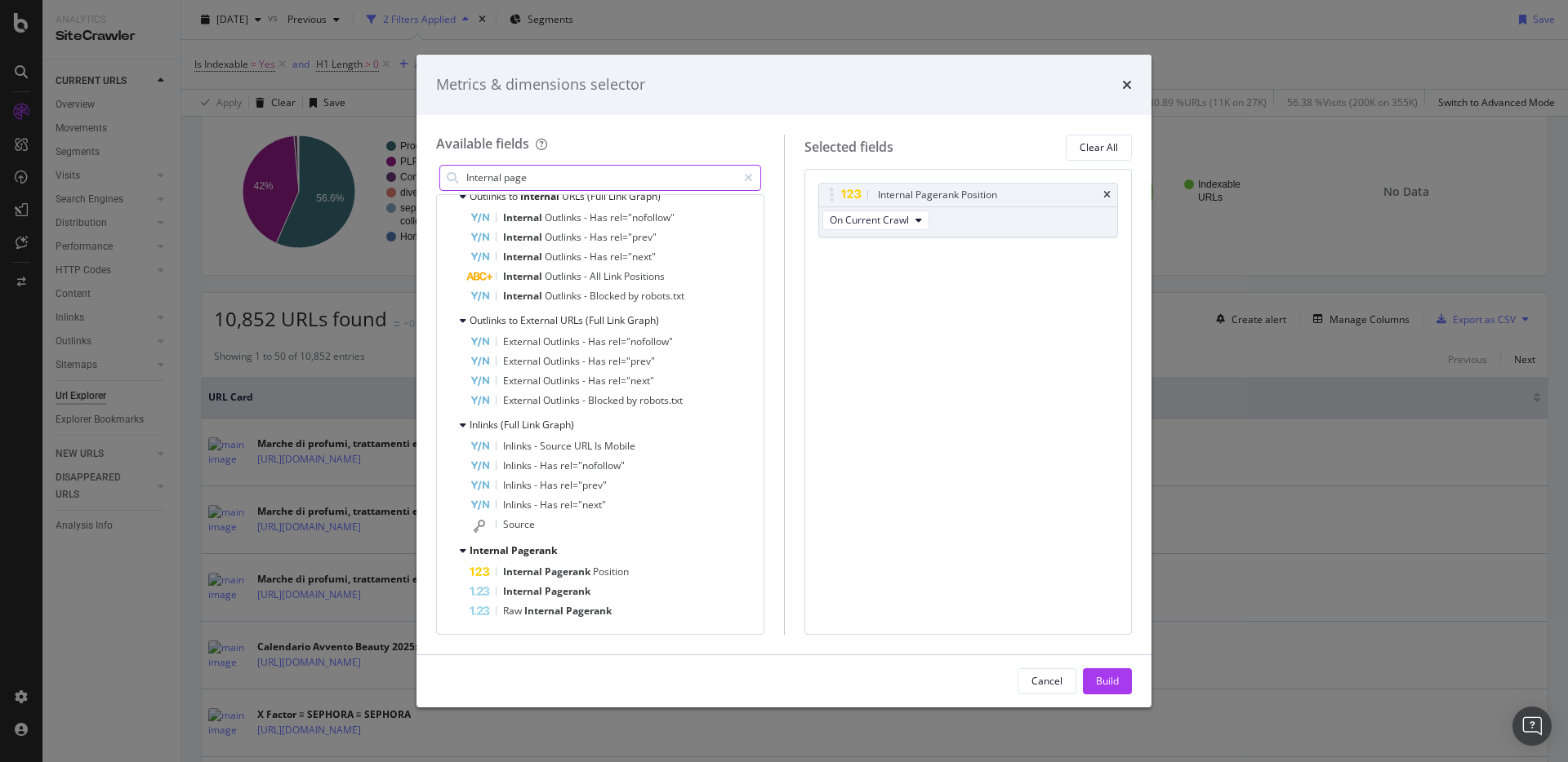
click at [609, 183] on input "Internal page" at bounding box center [601, 178] width 272 height 24
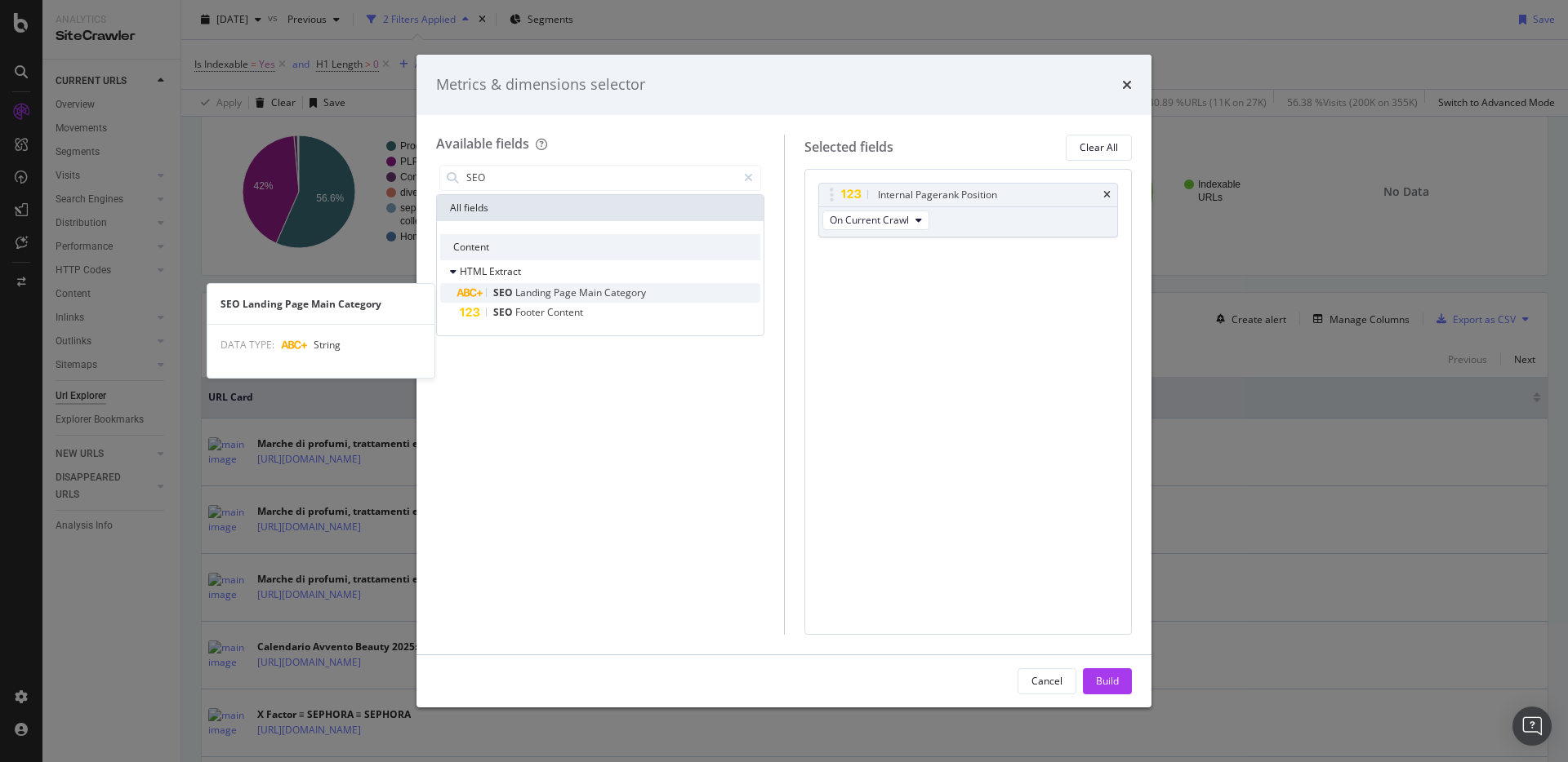
click at [598, 293] on span "Main" at bounding box center [591, 292] width 25 height 14
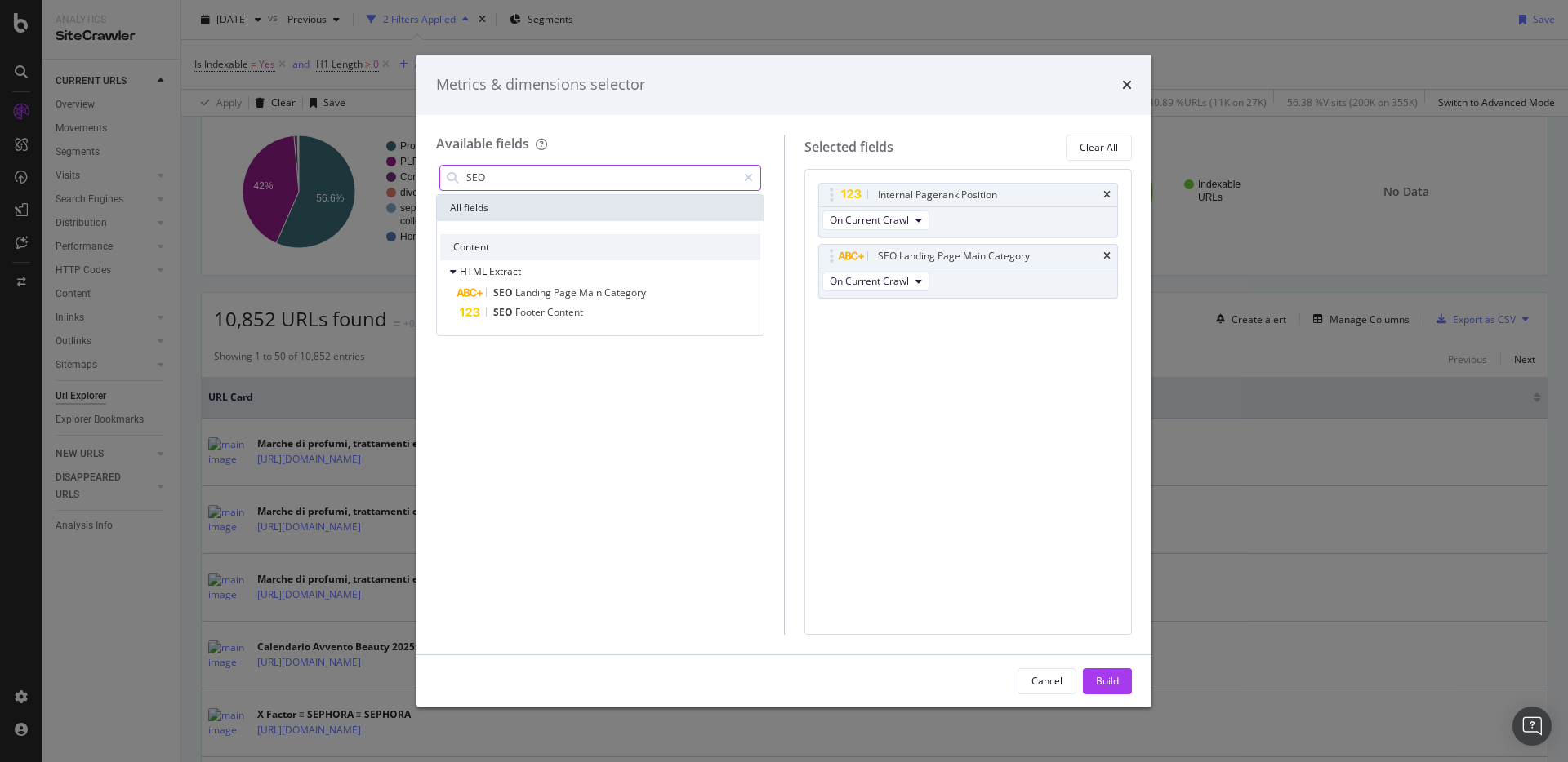
click at [544, 172] on input "SEO" at bounding box center [601, 178] width 272 height 24
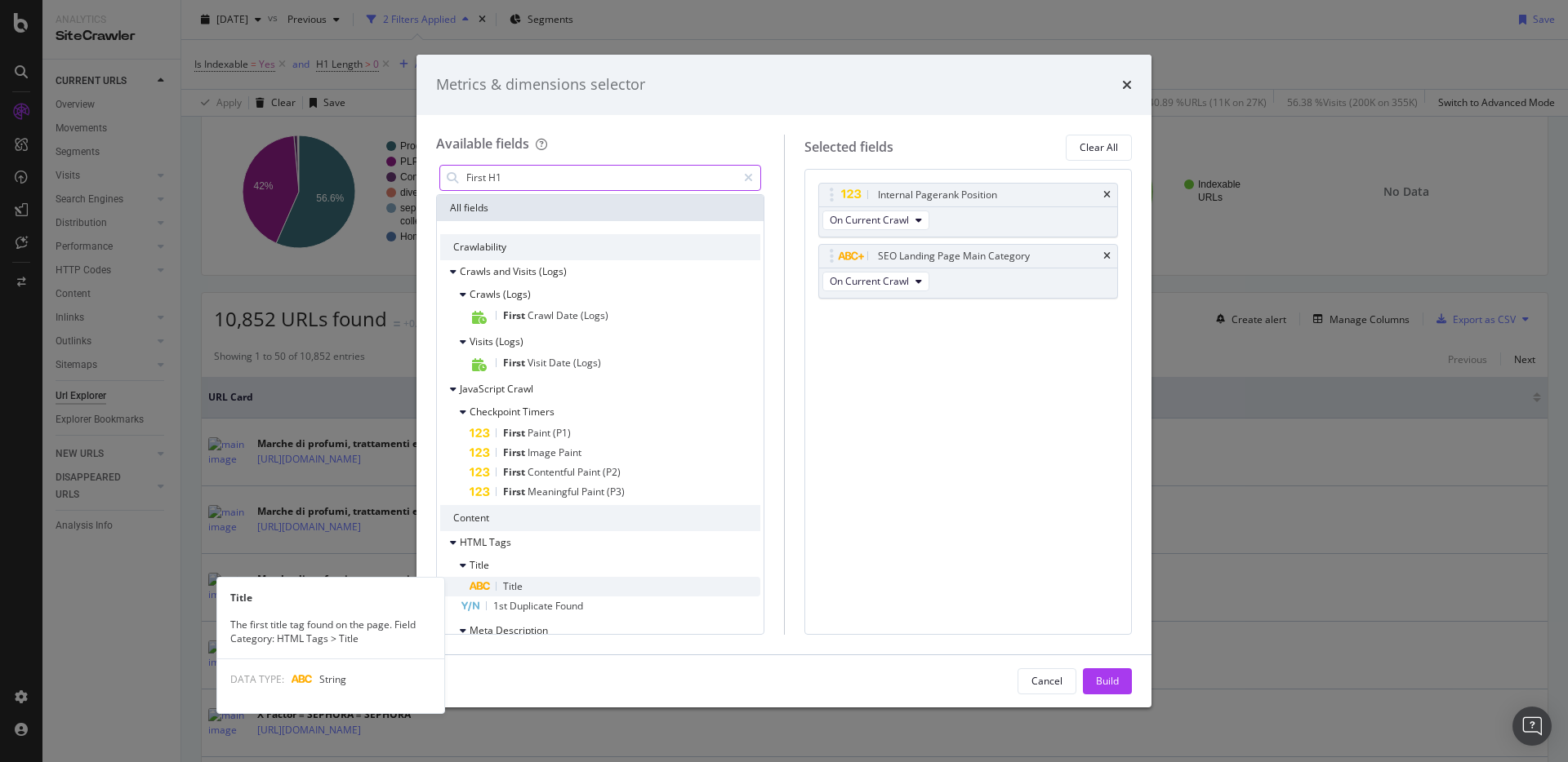
scroll to position [87, 0]
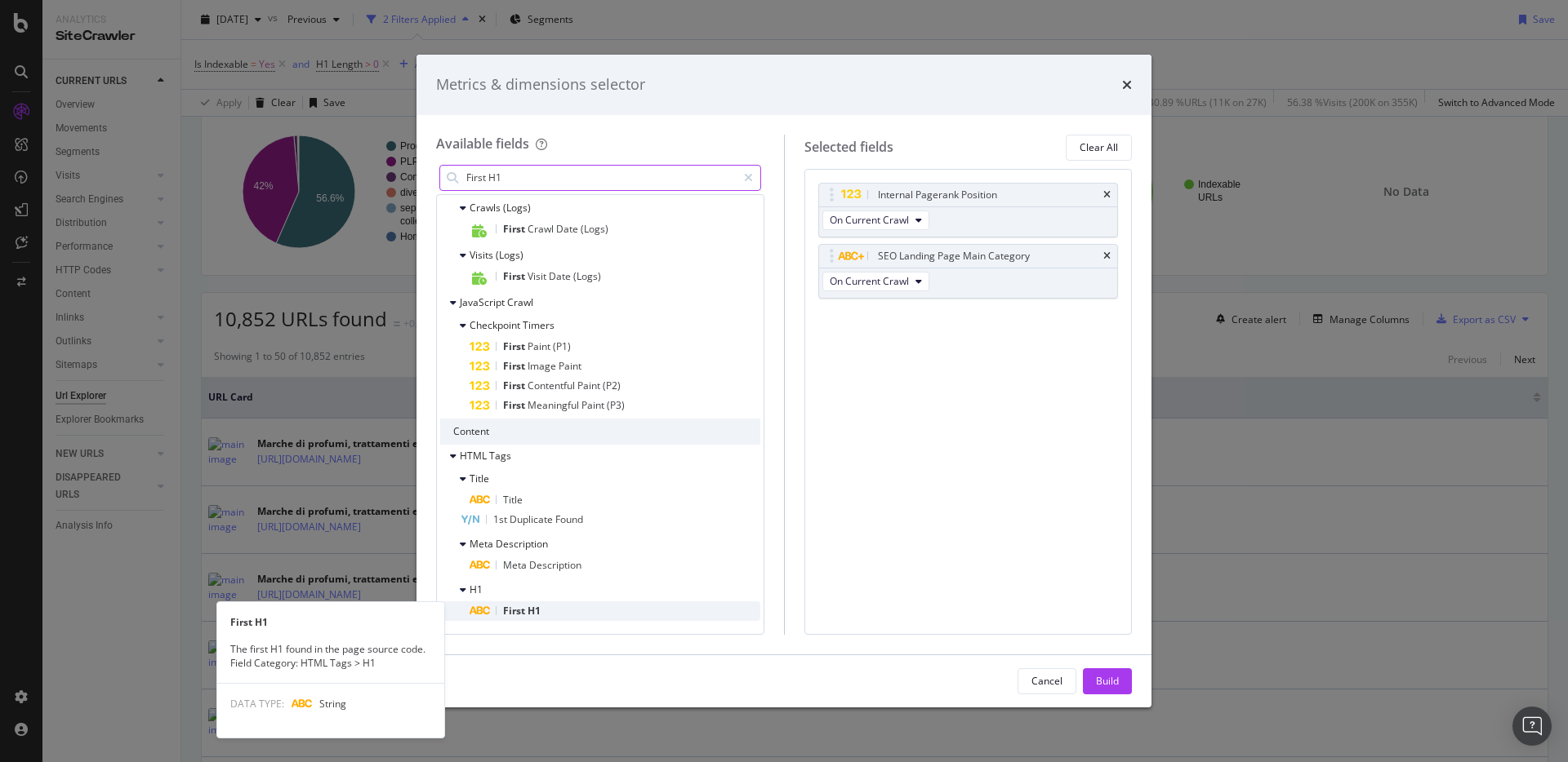
type input "First H1"
click at [559, 607] on div "First H1" at bounding box center [615, 611] width 291 height 20
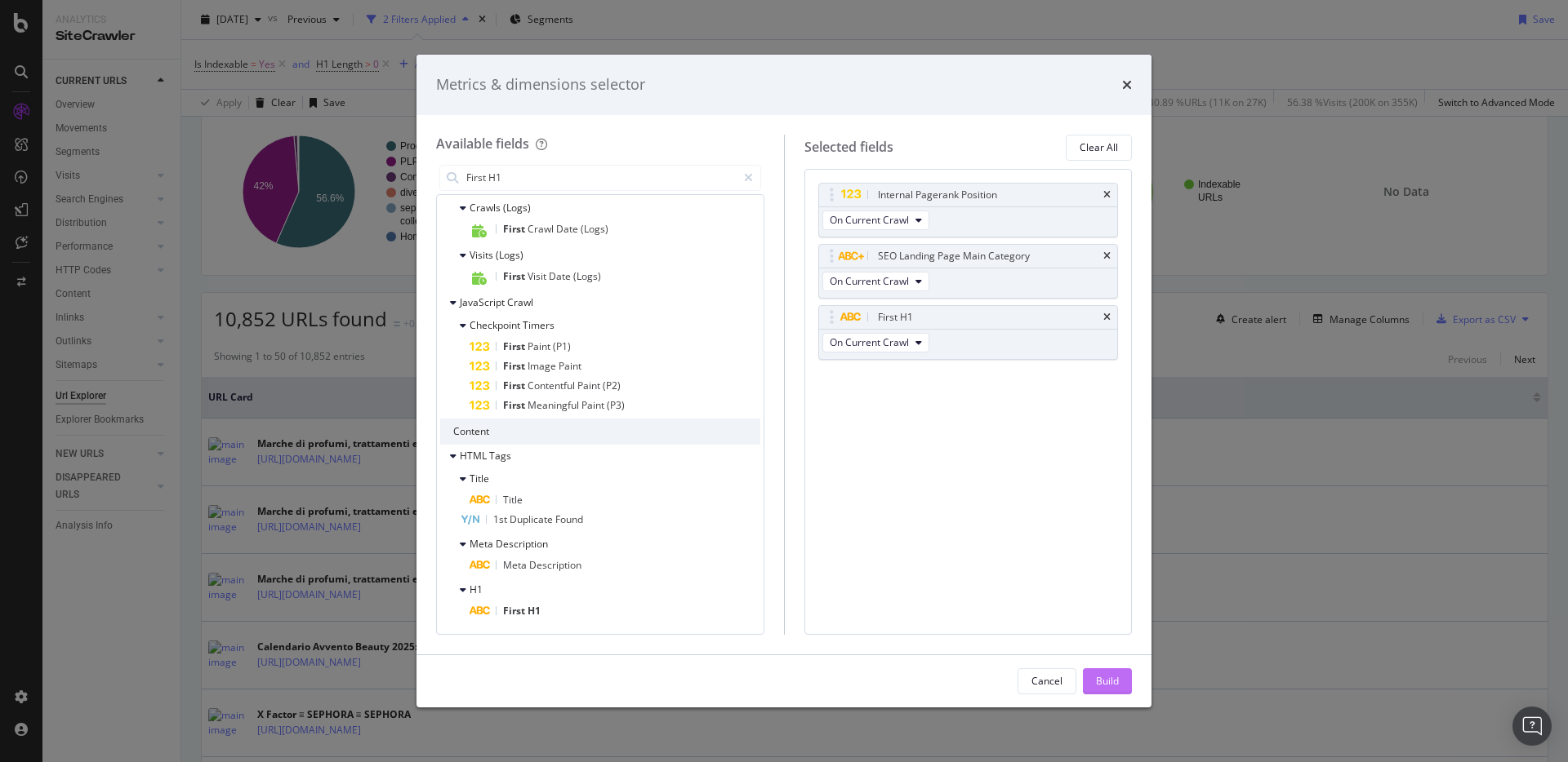
click at [1106, 686] on div "Build" at bounding box center [1107, 681] width 22 height 14
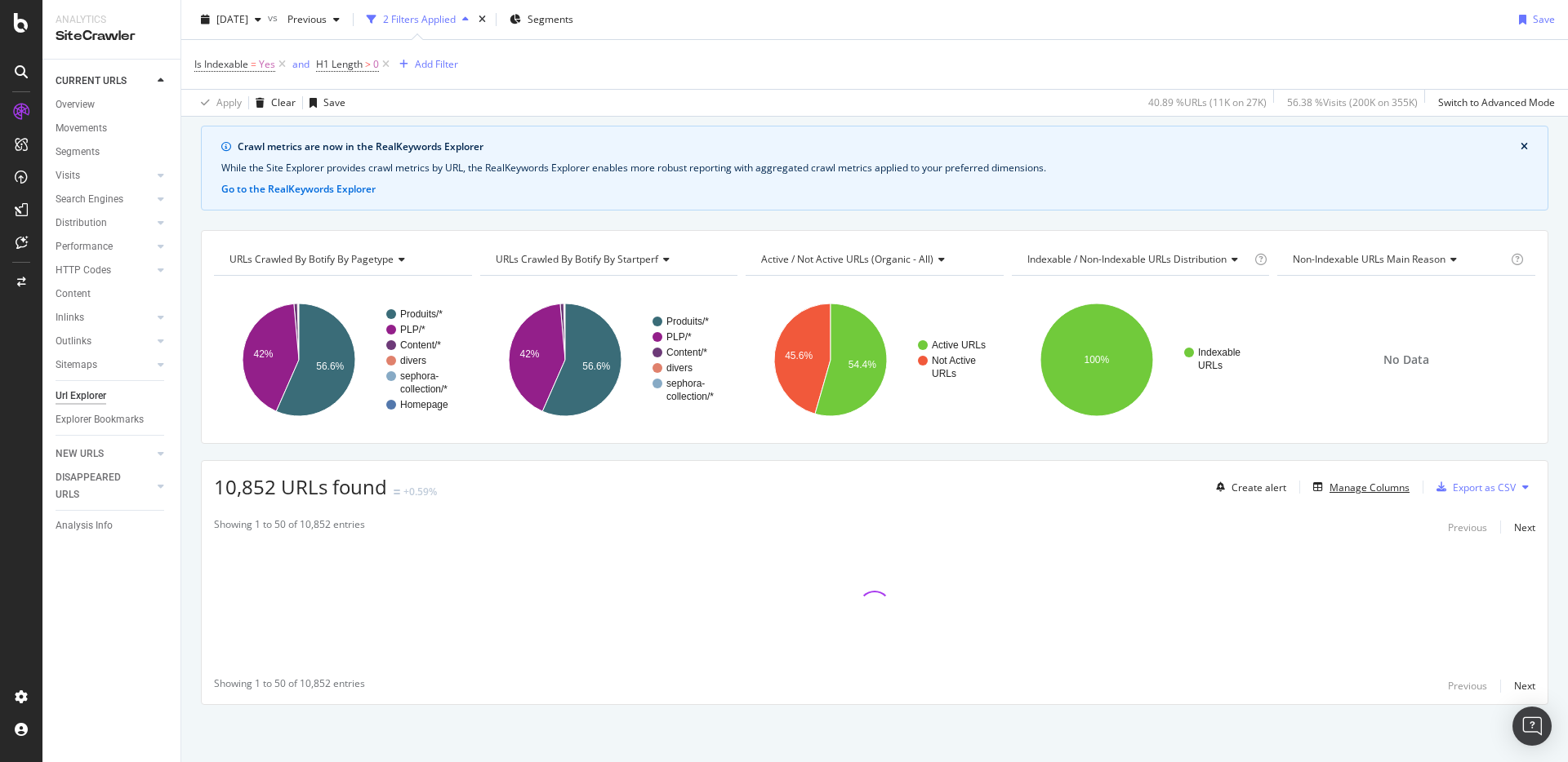
scroll to position [52, 0]
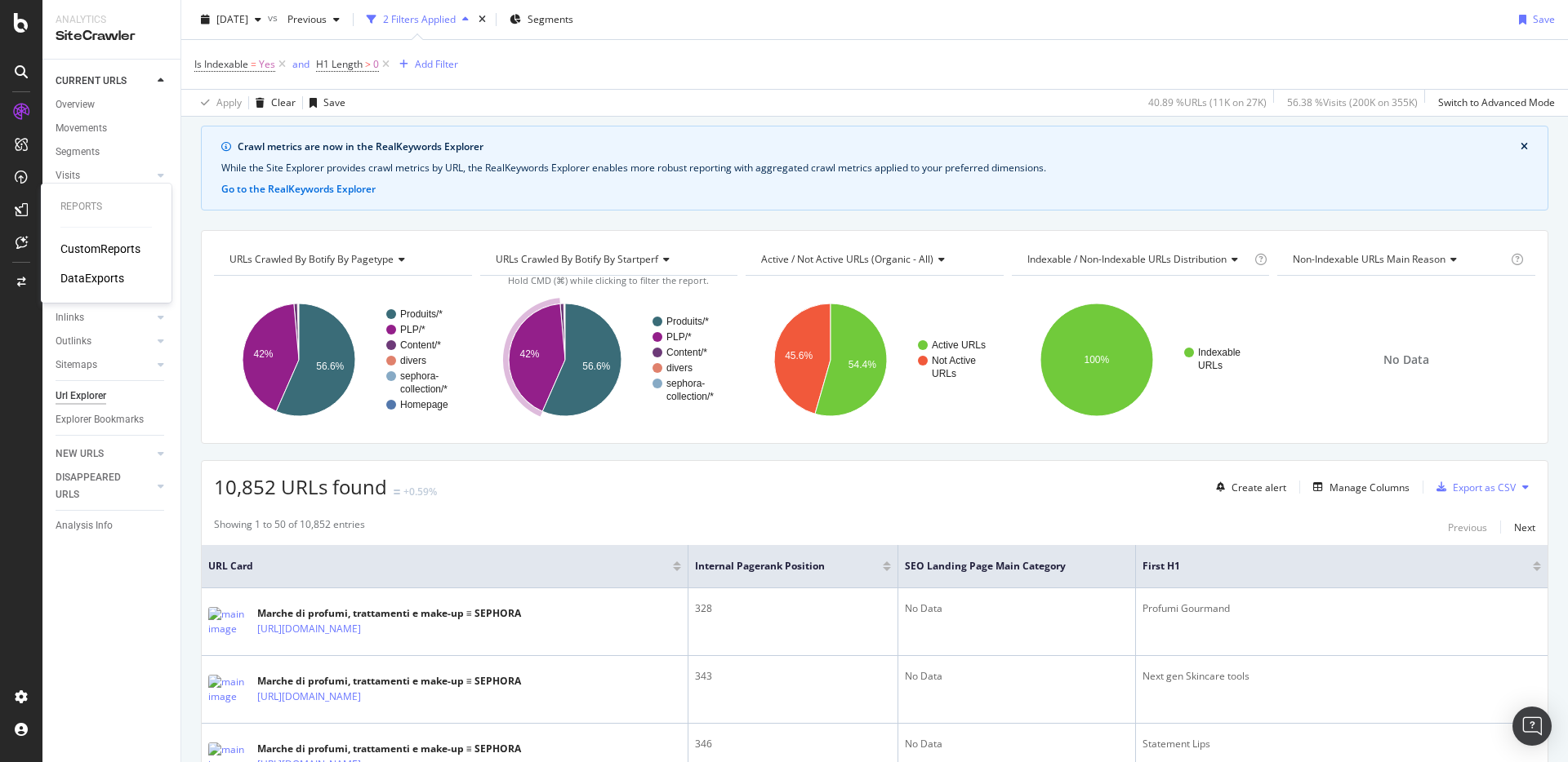
click at [105, 279] on div "DataExports" at bounding box center [93, 278] width 64 height 16
click at [1371, 488] on div "Export as CSV" at bounding box center [1484, 487] width 63 height 14
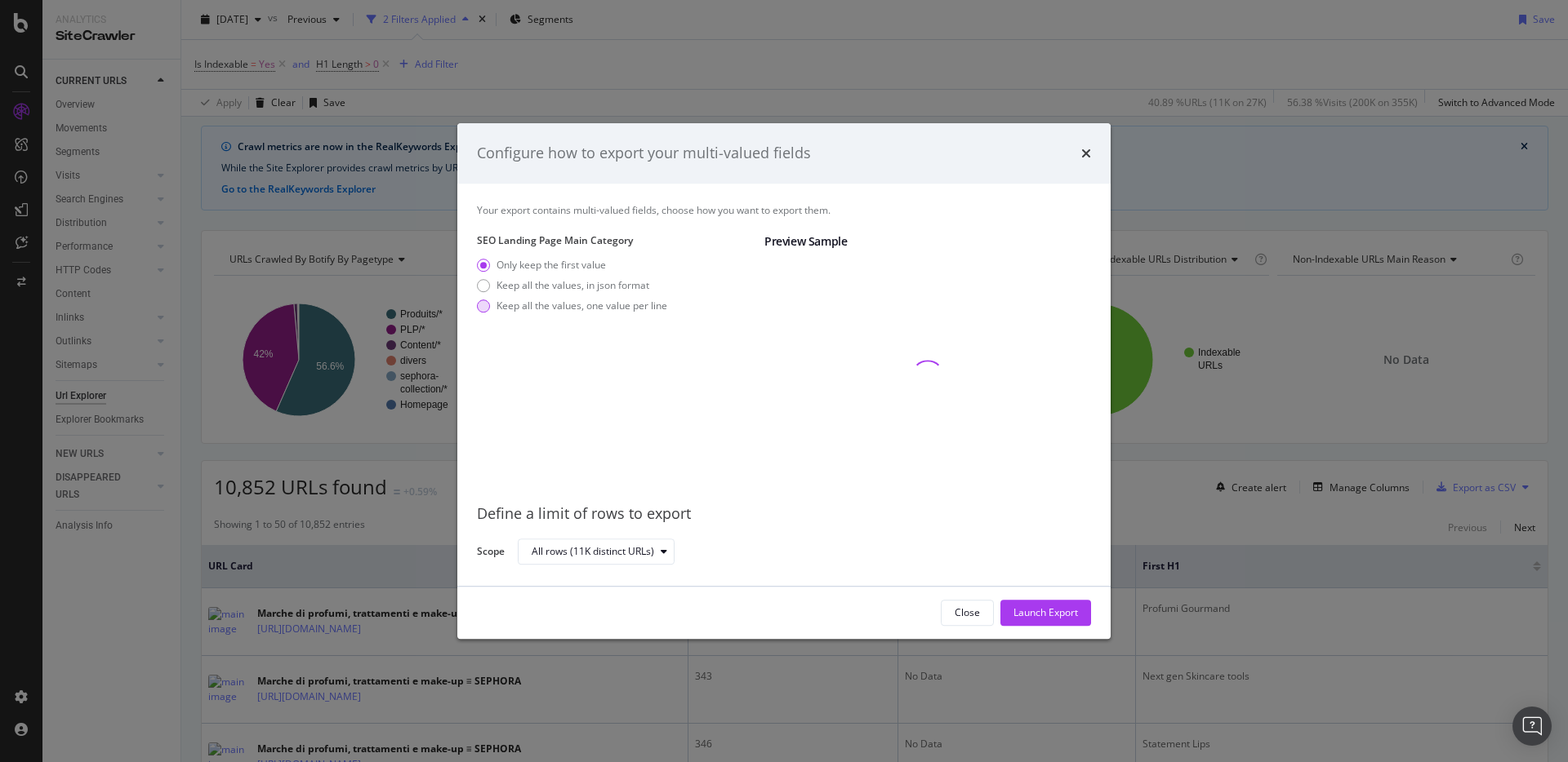
click at [606, 305] on div "Keep all the values, one value per line" at bounding box center [582, 305] width 170 height 14
click at [606, 292] on div "Only keep the first value Keep all the values, in json format Keep all the valu…" at bounding box center [572, 288] width 190 height 61
click at [606, 289] on div "Keep all the values, in json format" at bounding box center [573, 285] width 152 height 14
click at [1045, 618] on div "Launch Export" at bounding box center [1045, 612] width 65 height 14
